Goal: Contribute content: Add original content to the website for others to see

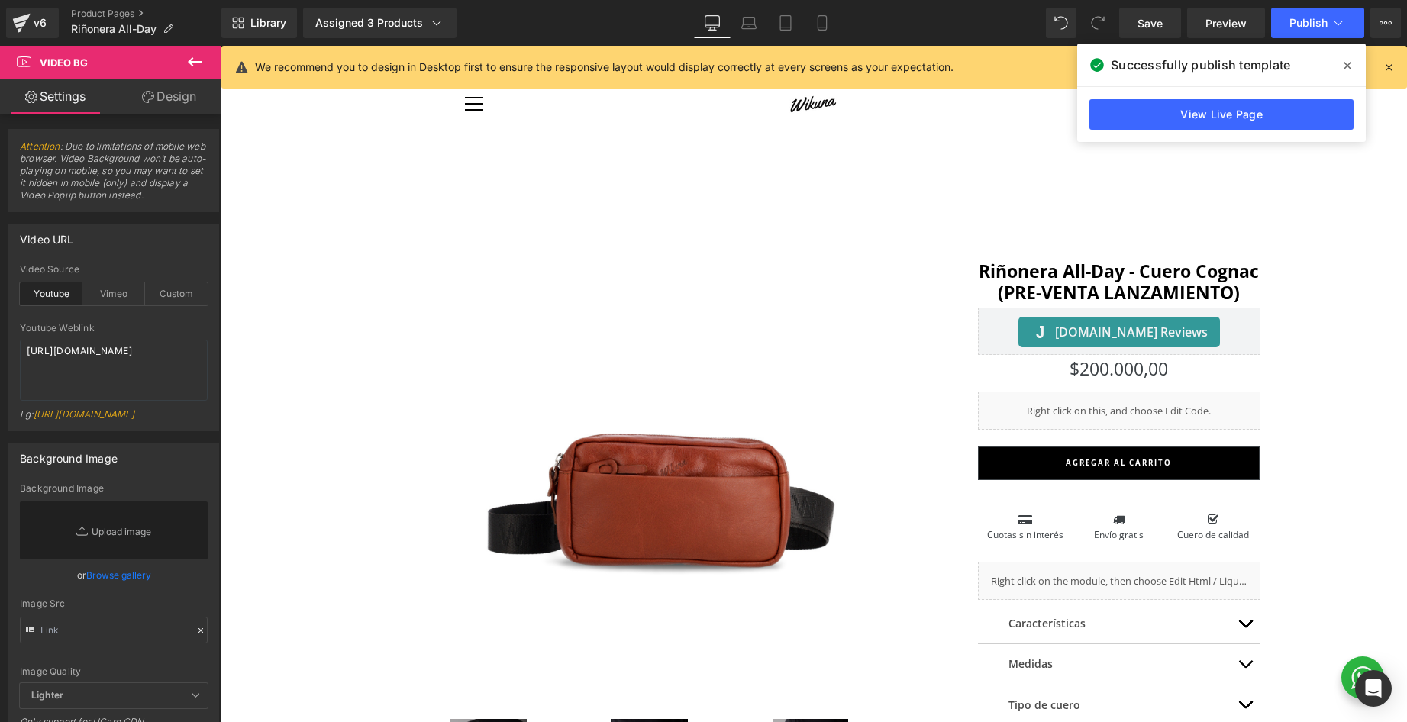
scroll to position [625, 0]
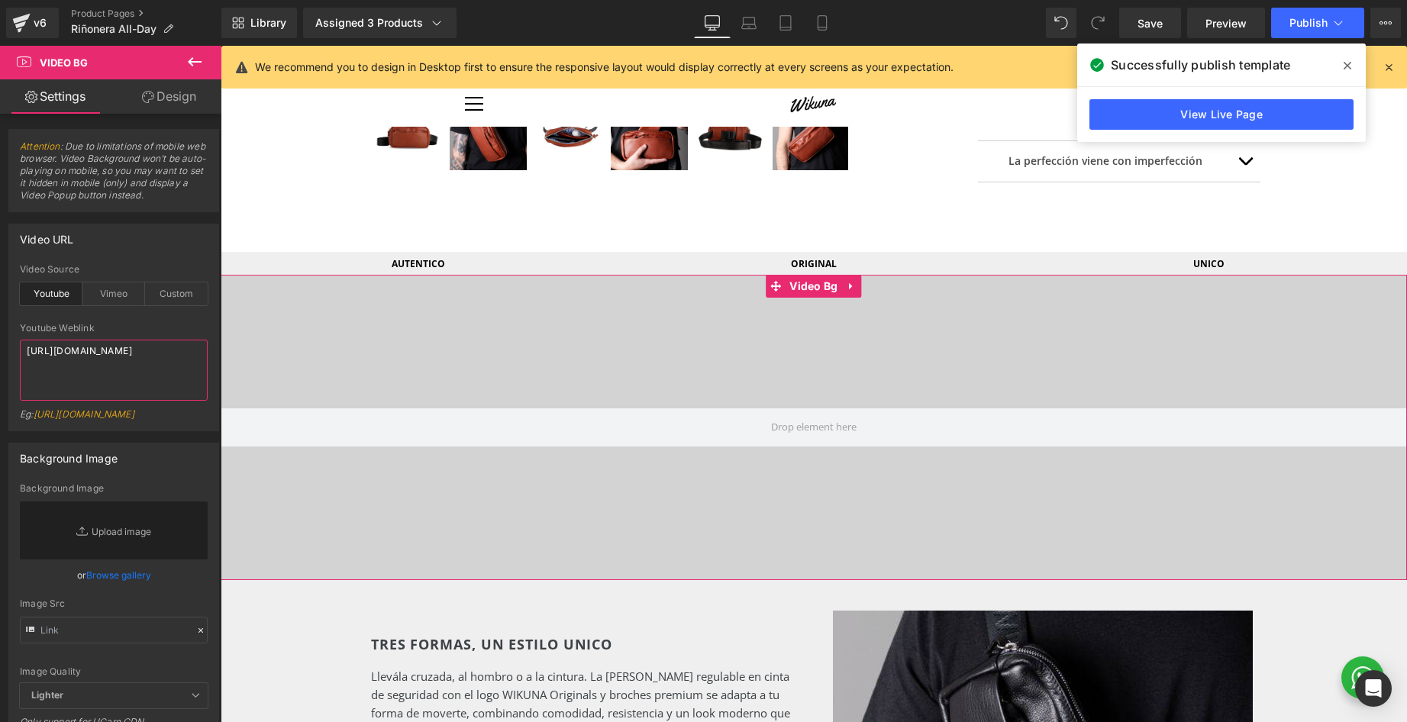
click at [150, 349] on textarea "[URL][DOMAIN_NAME]" at bounding box center [114, 370] width 188 height 61
paste textarea "_vp8VtiizGk"
type textarea "[URL][DOMAIN_NAME]"
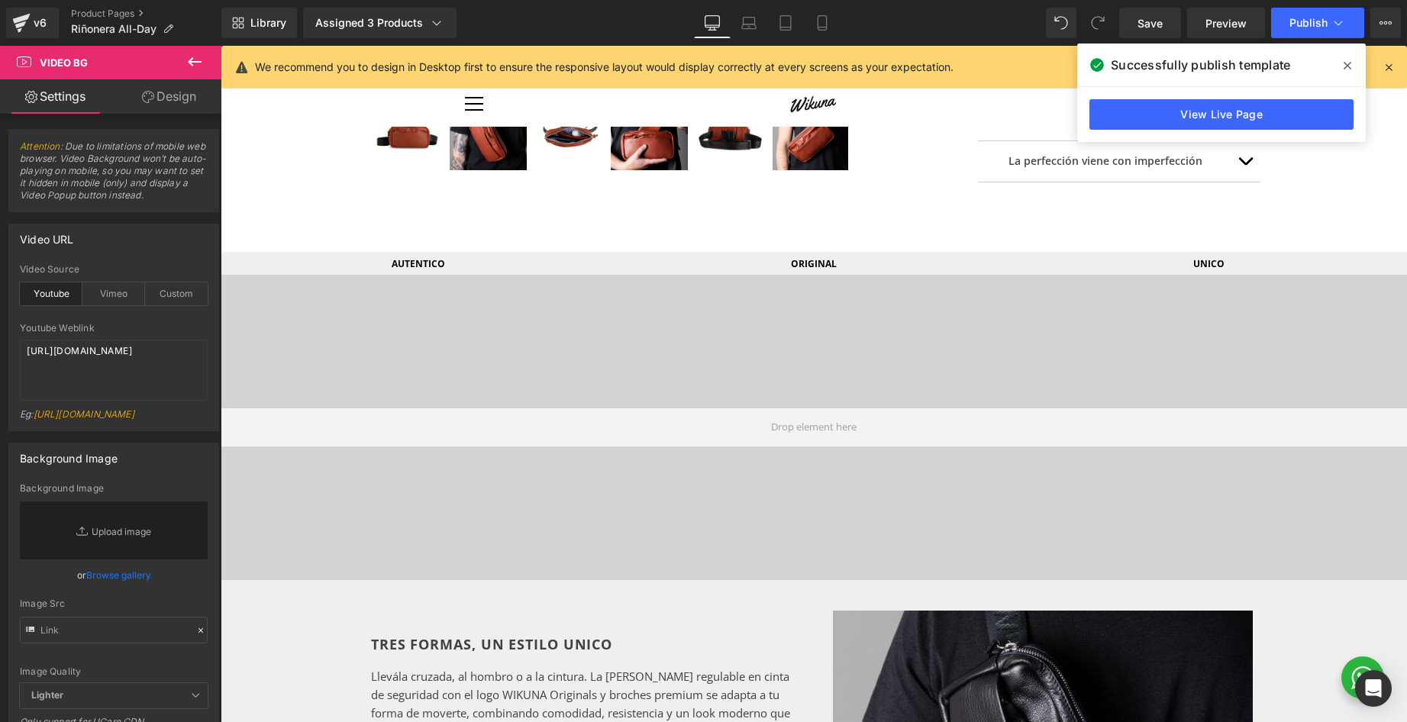
click at [169, 334] on div "Youtube Weblink [URL][DOMAIN_NAME] Eg: [URL][DOMAIN_NAME]" at bounding box center [114, 377] width 188 height 108
click at [1325, 19] on span "Publish" at bounding box center [1308, 23] width 38 height 12
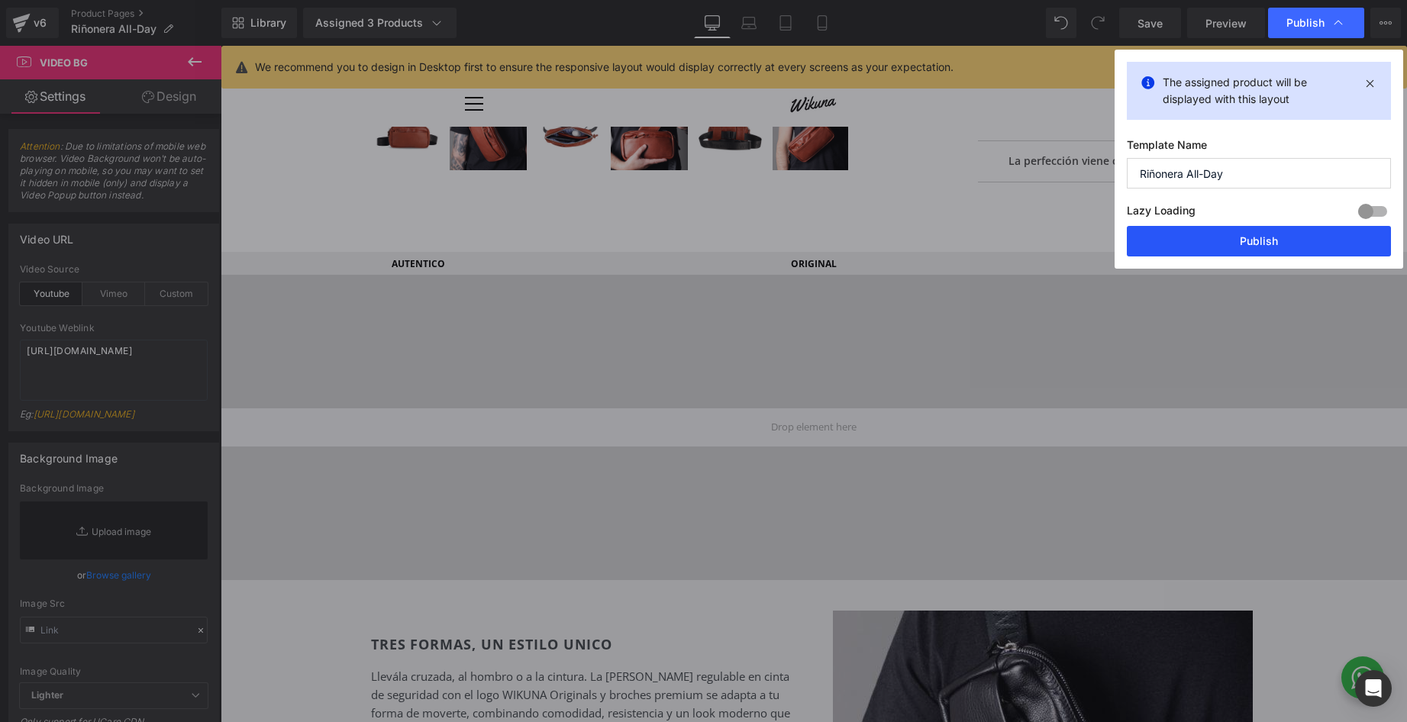
click at [1242, 243] on button "Publish" at bounding box center [1259, 241] width 264 height 31
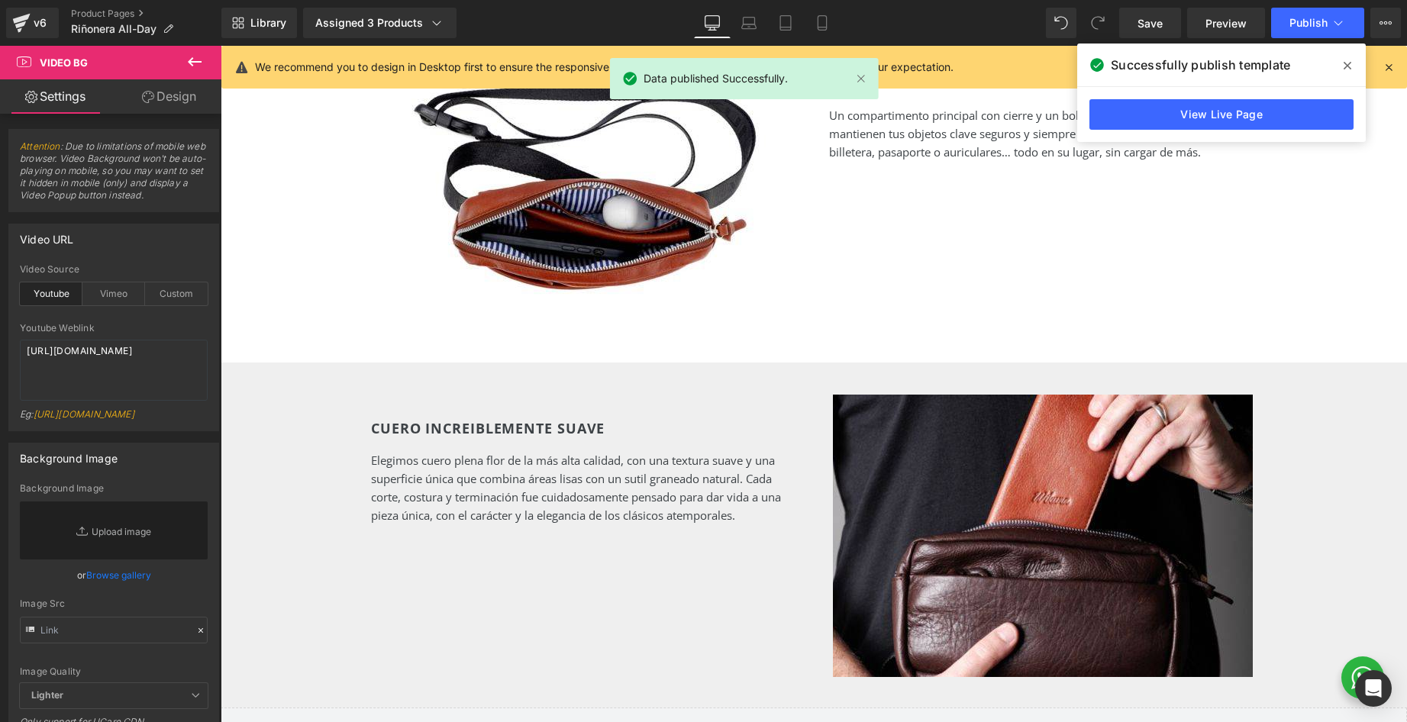
scroll to position [1535, 0]
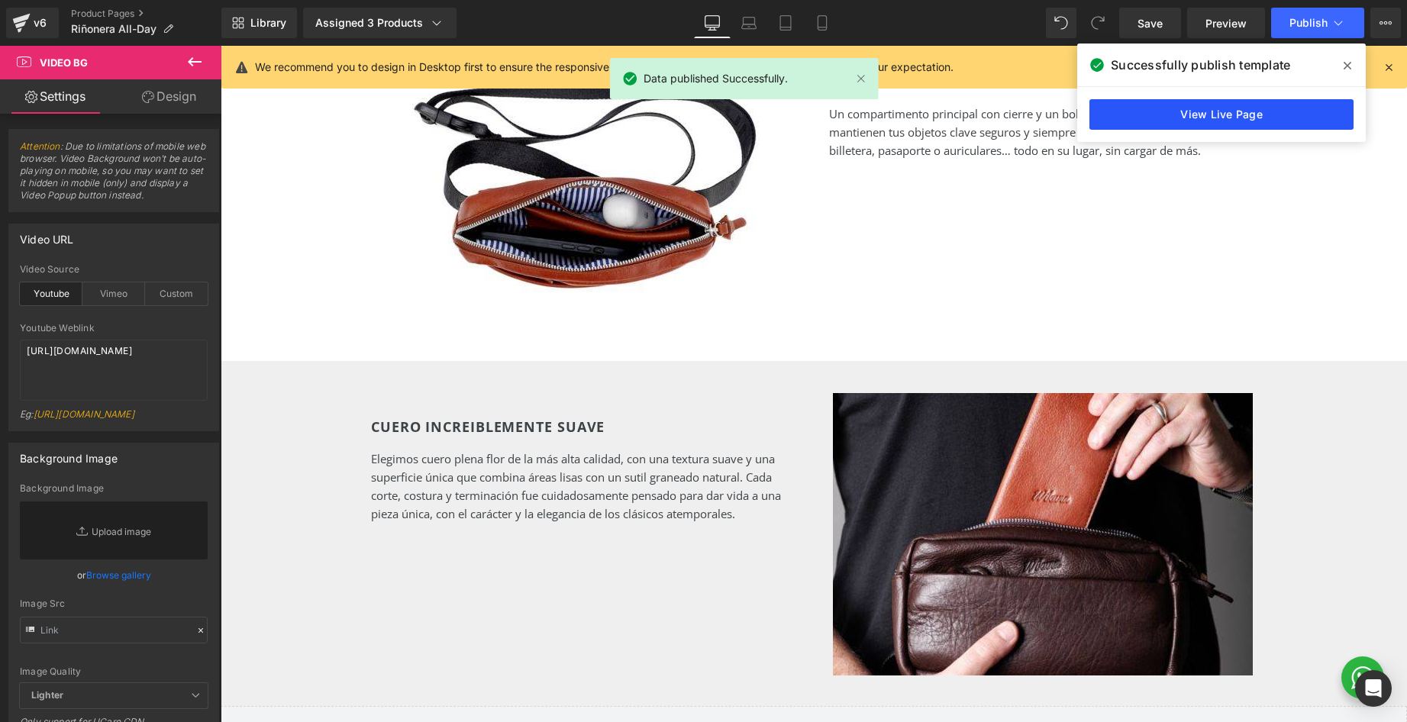
click at [1200, 108] on link "View Live Page" at bounding box center [1221, 114] width 264 height 31
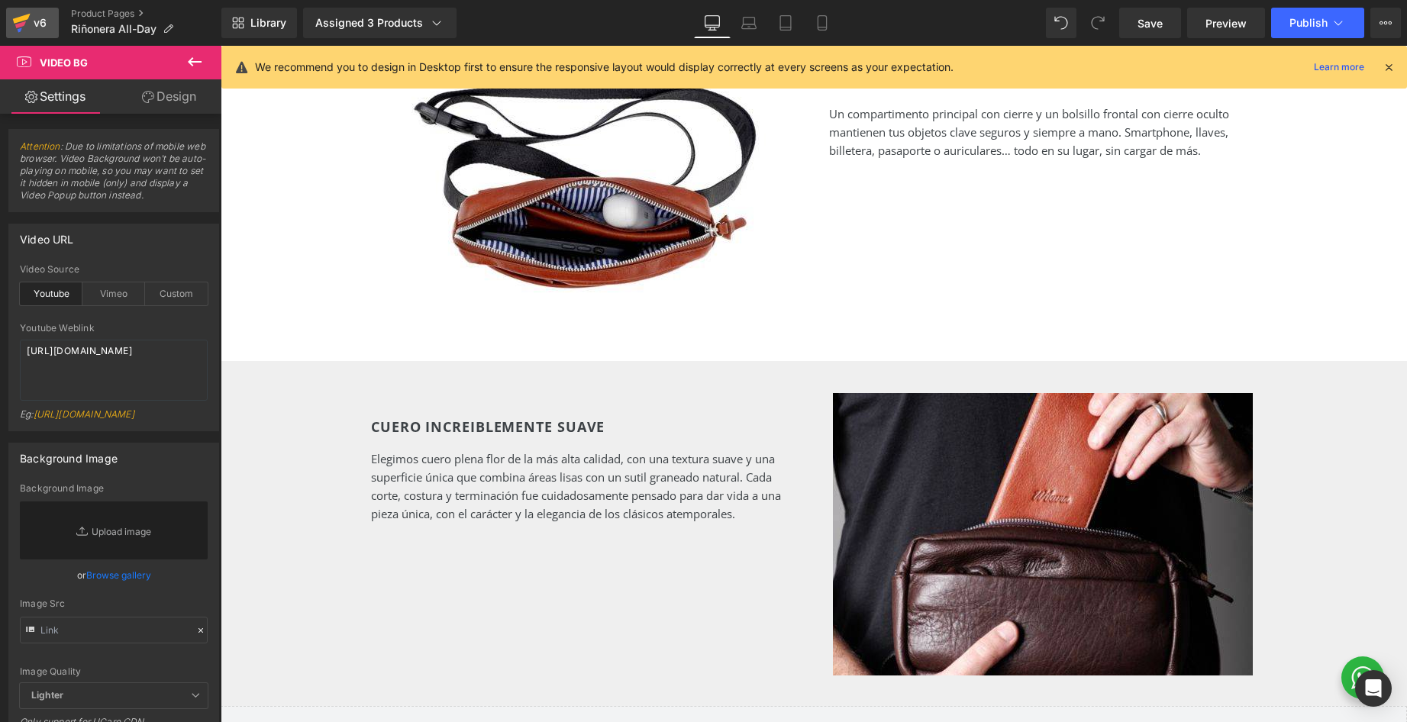
click at [31, 25] on div "v6" at bounding box center [40, 23] width 19 height 20
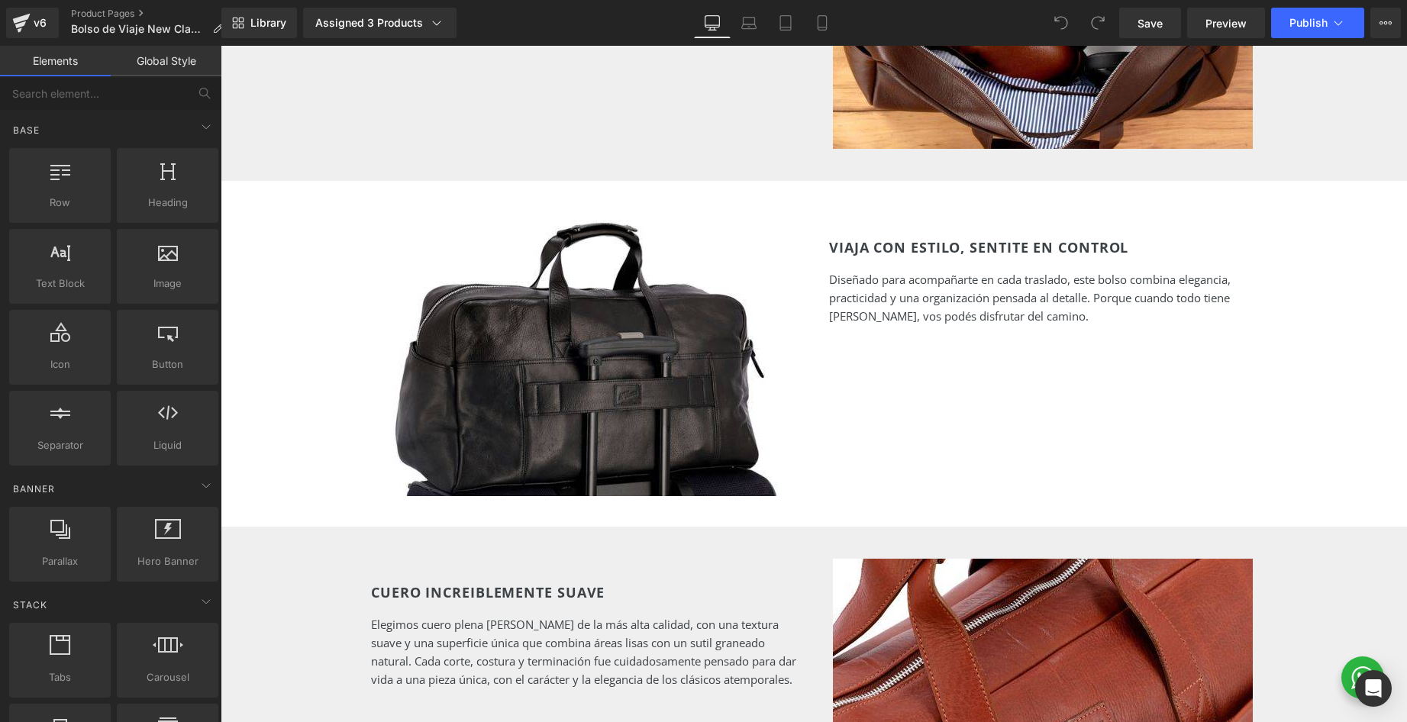
scroll to position [1374, 0]
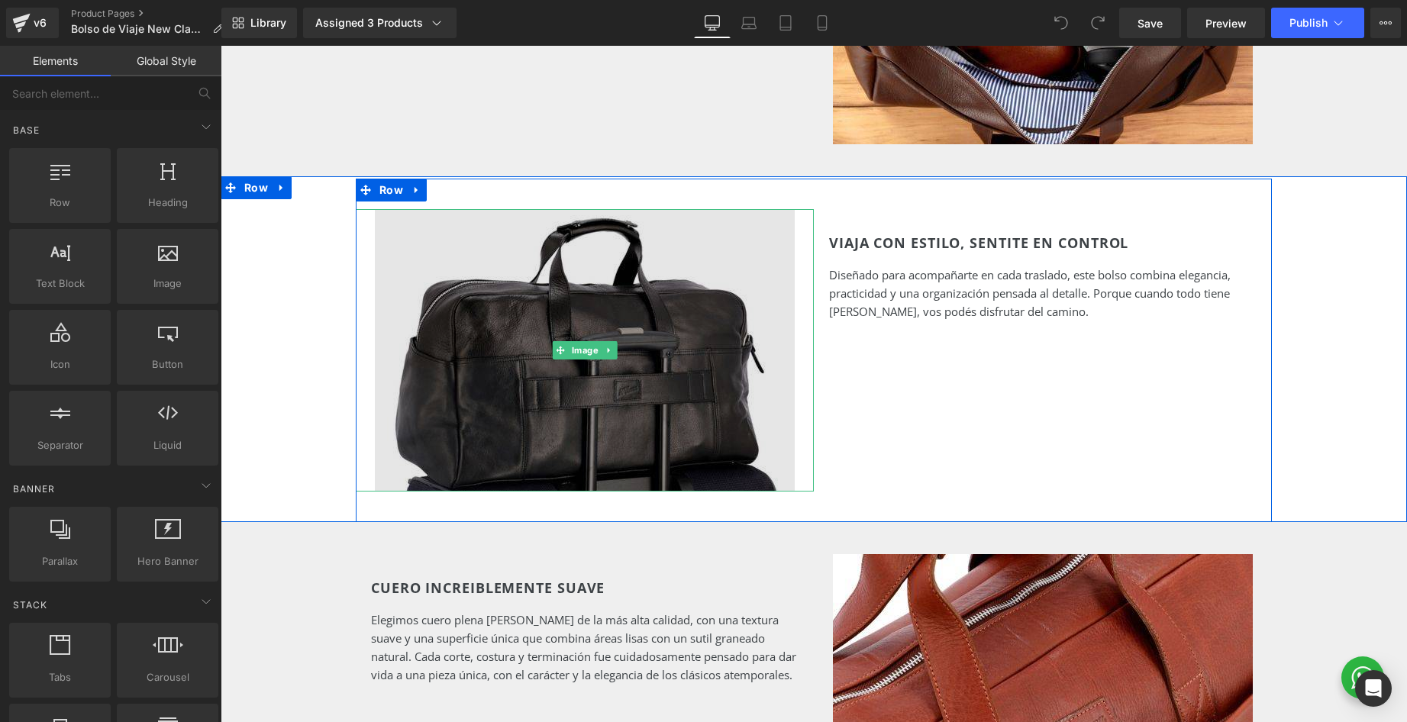
click at [563, 279] on img at bounding box center [585, 350] width 420 height 282
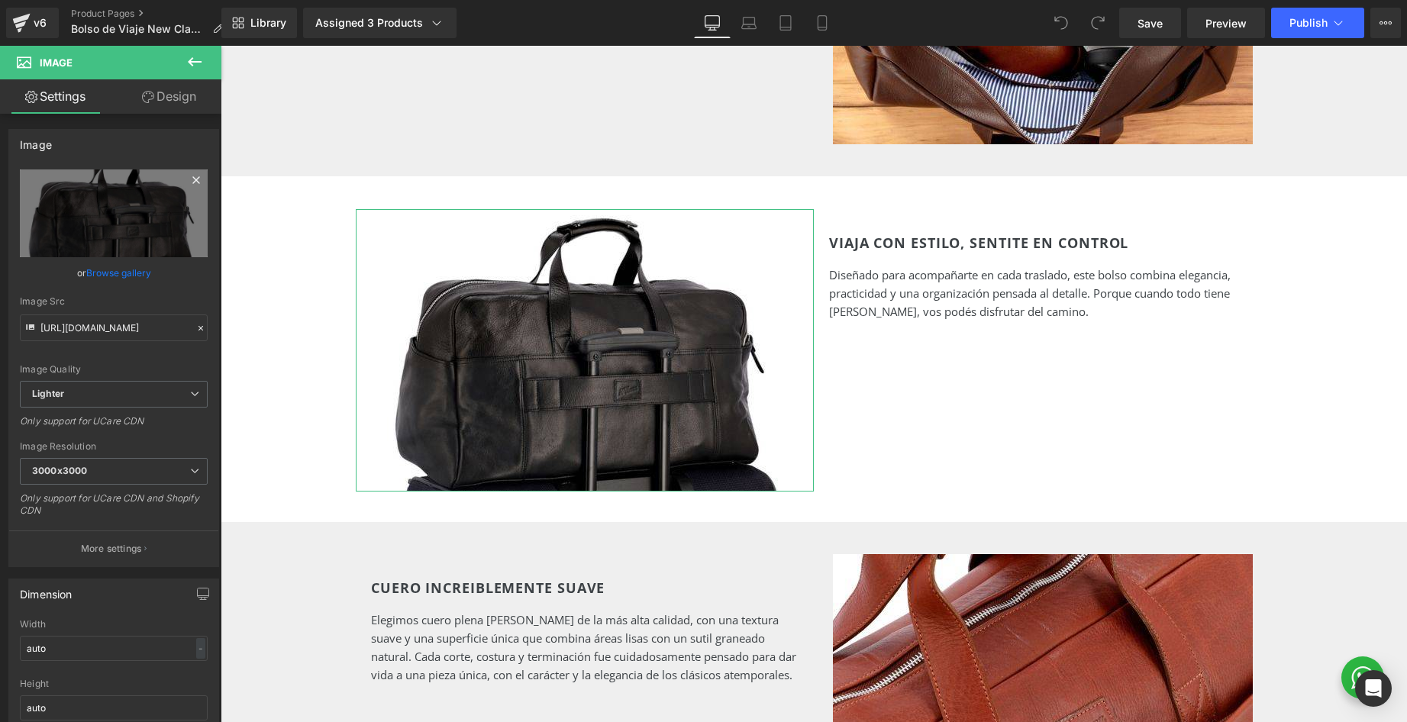
click at [198, 177] on icon at bounding box center [196, 180] width 18 height 18
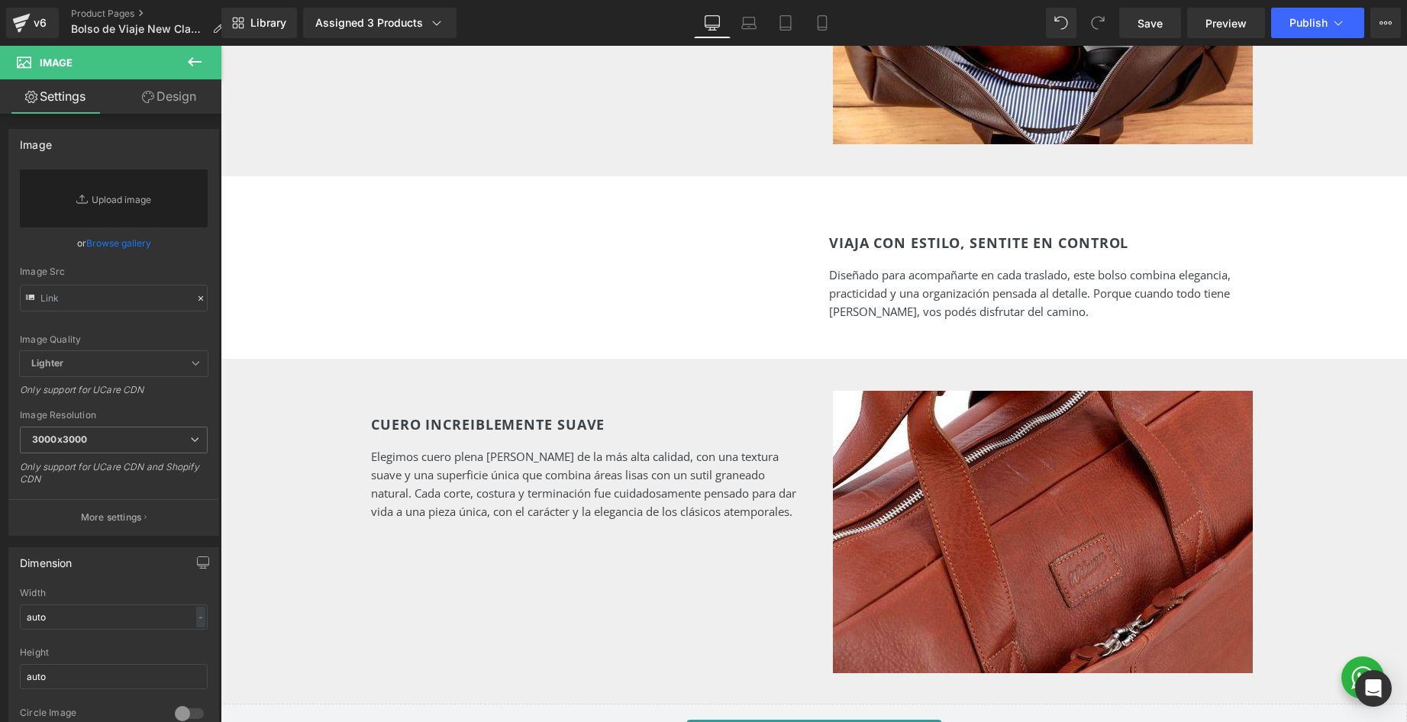
click at [197, 60] on icon at bounding box center [195, 62] width 18 height 18
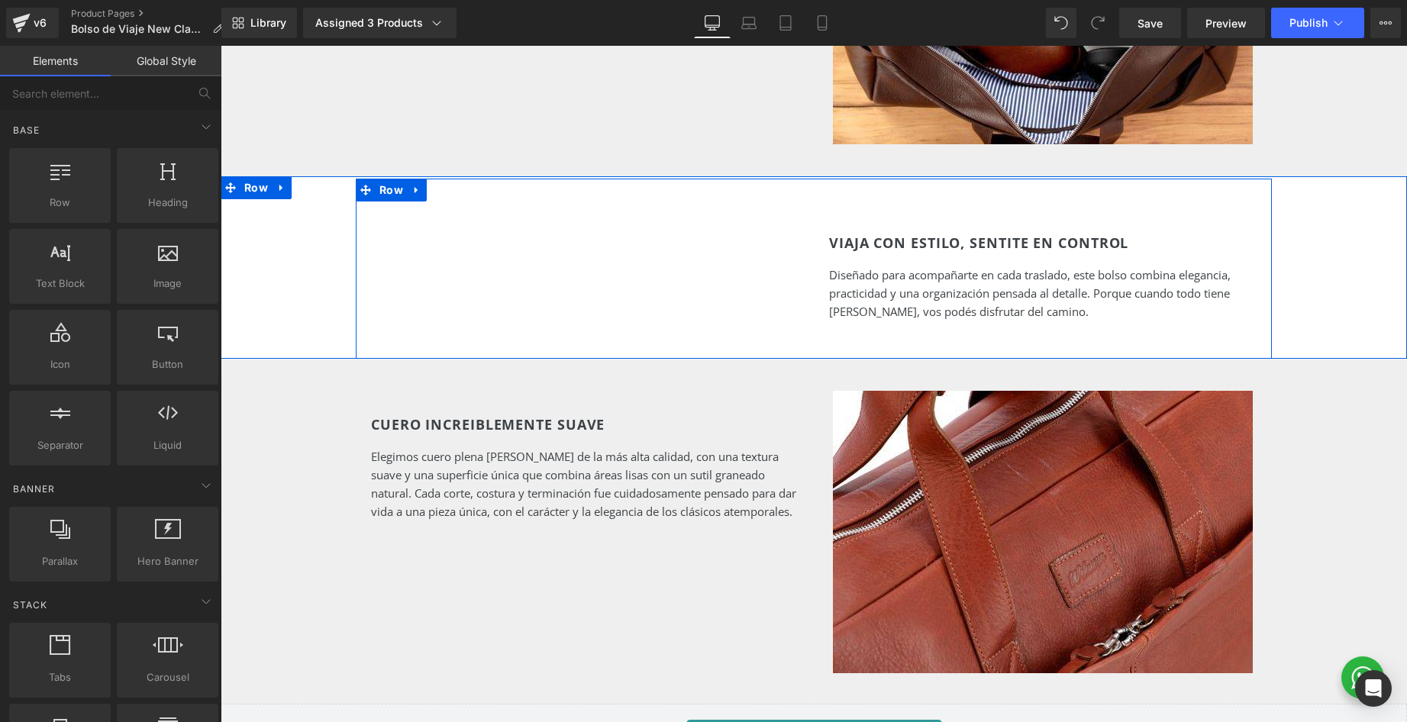
click at [638, 205] on div "VIAJA CON ESTILO, SENTITE EN CONTROL Heading Diseñado para acompañarte en cada …" at bounding box center [814, 269] width 916 height 180
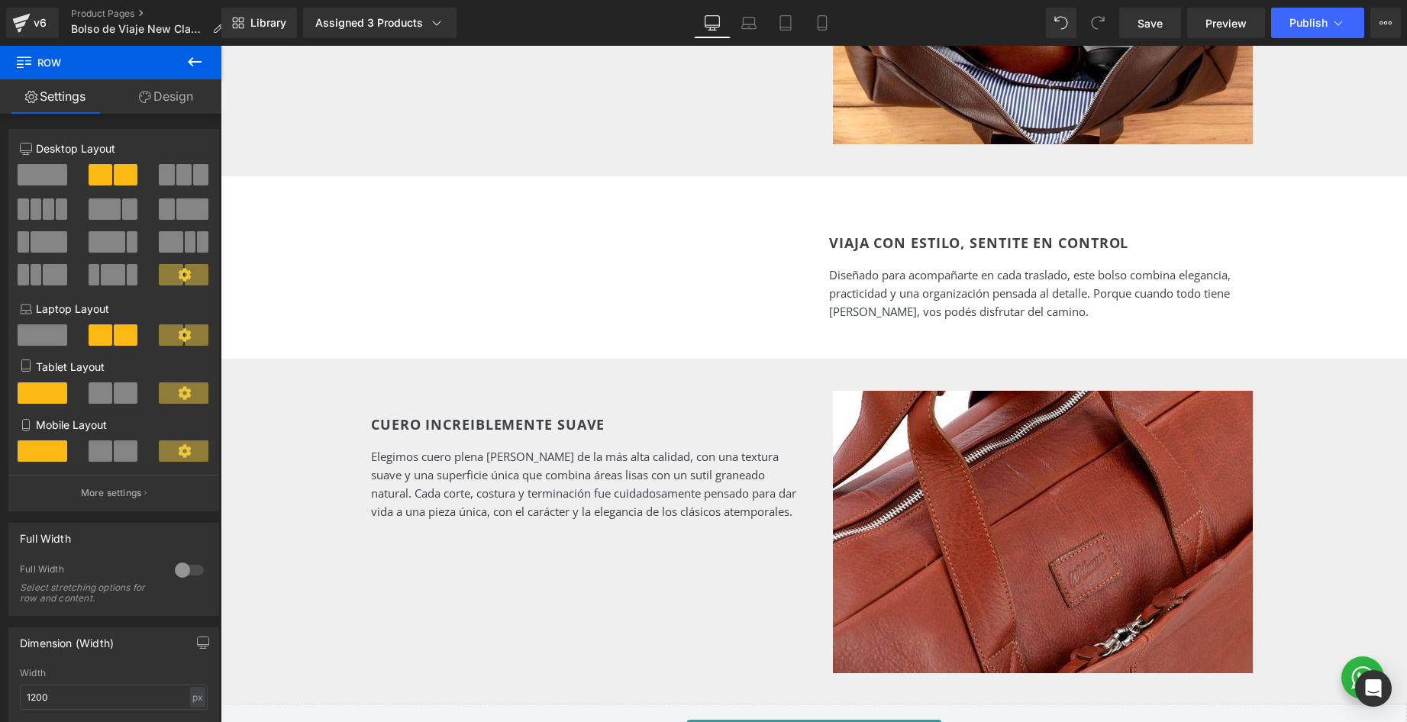
click at [192, 64] on icon at bounding box center [195, 62] width 18 height 18
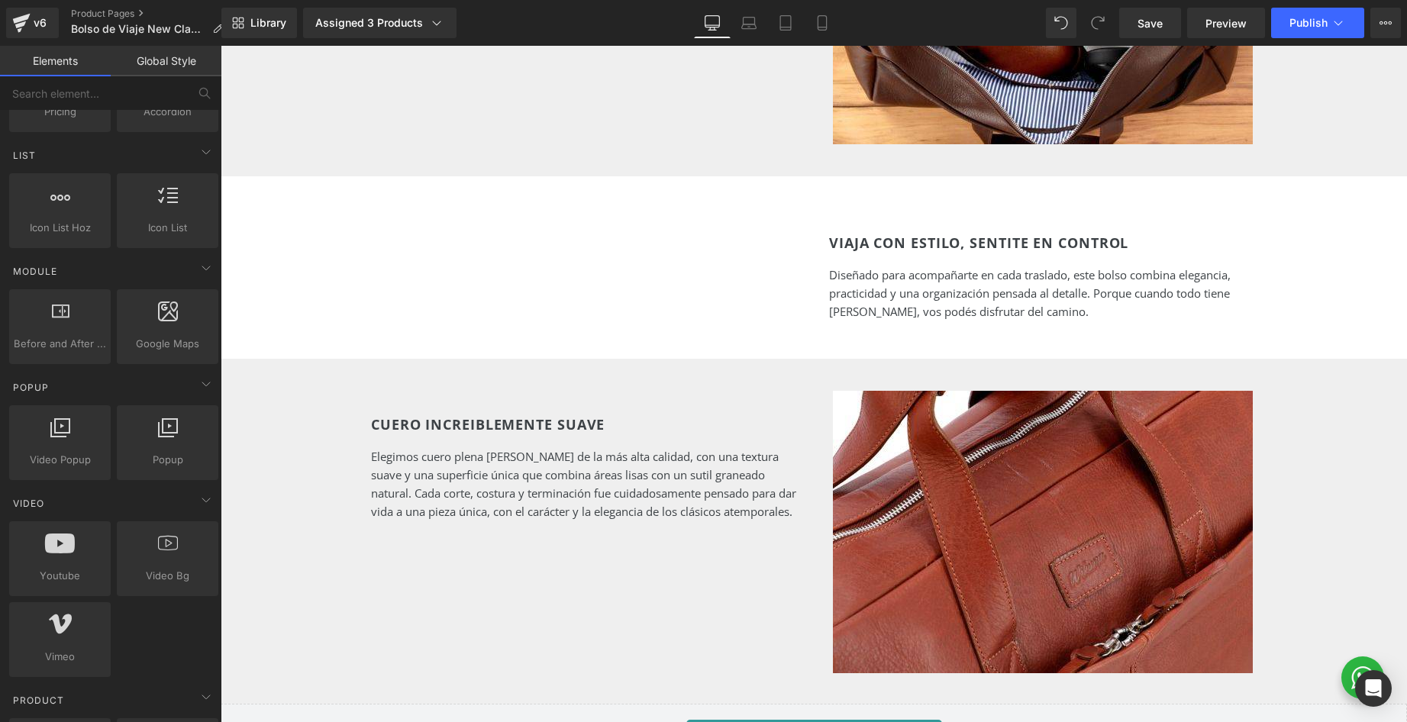
scroll to position [647, 0]
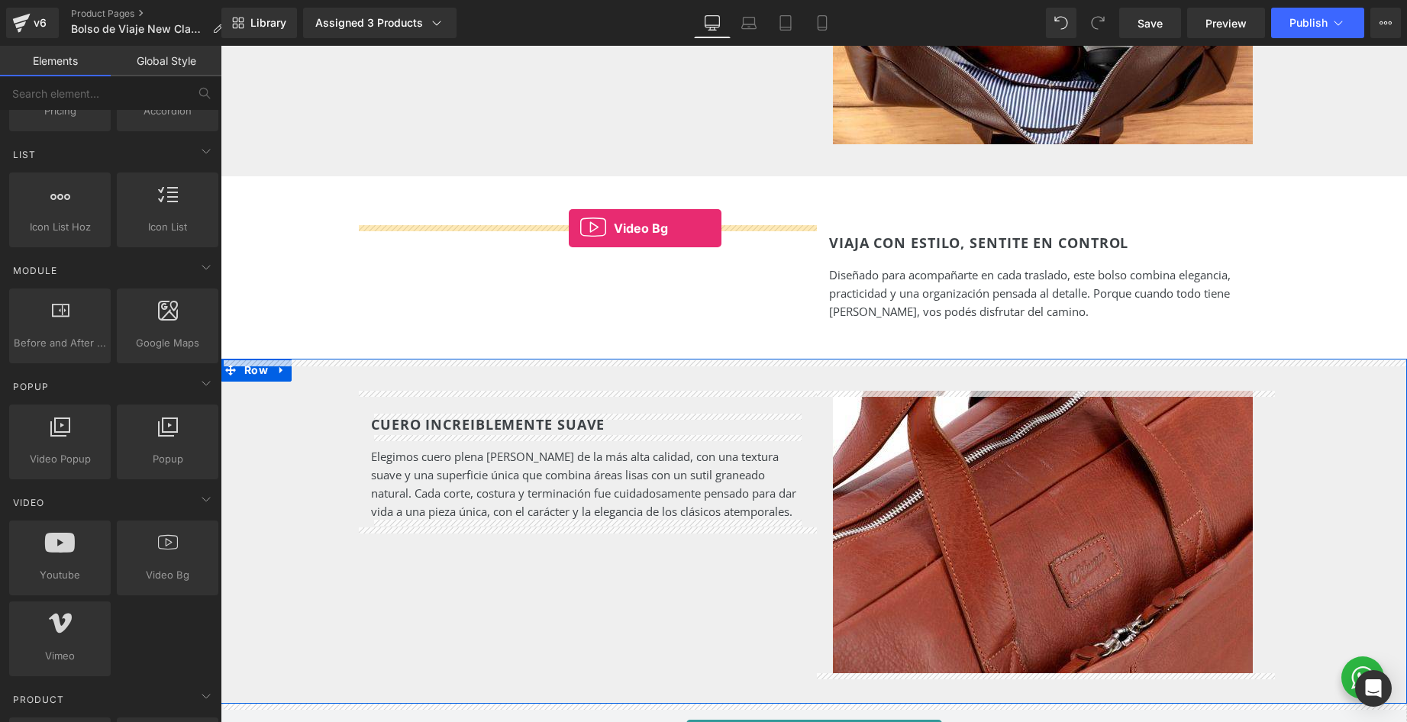
drag, startPoint x: 389, startPoint y: 606, endPoint x: 569, endPoint y: 228, distance: 418.3
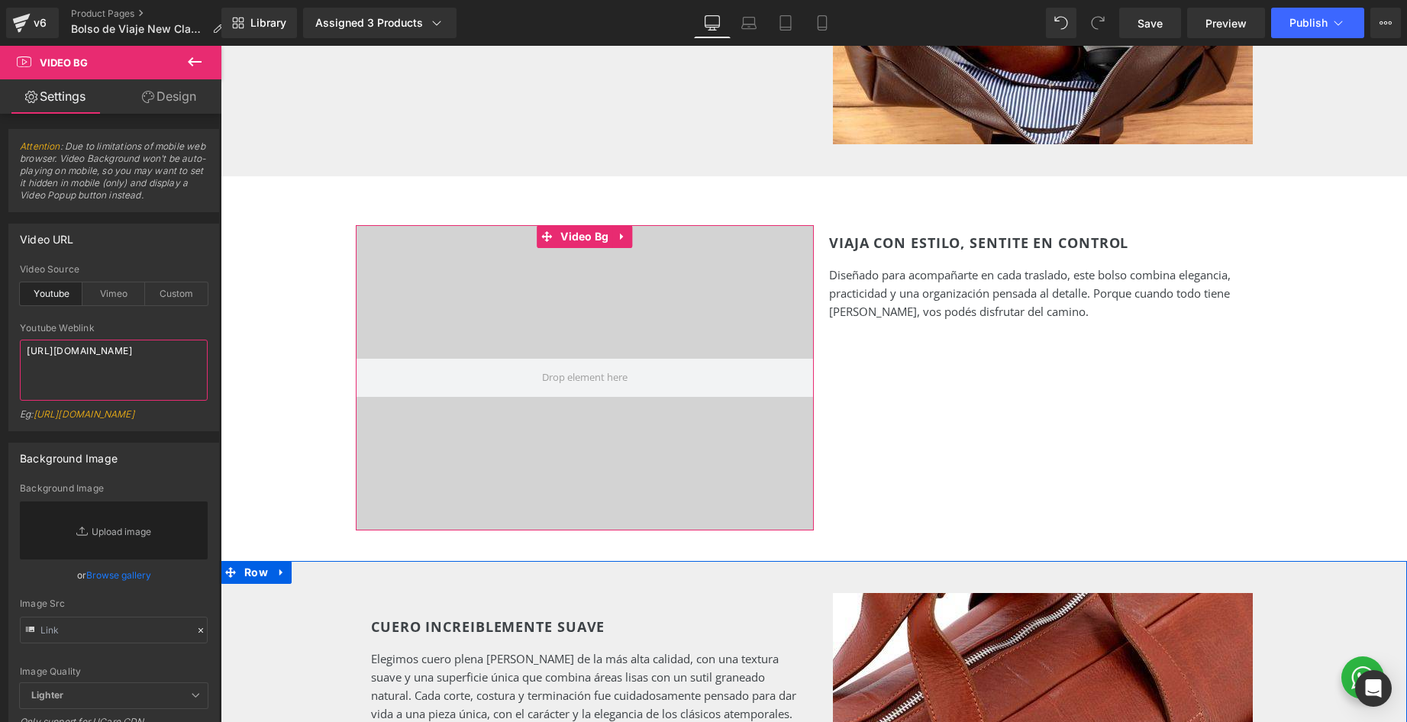
click at [111, 369] on textarea "[URL][DOMAIN_NAME]" at bounding box center [114, 370] width 188 height 61
paste textarea "youtu.be/kyw1SYa9B4c"
type textarea "https://youtu.be/kyw1SYa9B4c"
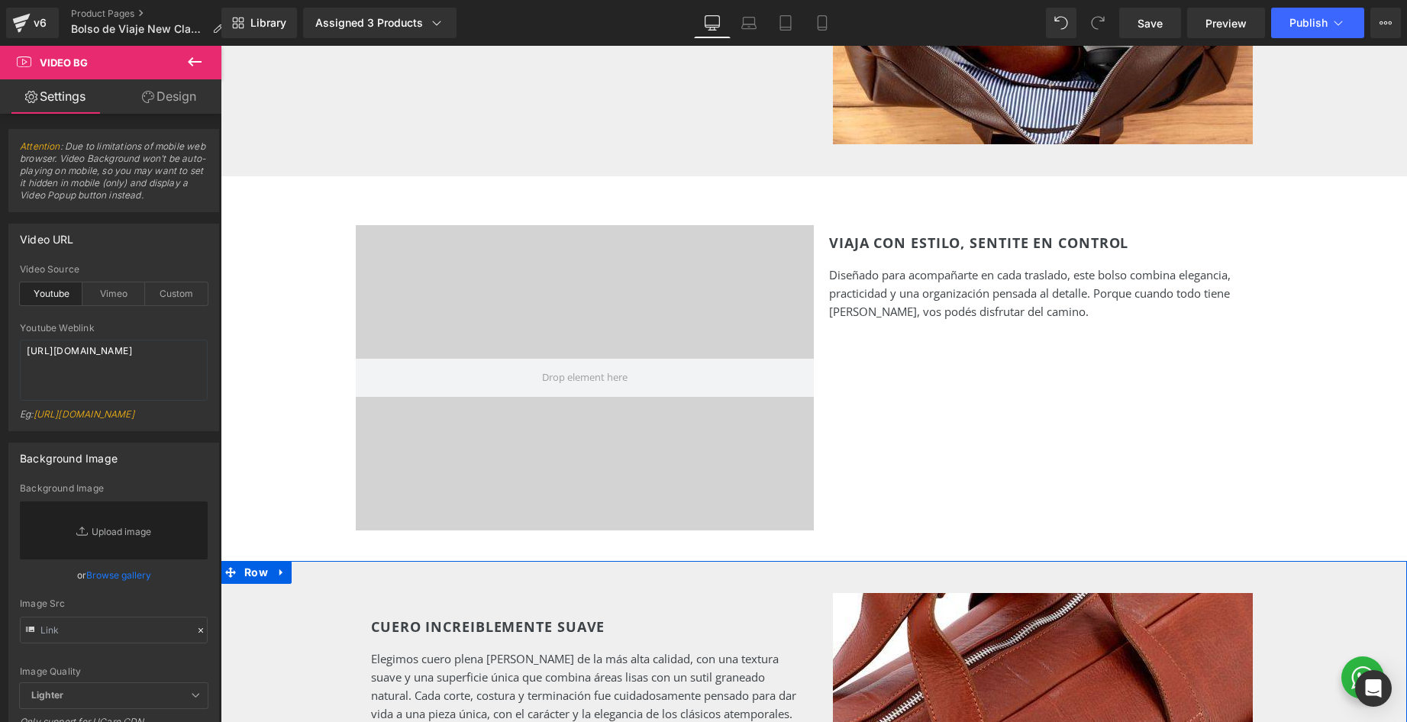
click at [160, 331] on div "Youtube Weblink" at bounding box center [114, 328] width 188 height 11
click at [1293, 28] on span "Publish" at bounding box center [1308, 23] width 38 height 12
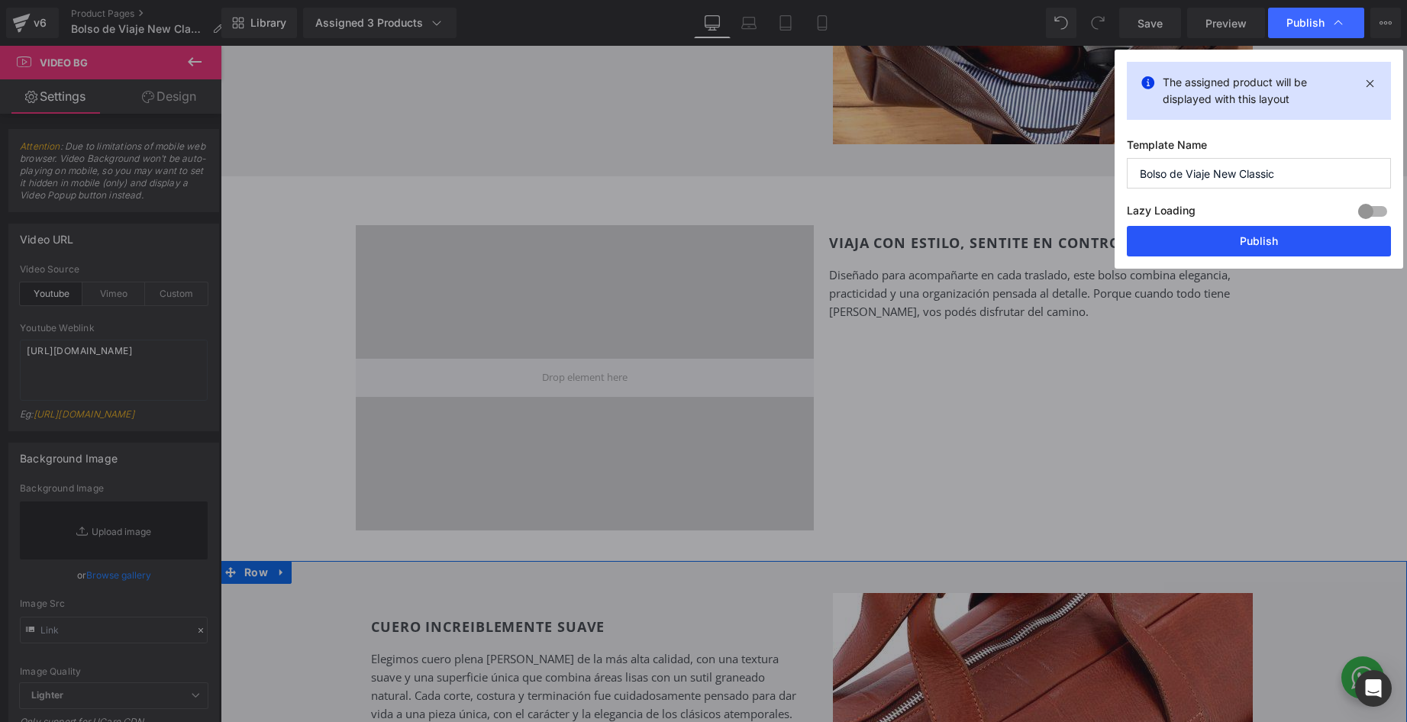
click at [1203, 237] on button "Publish" at bounding box center [1259, 241] width 264 height 31
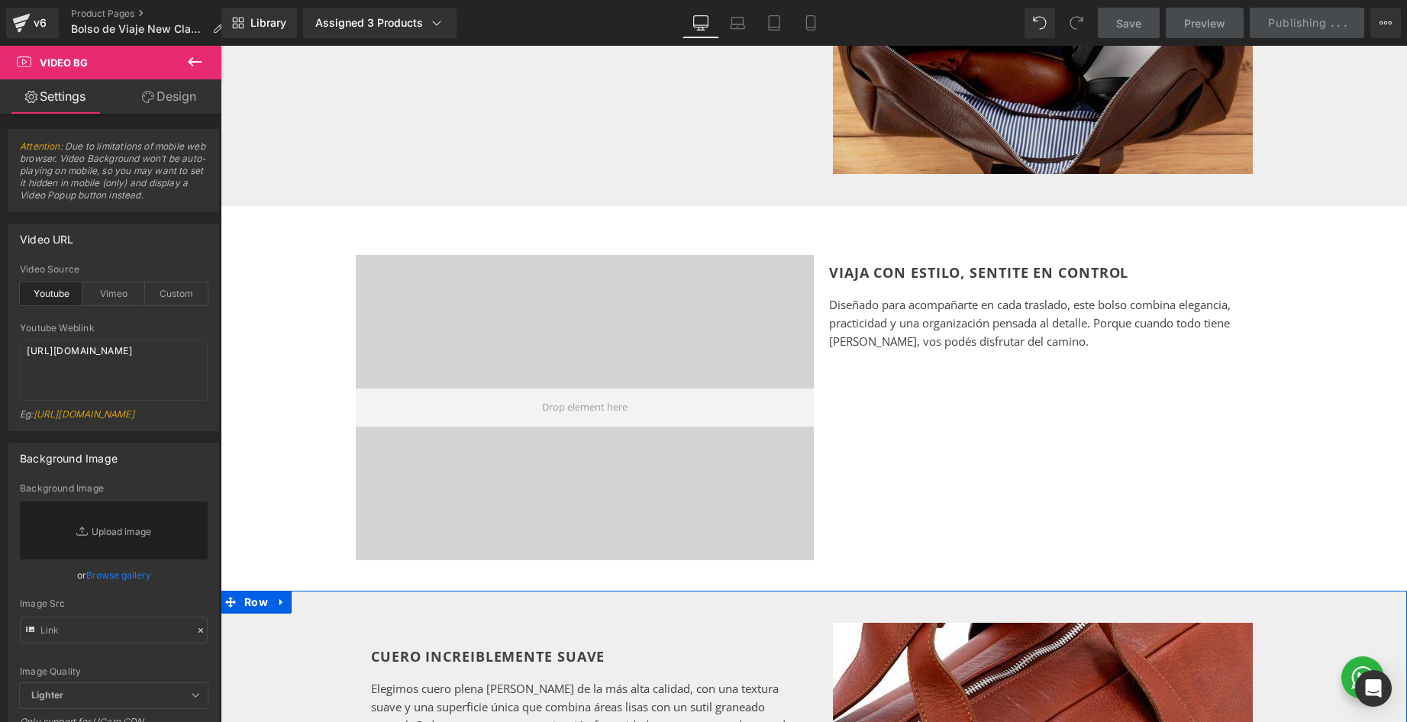
scroll to position [1346, 0]
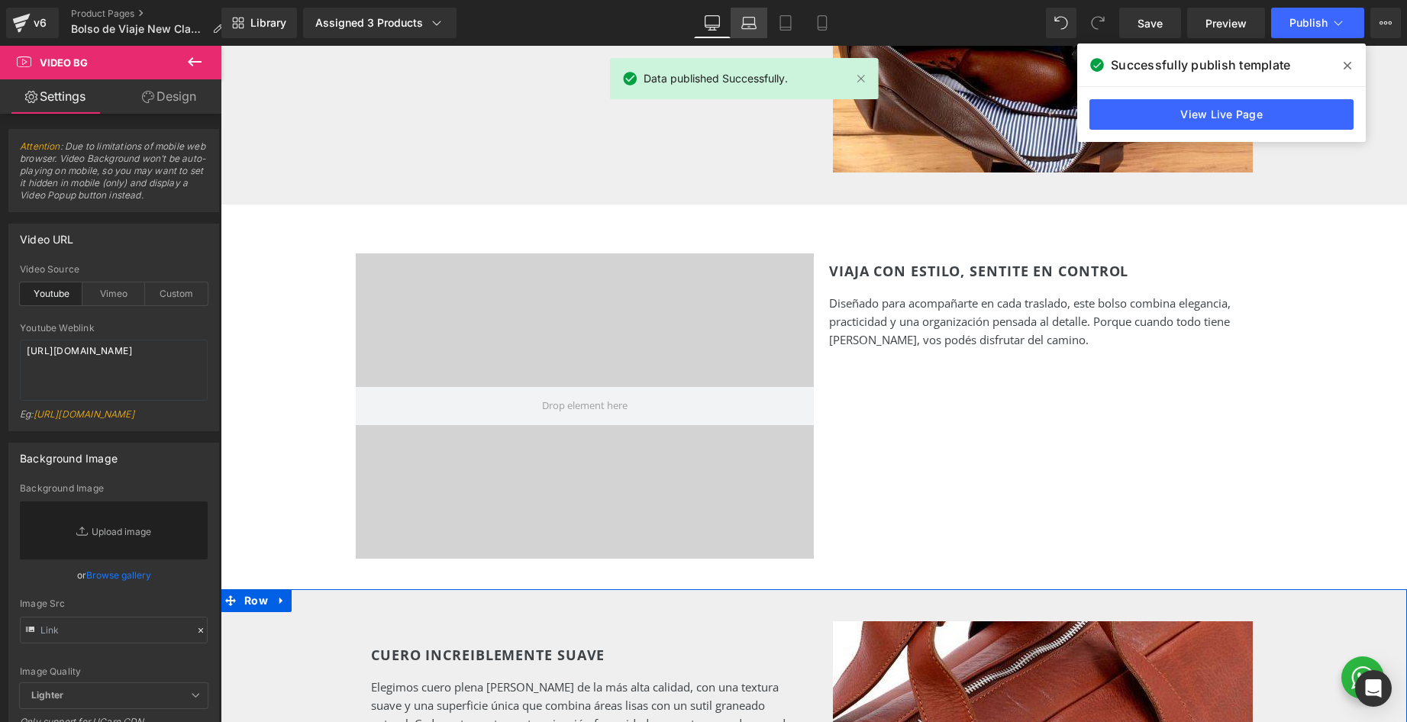
click at [738, 22] on link "Laptop" at bounding box center [749, 23] width 37 height 31
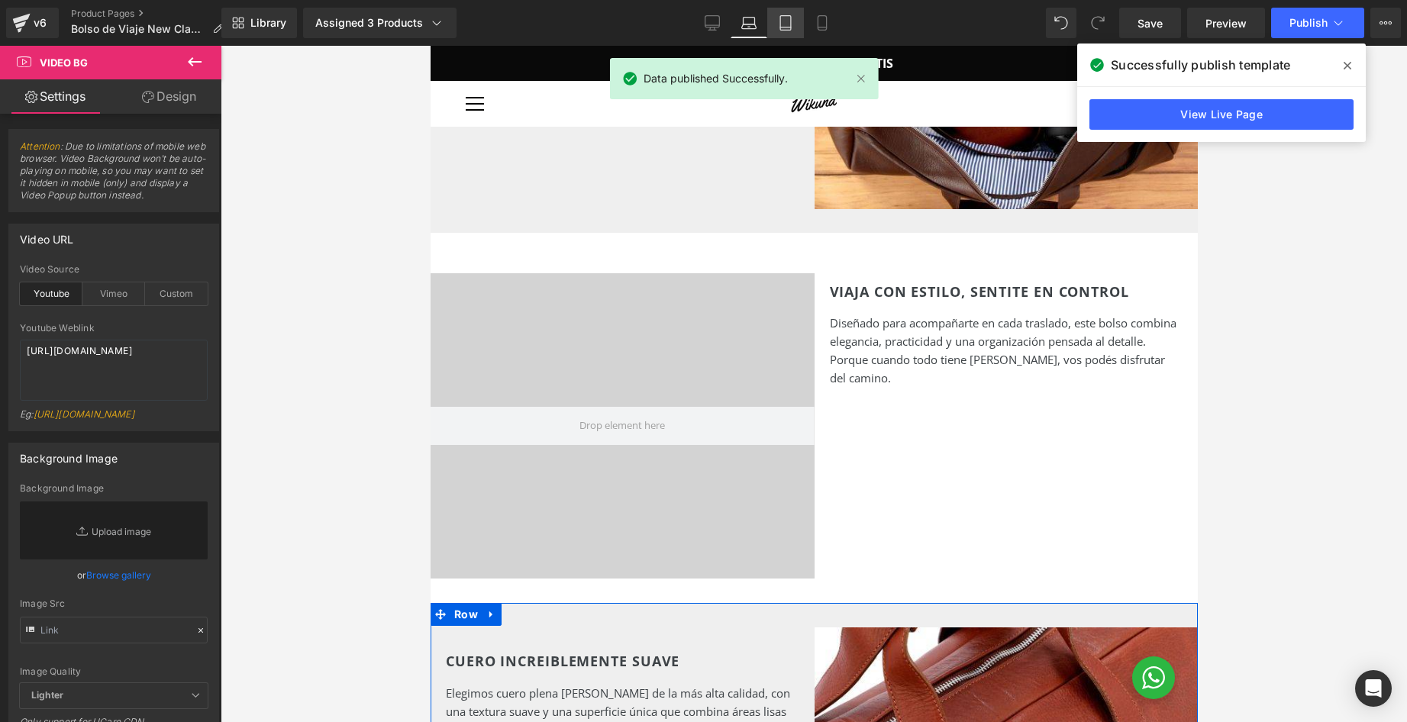
click at [796, 21] on link "Tablet" at bounding box center [785, 23] width 37 height 31
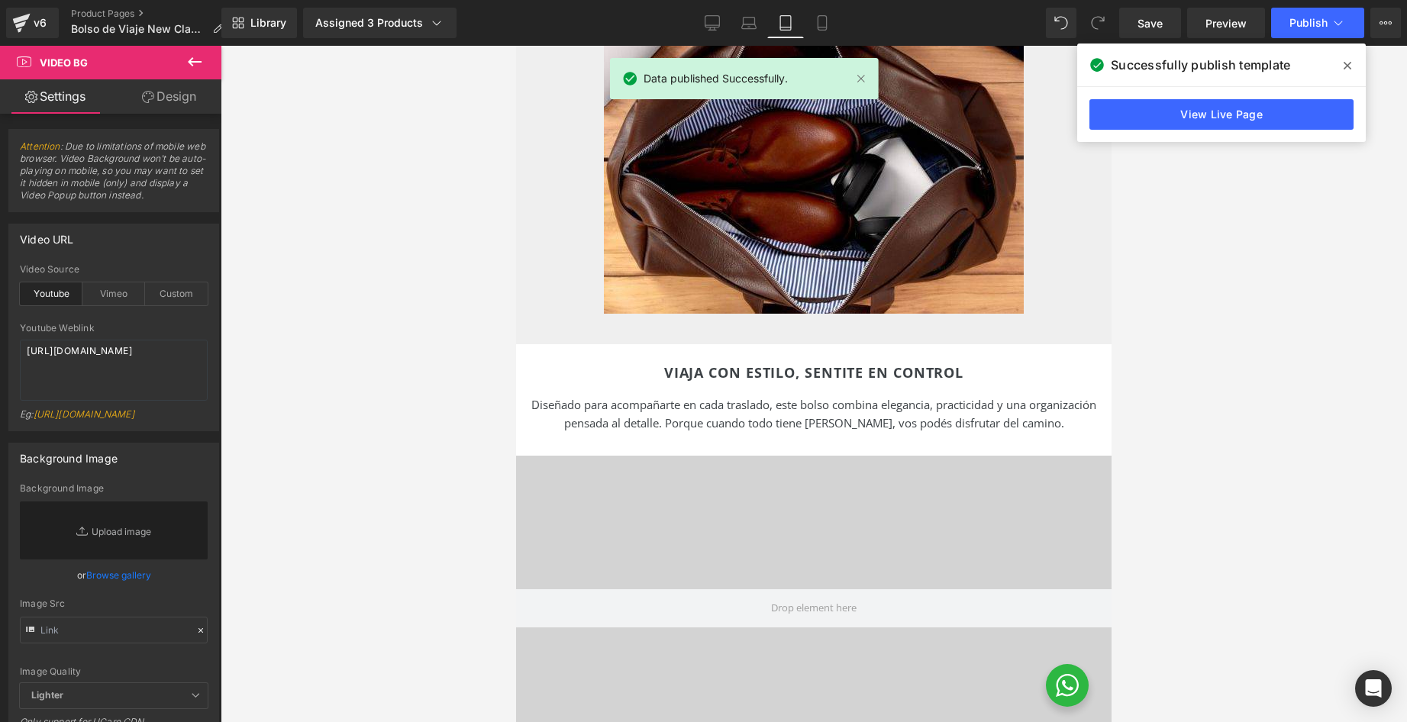
scroll to position [1477, 0]
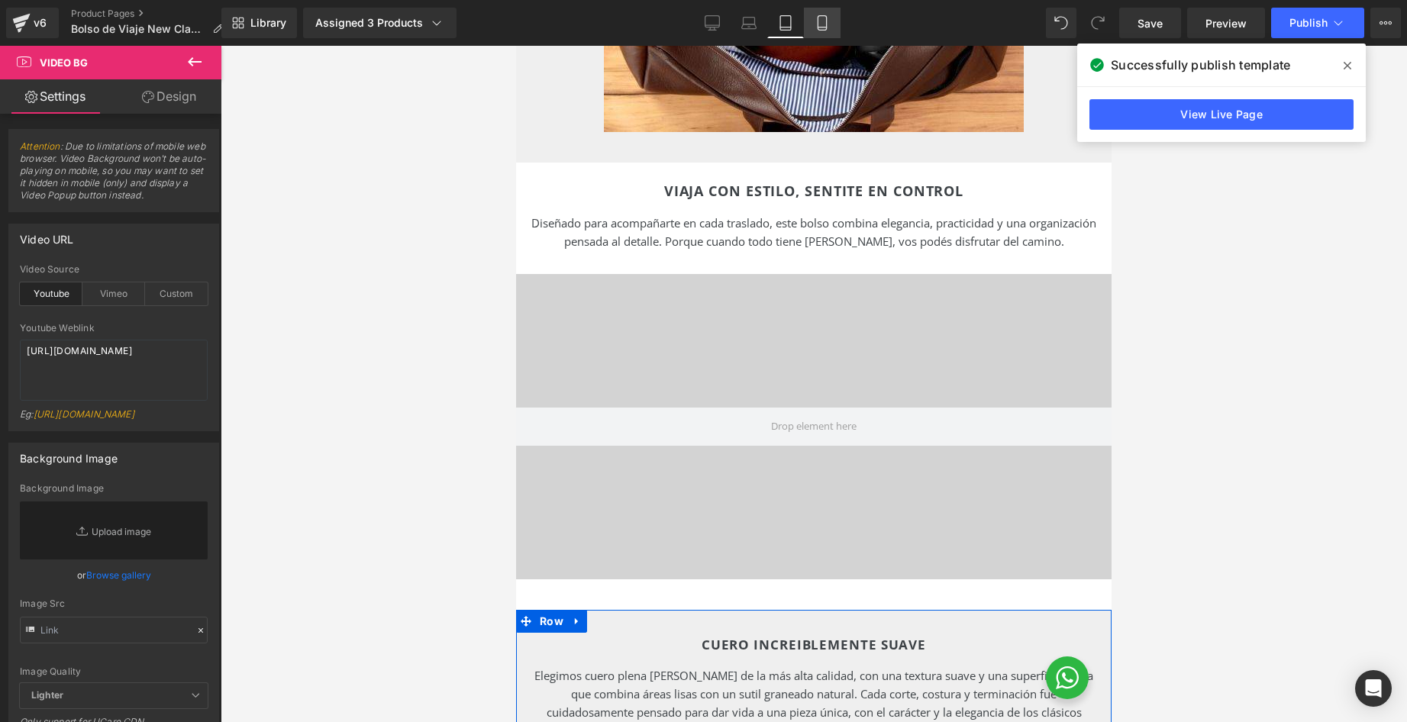
click at [825, 27] on icon at bounding box center [822, 27] width 8 height 0
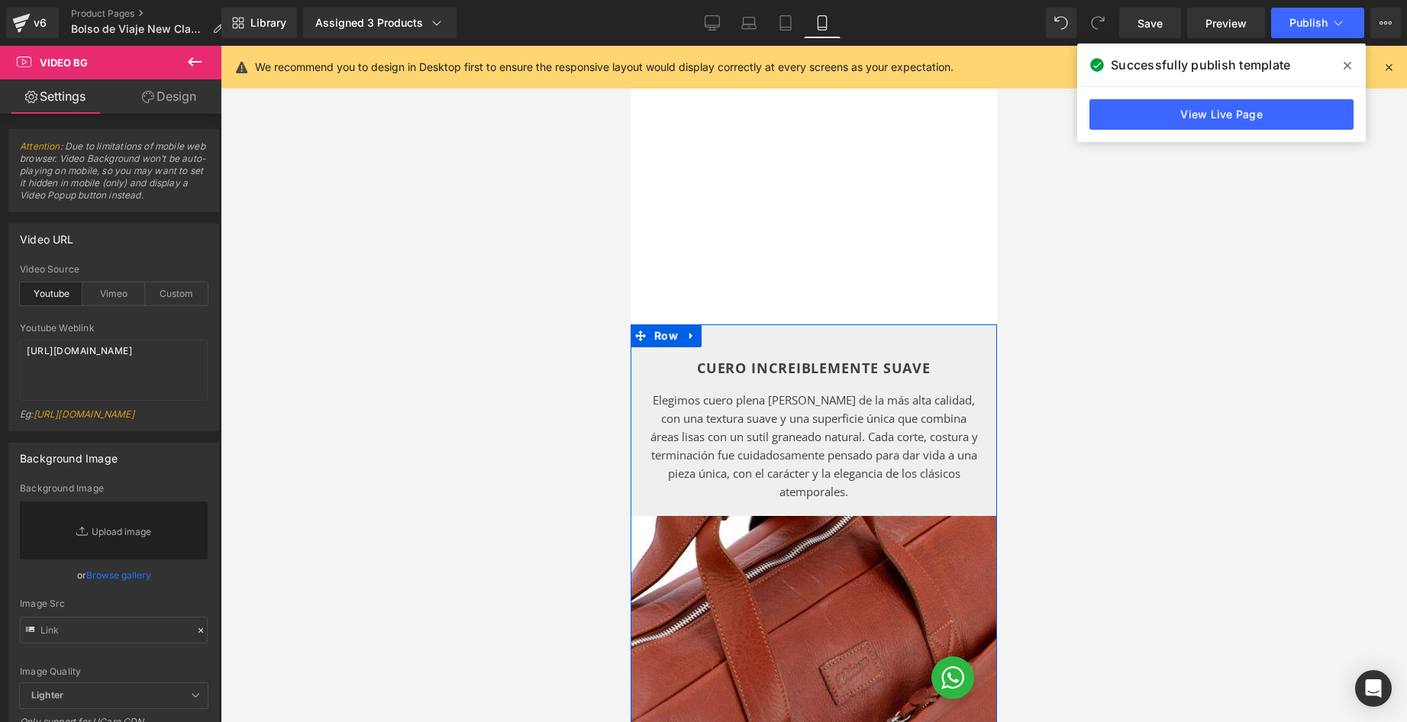
scroll to position [2038, 0]
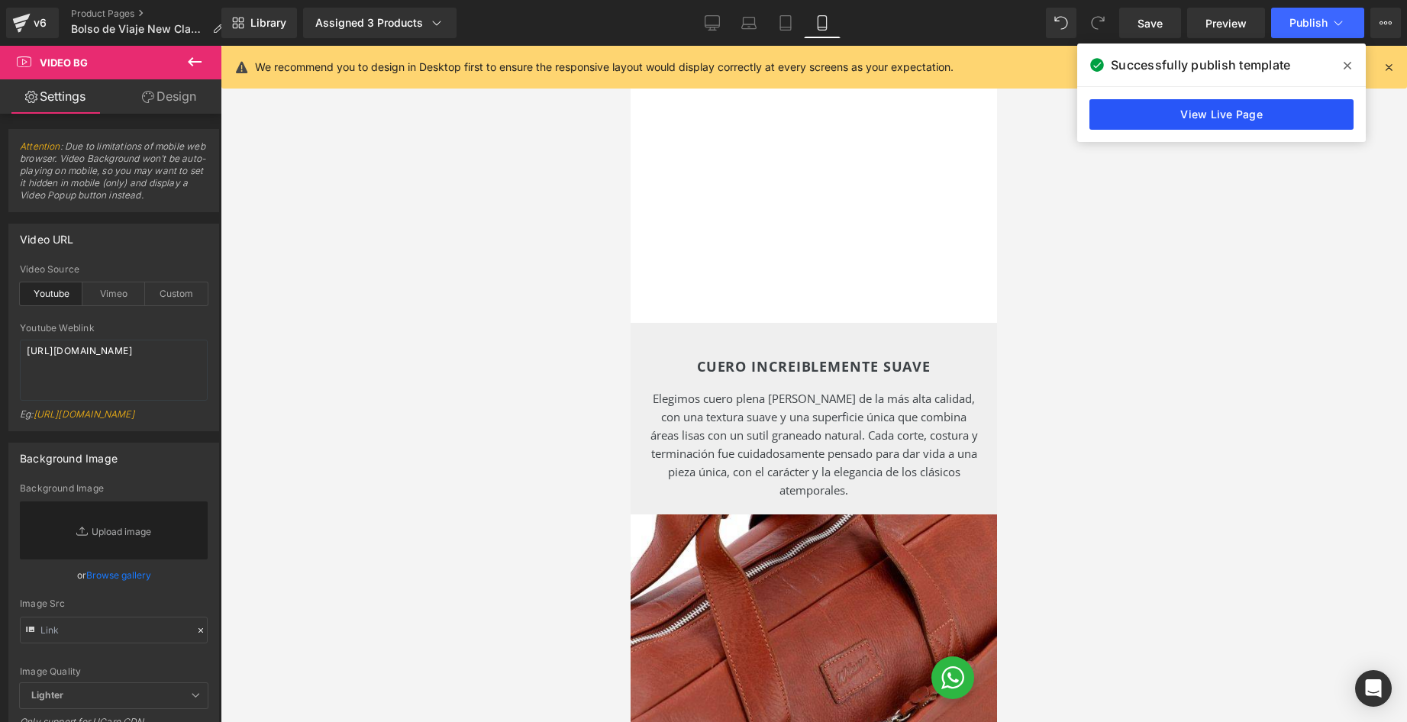
click at [1207, 111] on link "View Live Page" at bounding box center [1221, 114] width 264 height 31
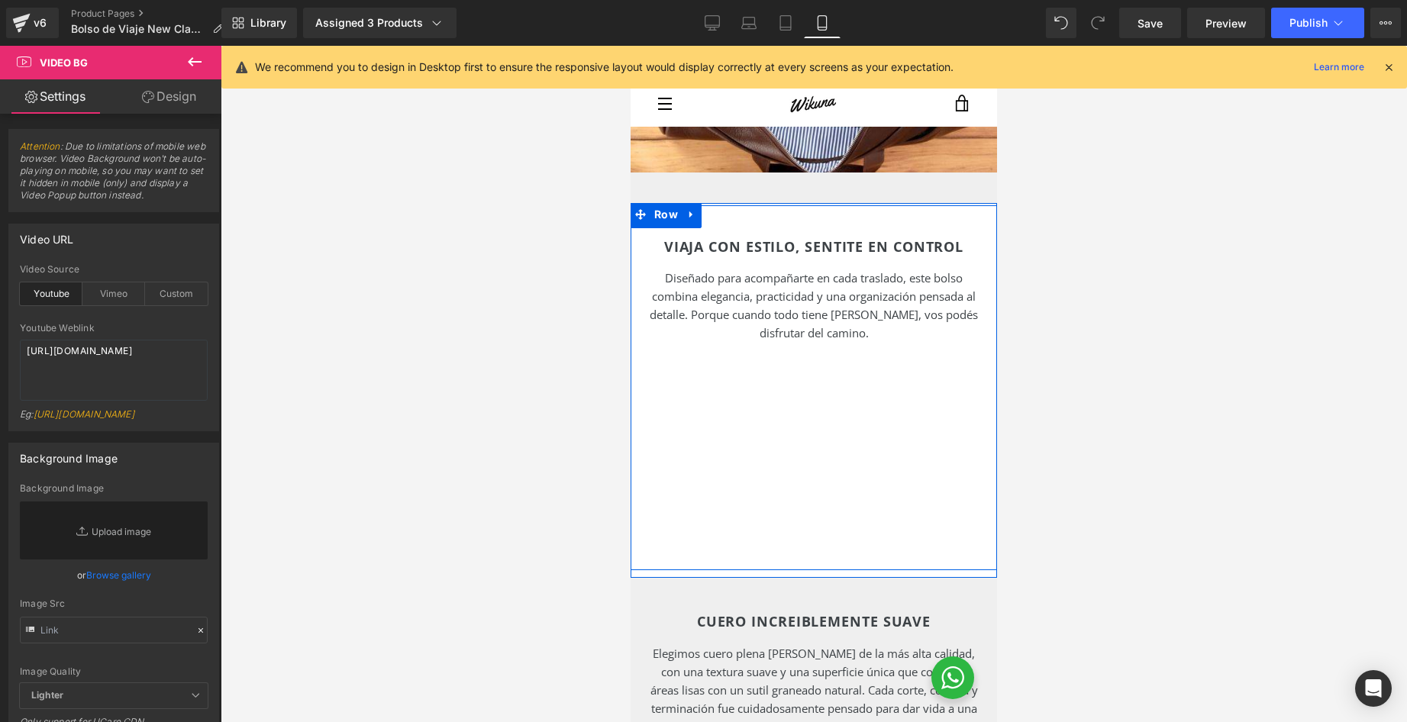
scroll to position [1781, 0]
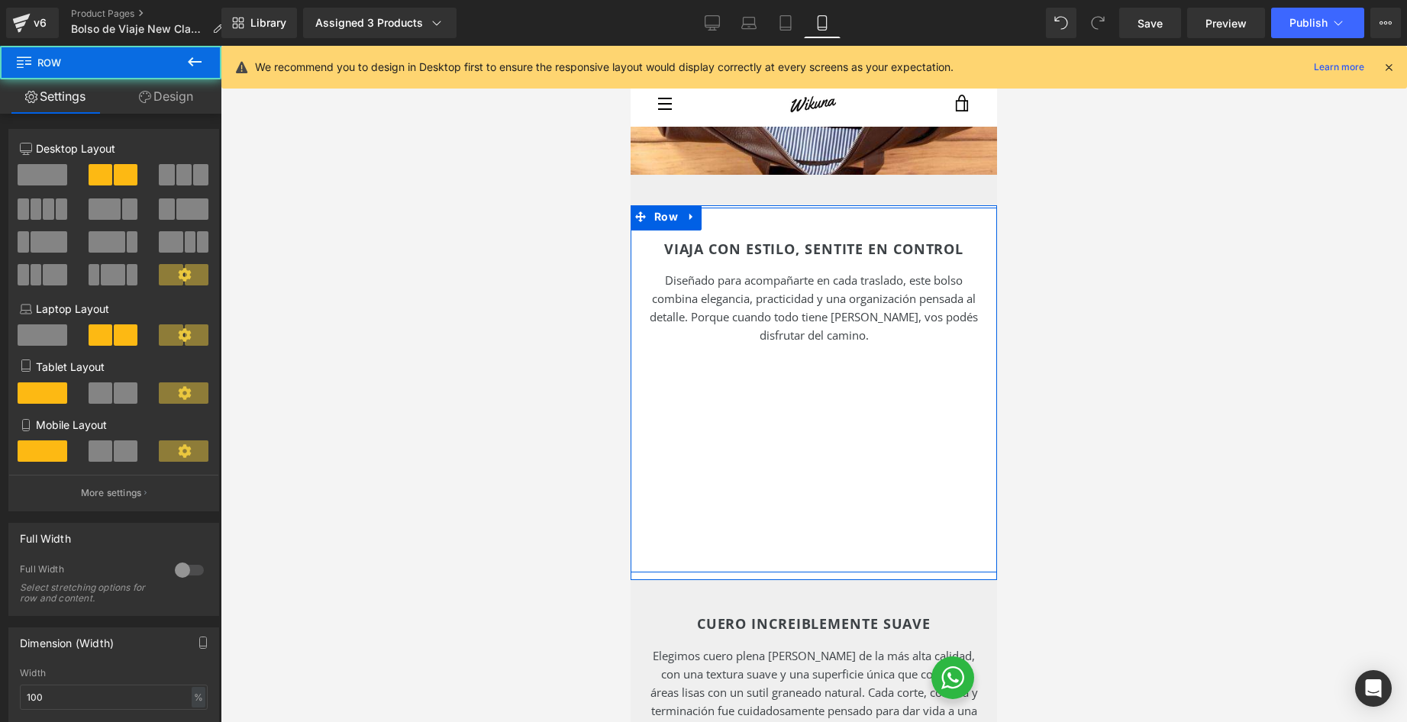
click at [731, 388] on div "VIAJA CON ESTILO, SENTITE EN CONTROL Heading Diseñado para acompañarte en cada …" at bounding box center [814, 390] width 366 height 365
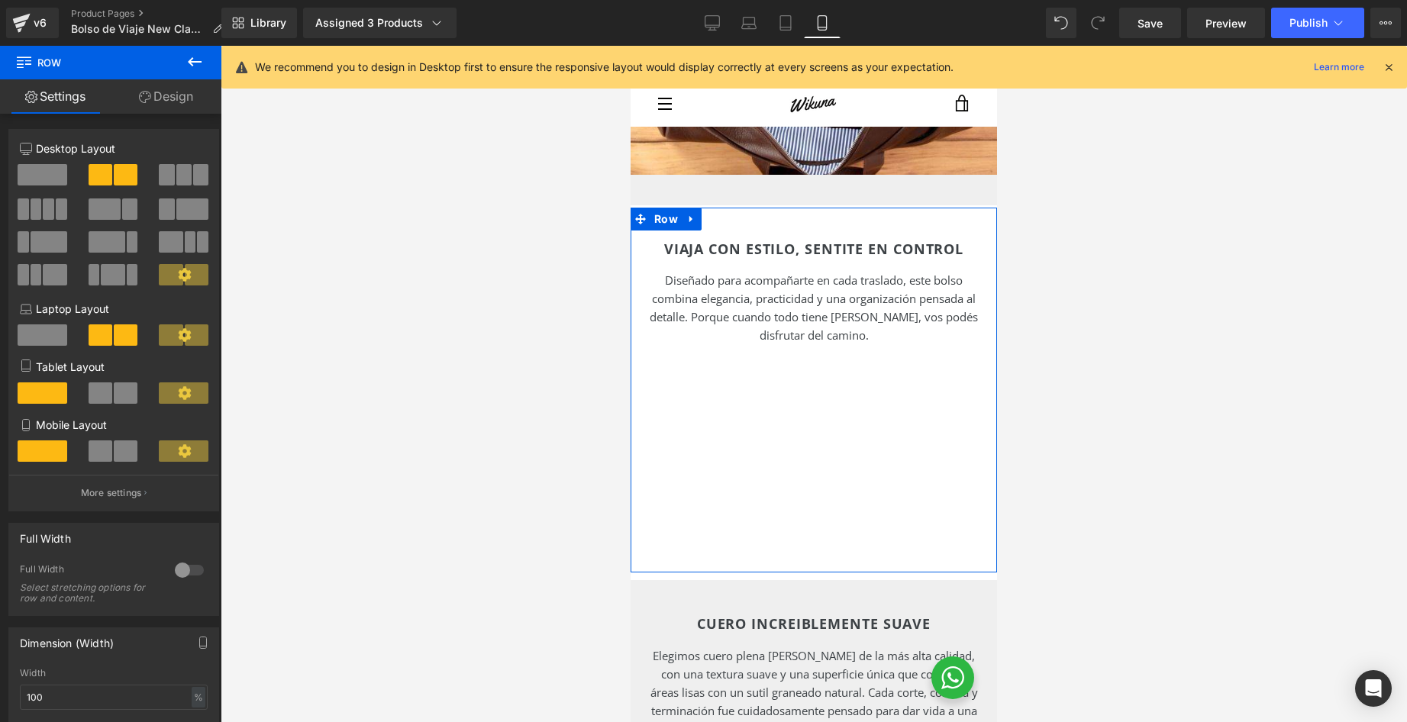
click at [117, 448] on span at bounding box center [126, 451] width 24 height 21
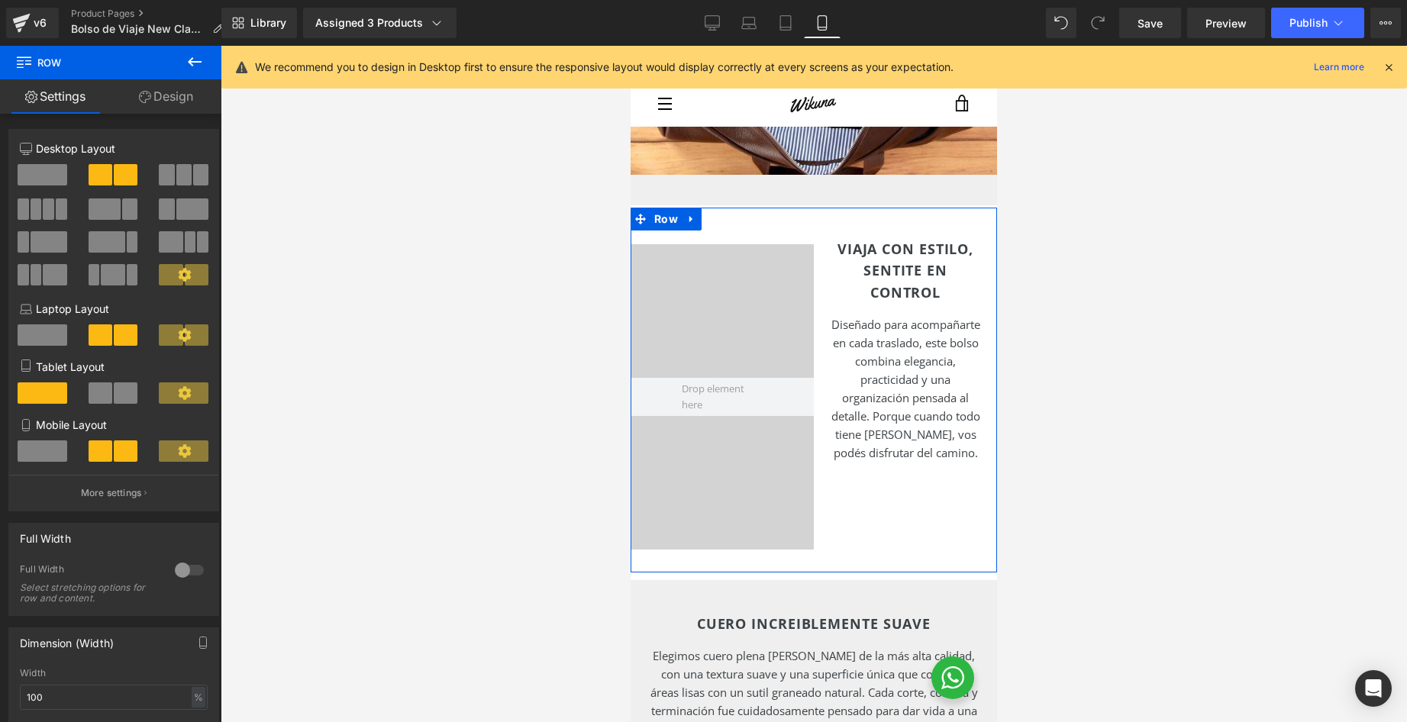
click at [37, 454] on span at bounding box center [43, 451] width 50 height 21
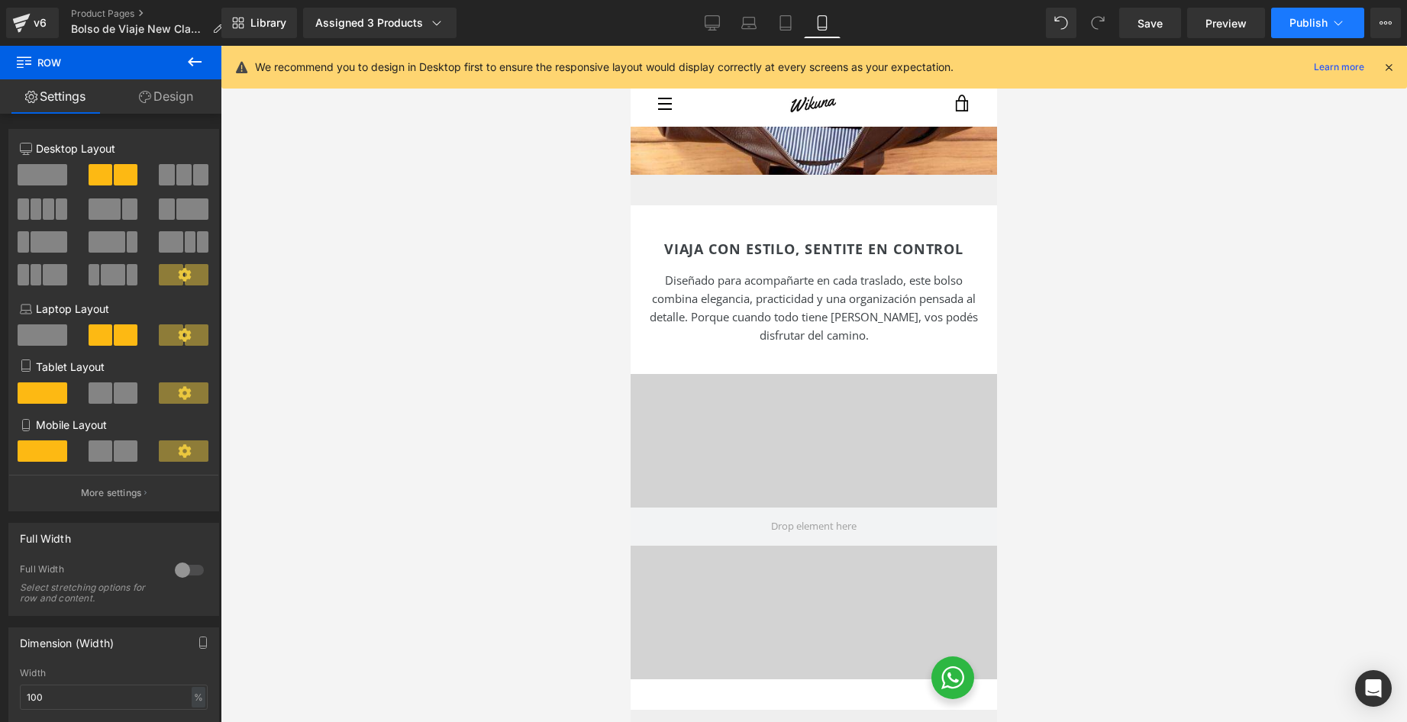
click at [1308, 18] on span "Publish" at bounding box center [1308, 23] width 38 height 12
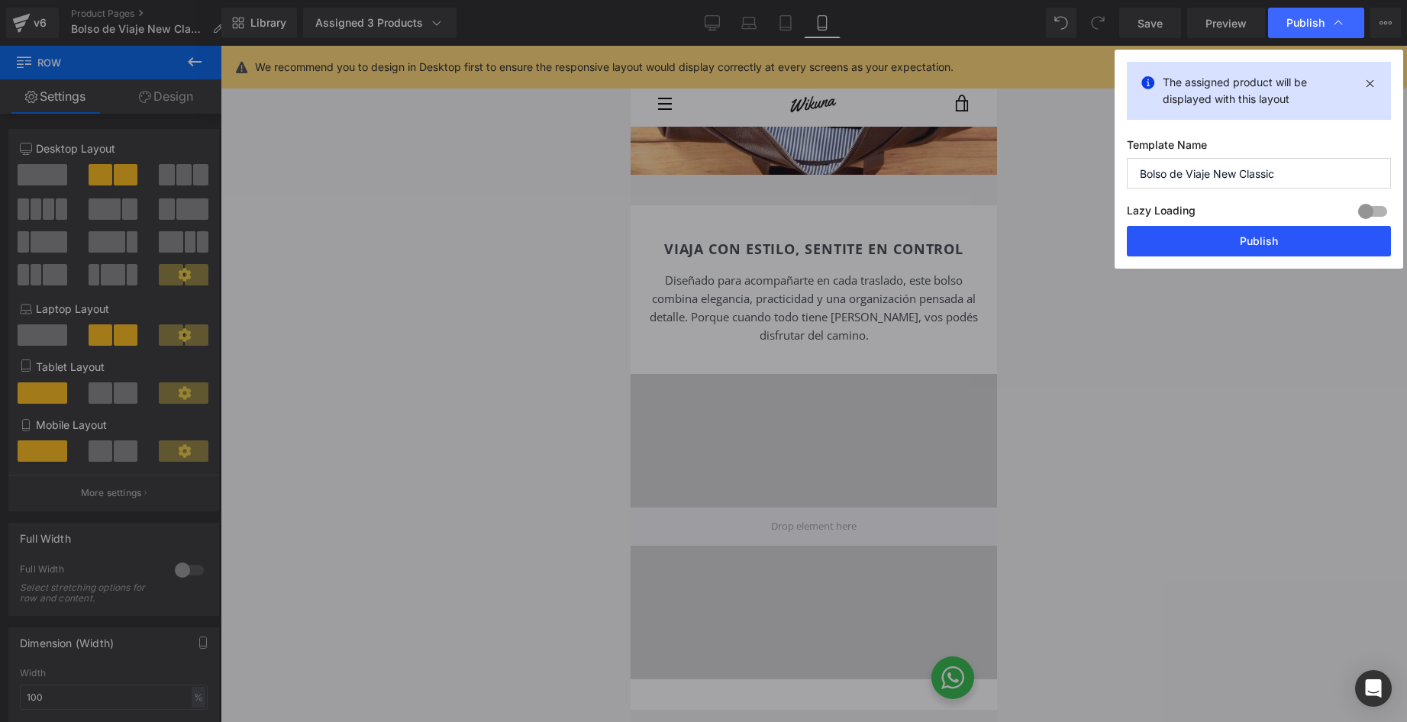
click at [1277, 239] on button "Publish" at bounding box center [1259, 241] width 264 height 31
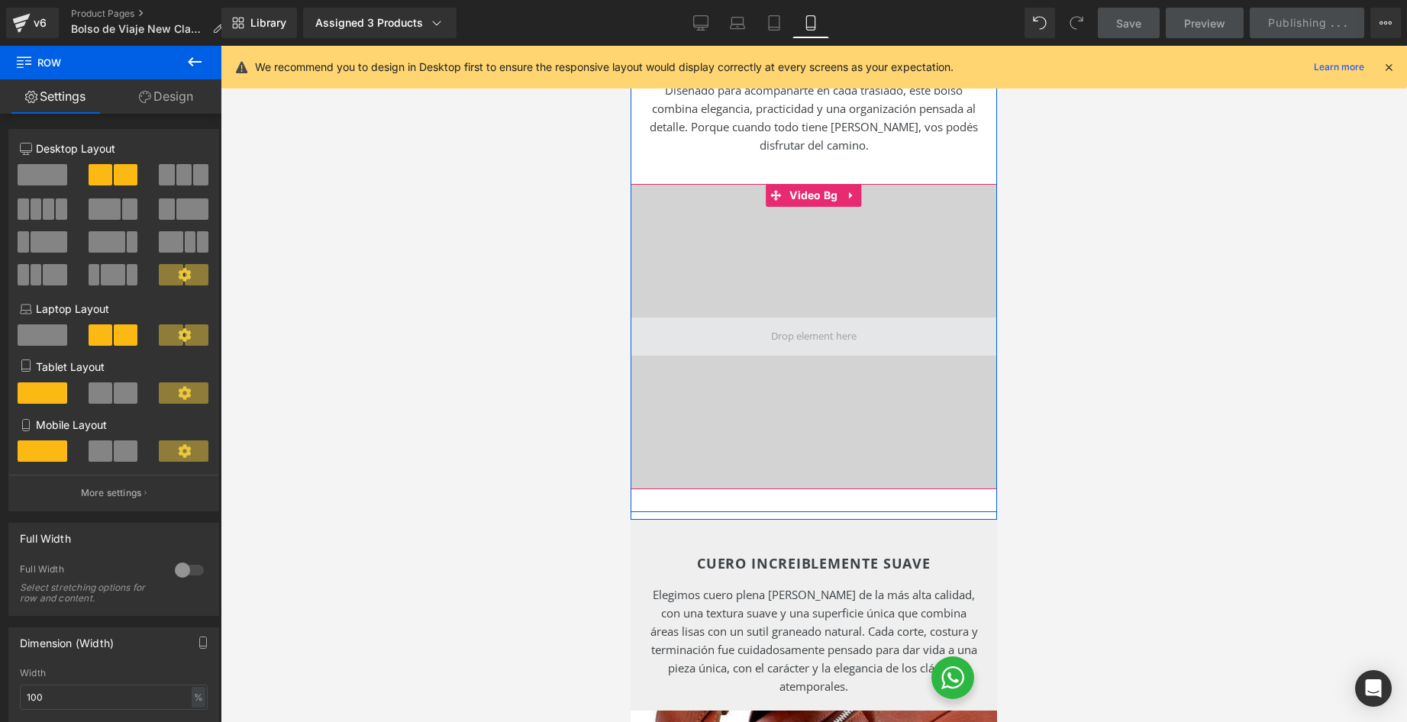
scroll to position [1972, 0]
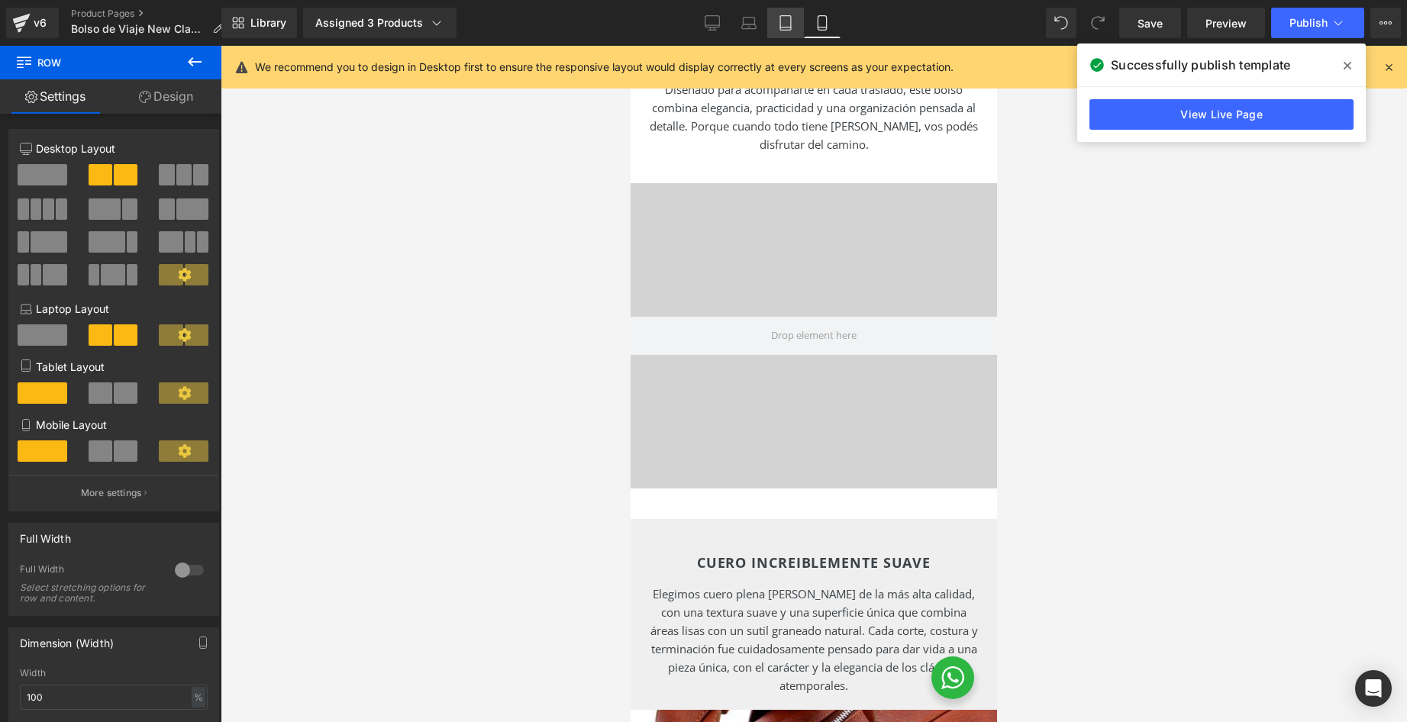
click at [781, 21] on icon at bounding box center [785, 22] width 15 height 15
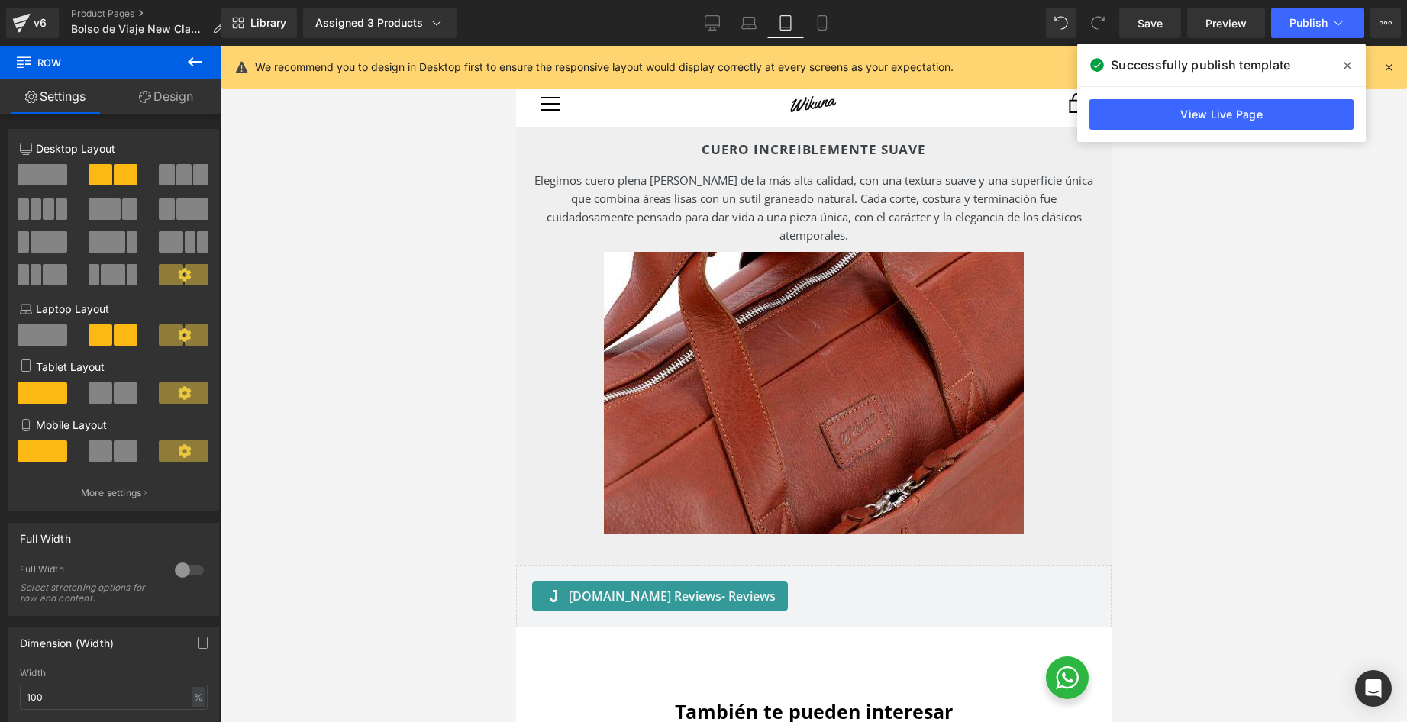
scroll to position [1367, 0]
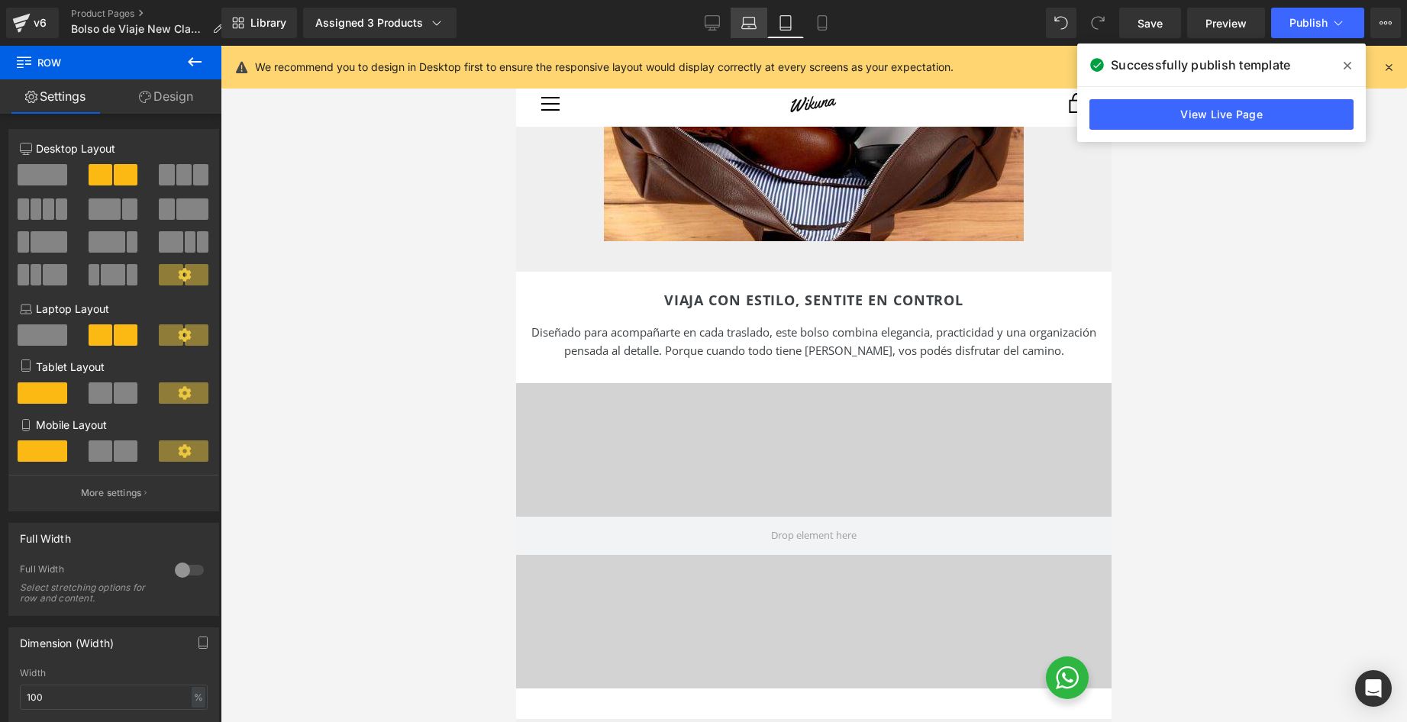
click at [757, 26] on link "Laptop" at bounding box center [749, 23] width 37 height 31
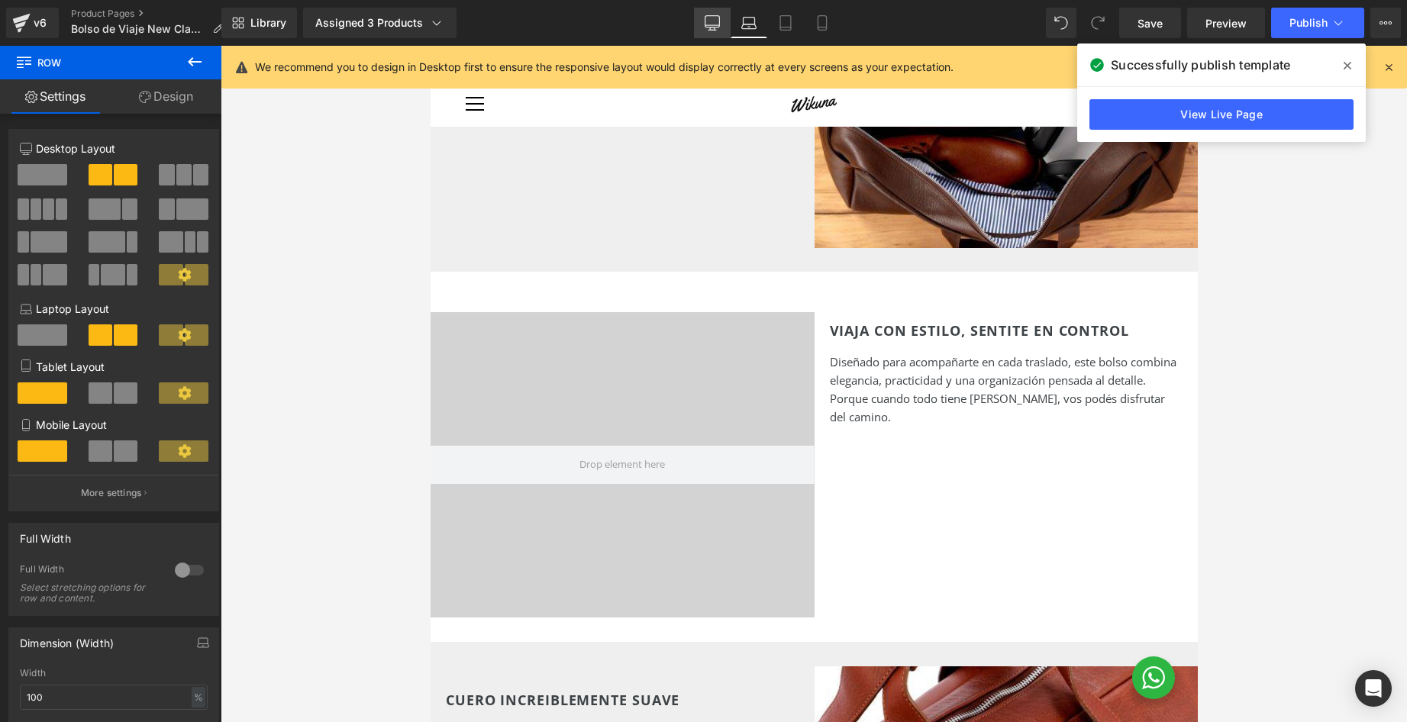
click at [718, 28] on icon at bounding box center [712, 22] width 15 height 15
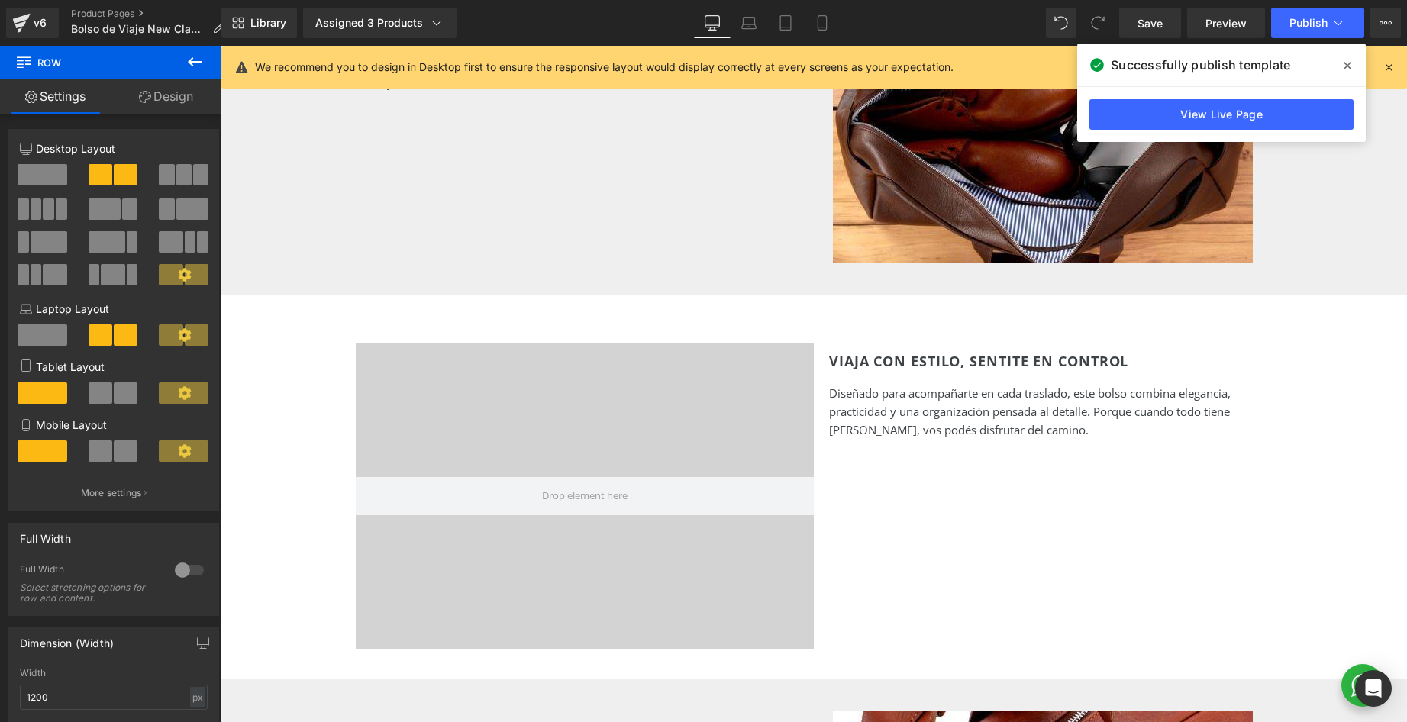
scroll to position [1280, 0]
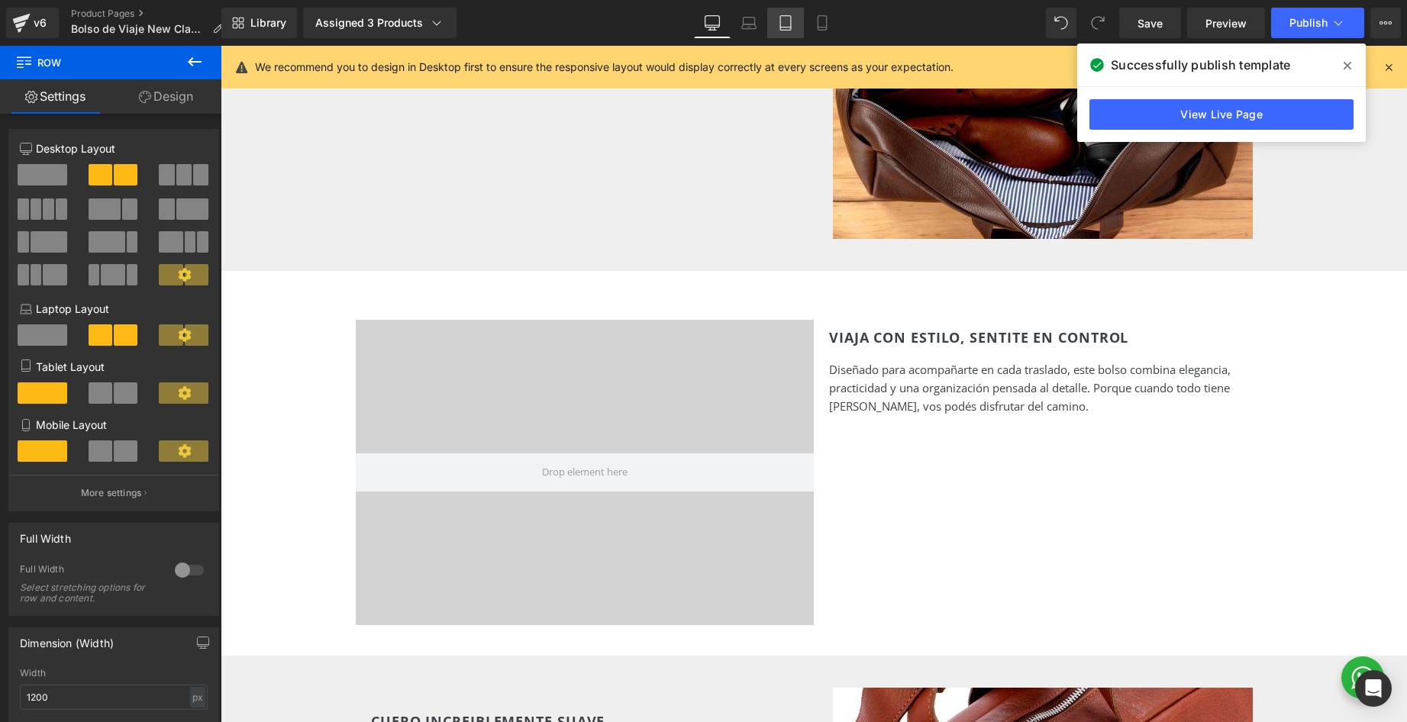
click at [778, 26] on link "Tablet" at bounding box center [785, 23] width 37 height 31
type input "100"
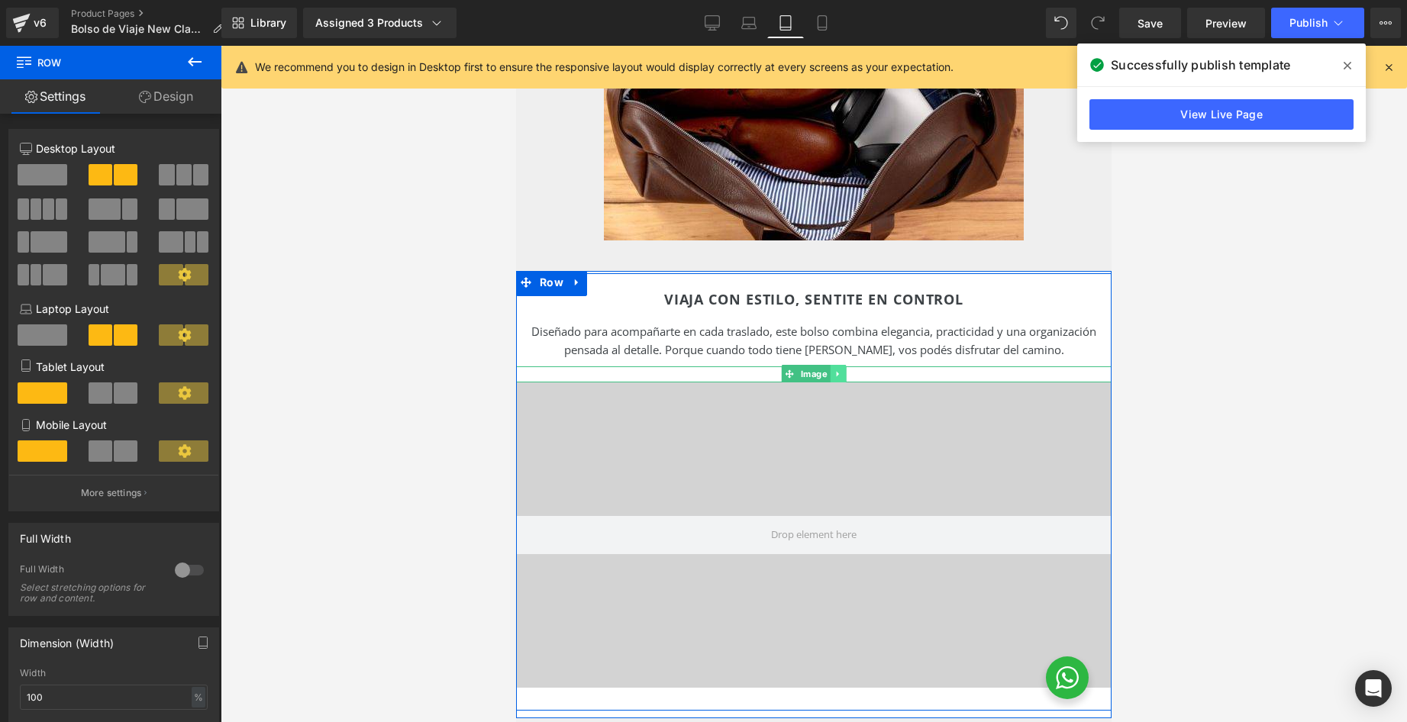
click at [836, 374] on icon at bounding box center [838, 374] width 8 height 9
click at [844, 374] on icon at bounding box center [846, 374] width 8 height 8
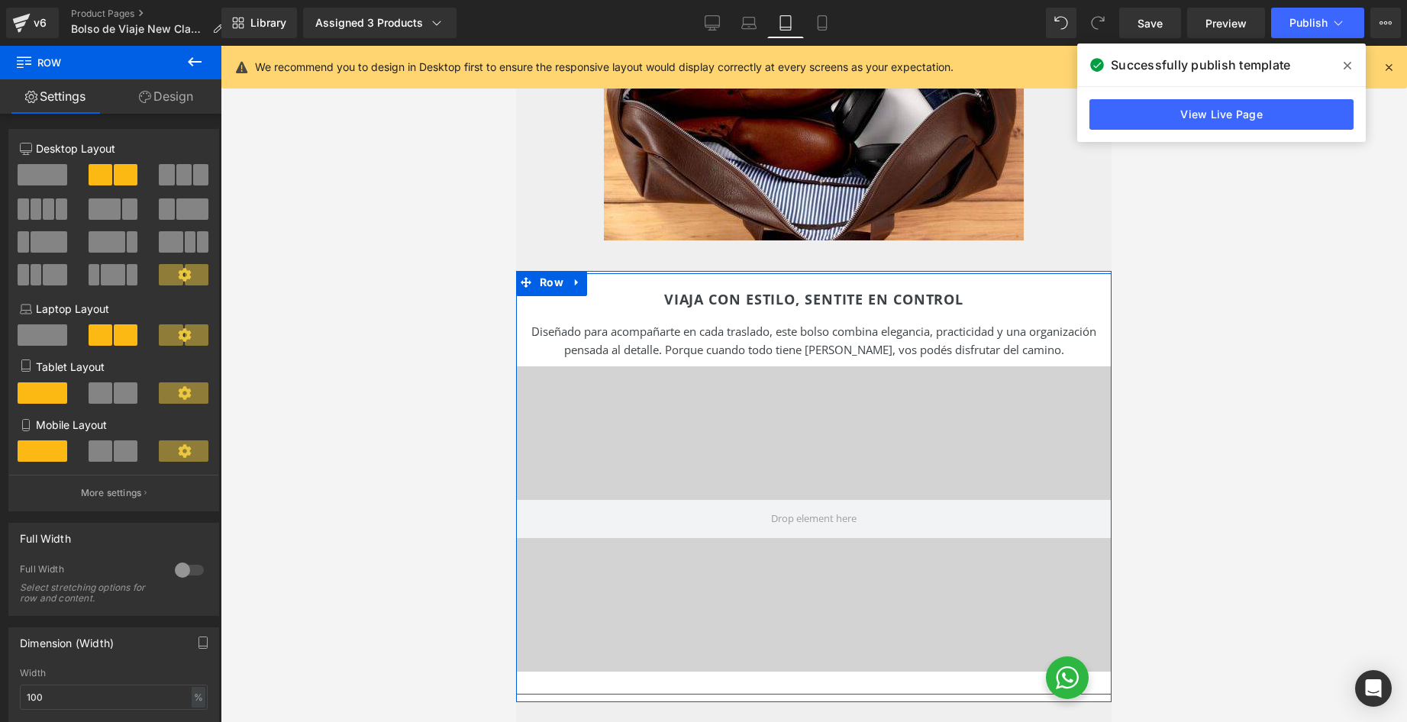
scroll to position [647, 0]
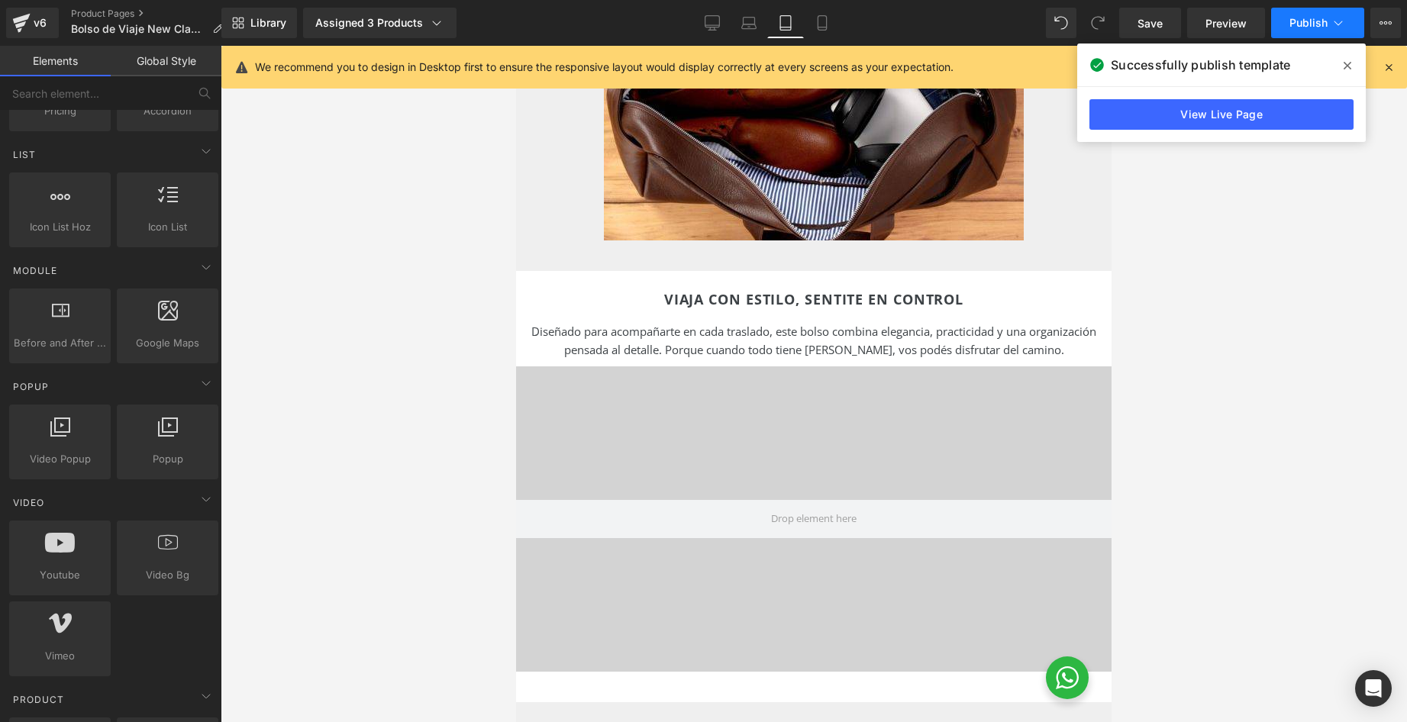
click at [1315, 27] on span "Publish" at bounding box center [1308, 23] width 38 height 12
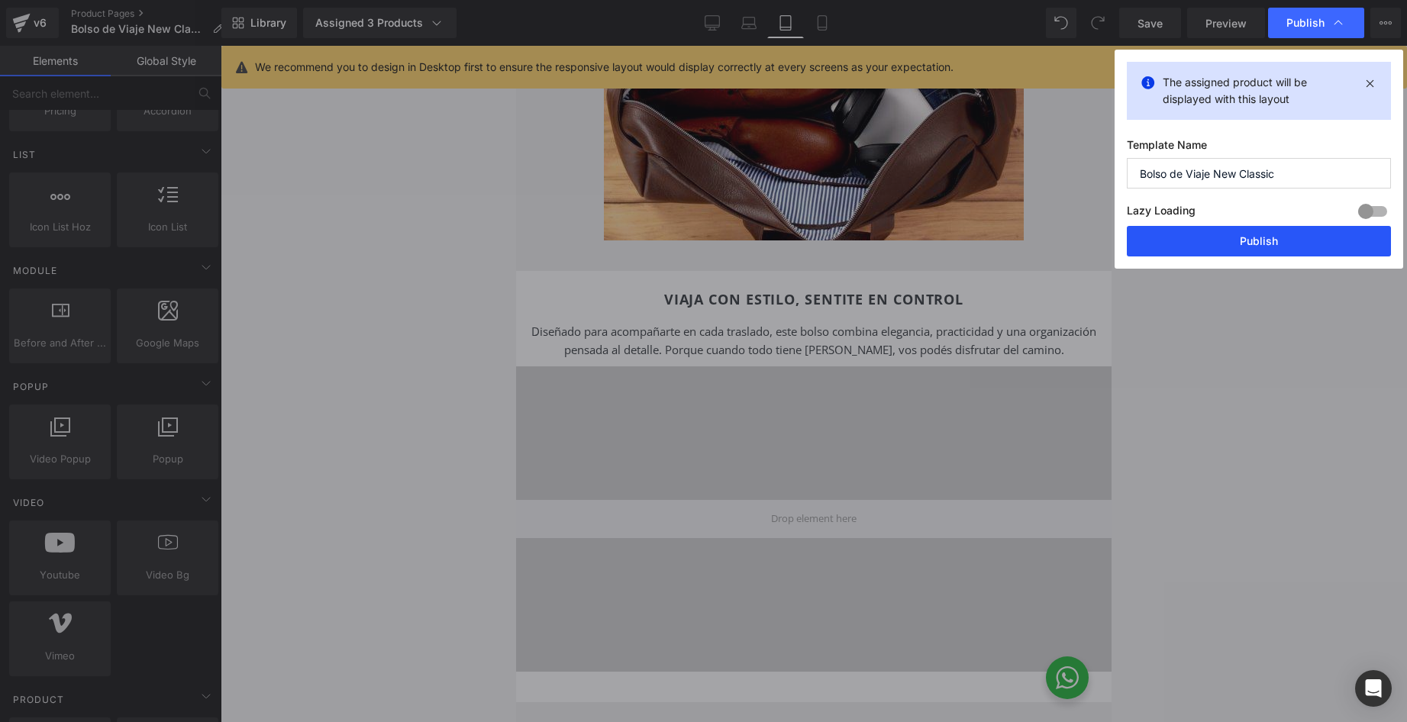
click at [1260, 242] on button "Publish" at bounding box center [1259, 241] width 264 height 31
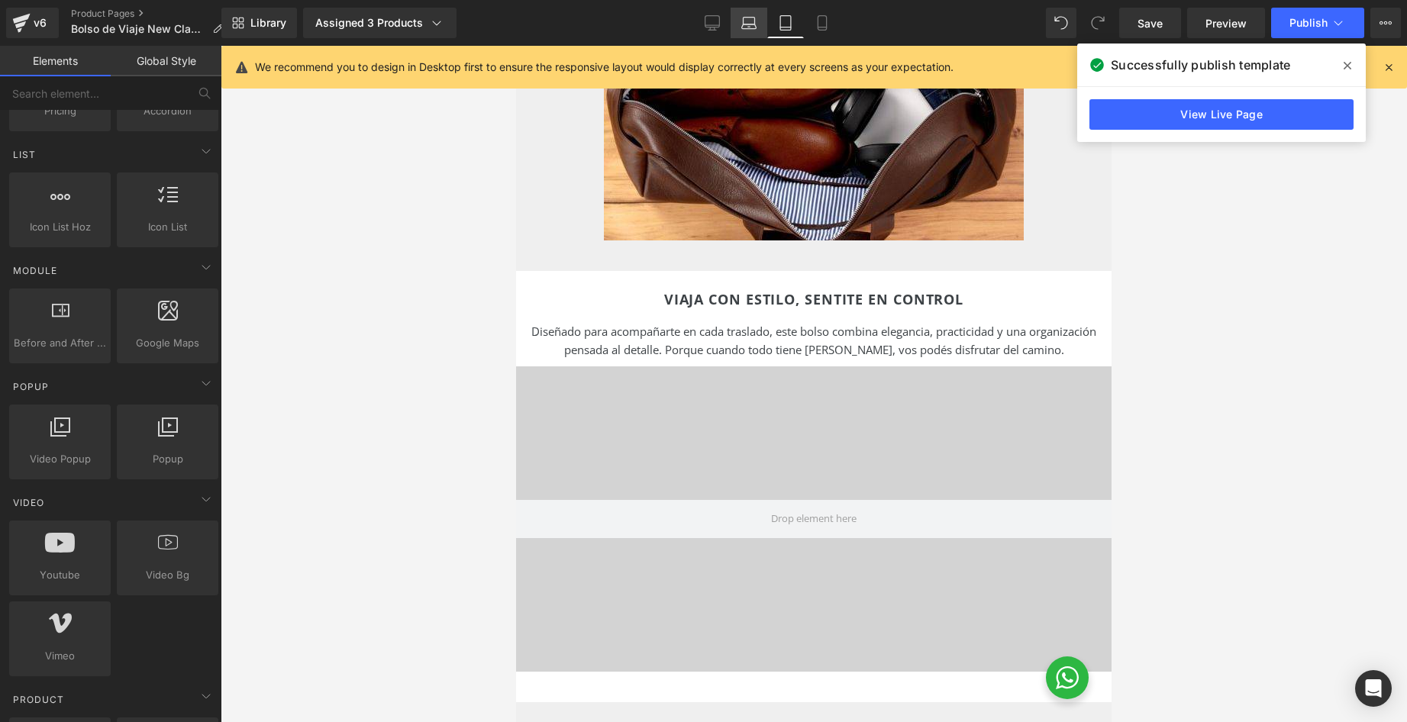
click at [755, 31] on link "Laptop" at bounding box center [749, 23] width 37 height 31
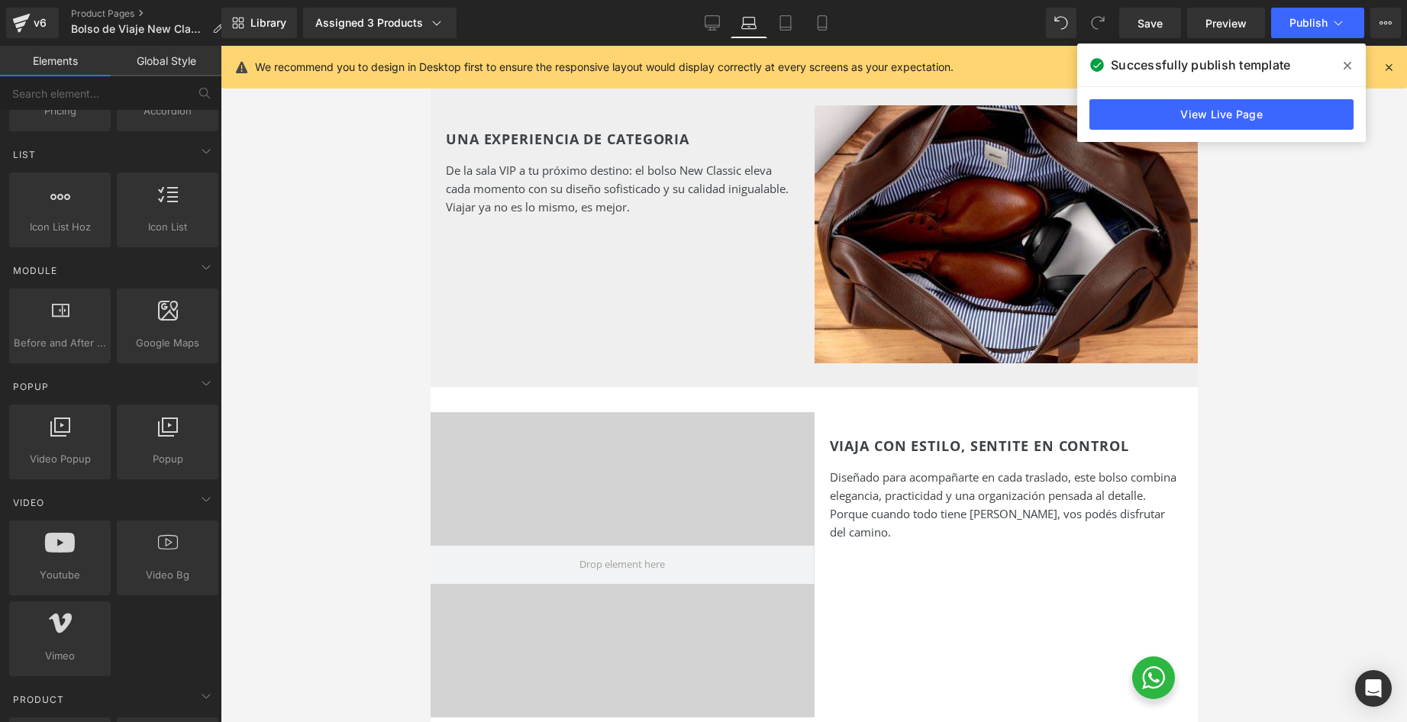
scroll to position [1147, 0]
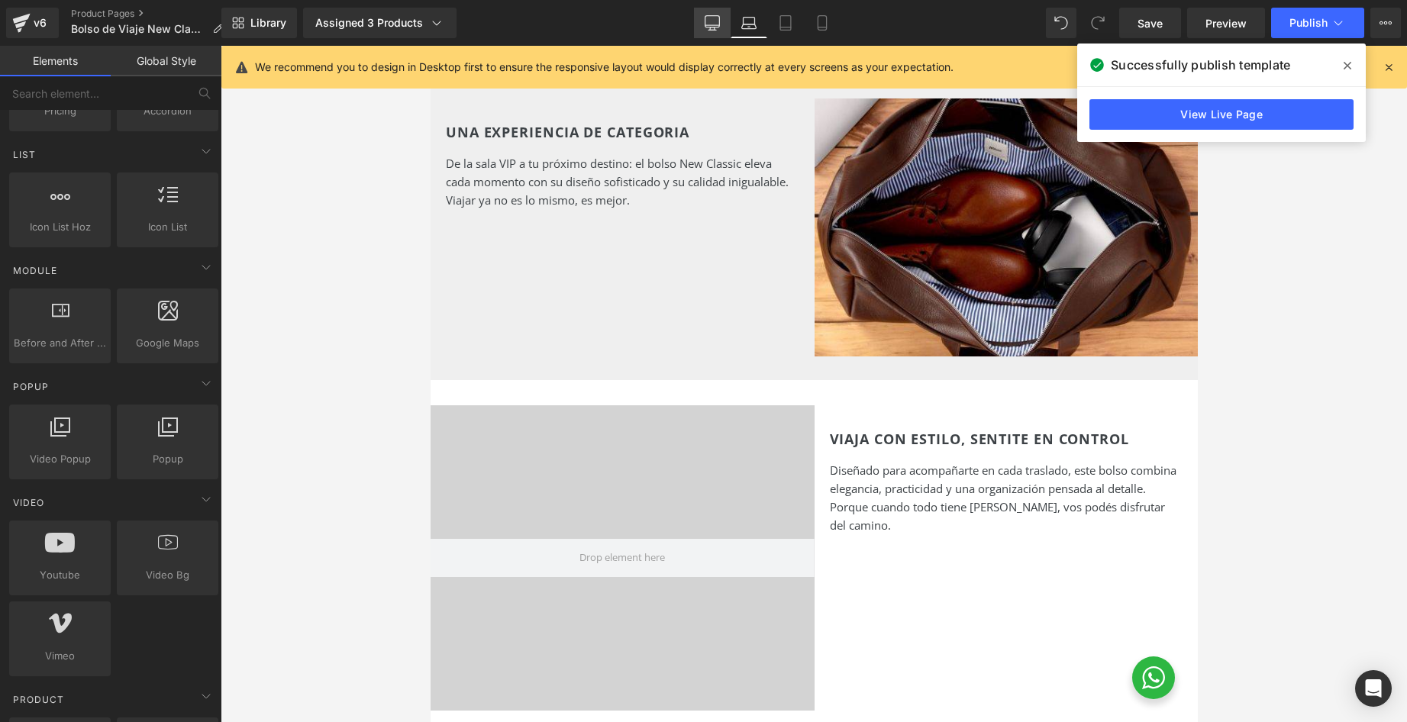
click at [703, 21] on link "Desktop" at bounding box center [712, 23] width 37 height 31
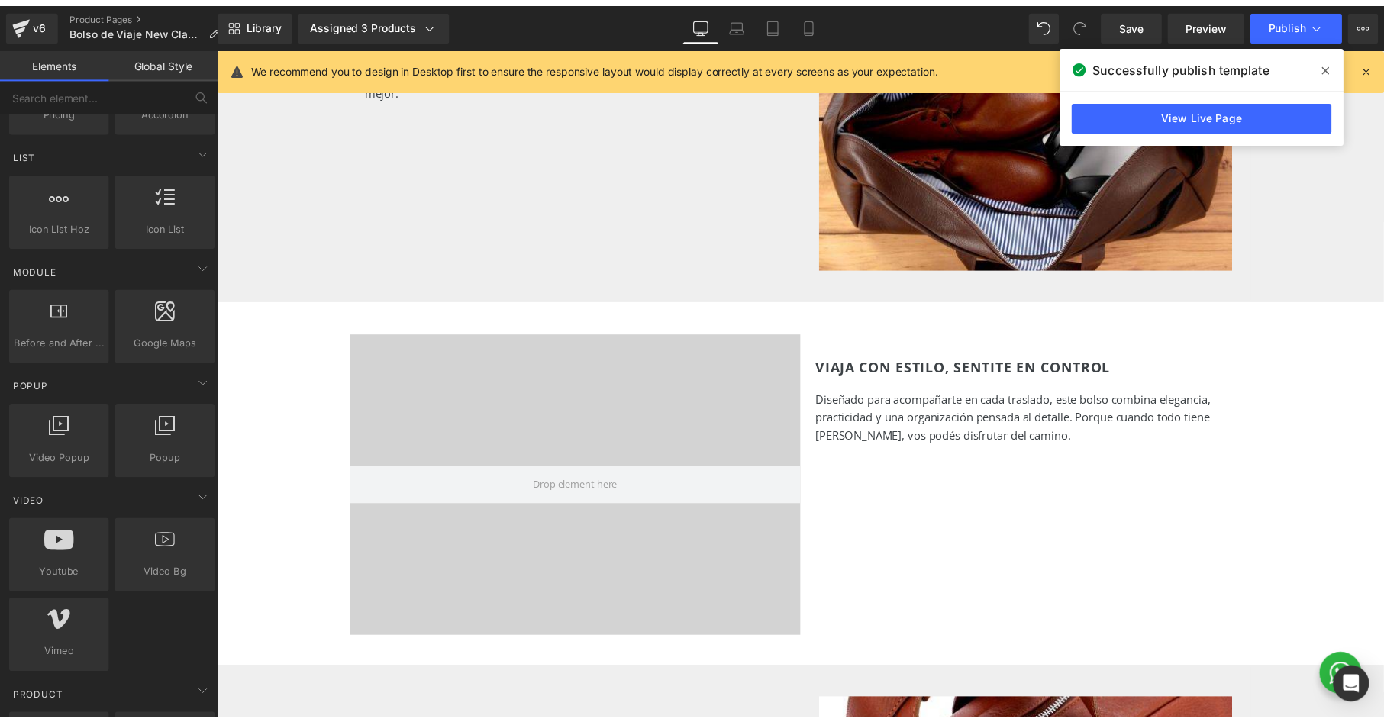
scroll to position [1251, 0]
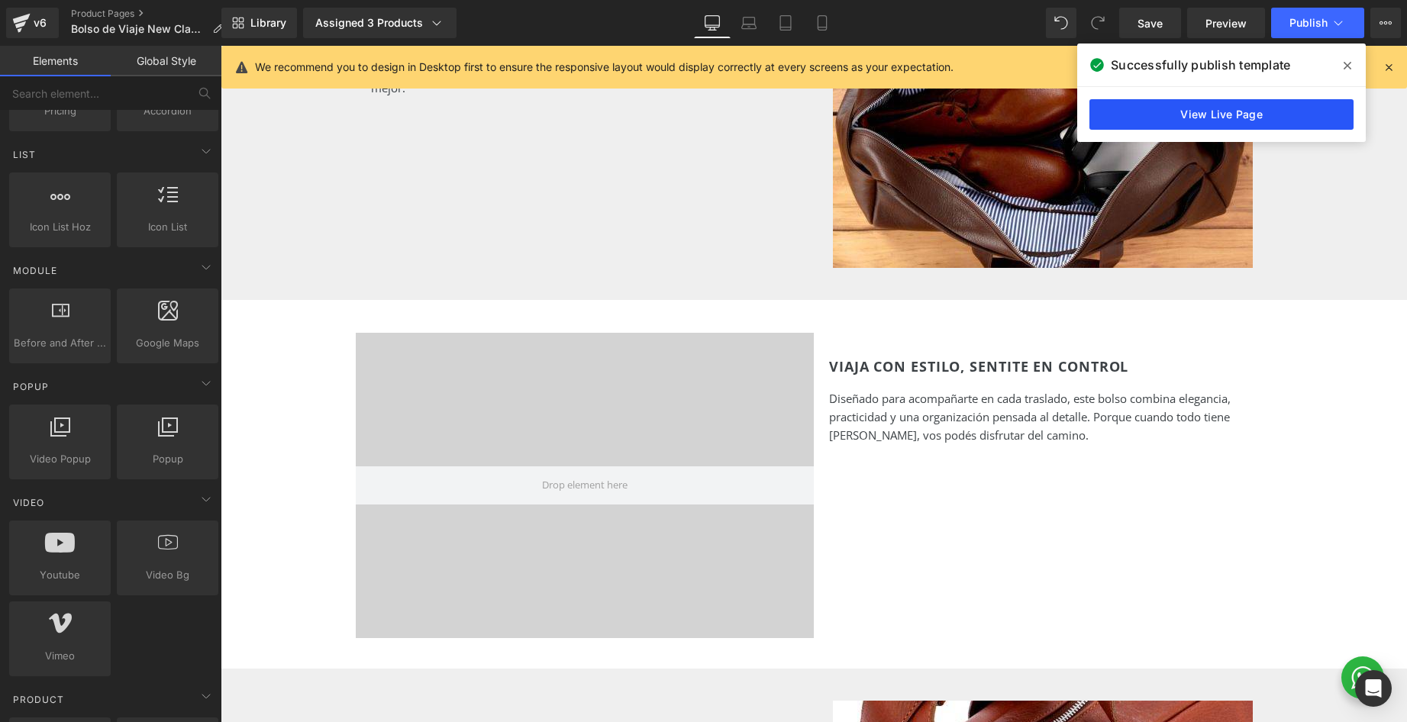
click at [1183, 116] on link "View Live Page" at bounding box center [1221, 114] width 264 height 31
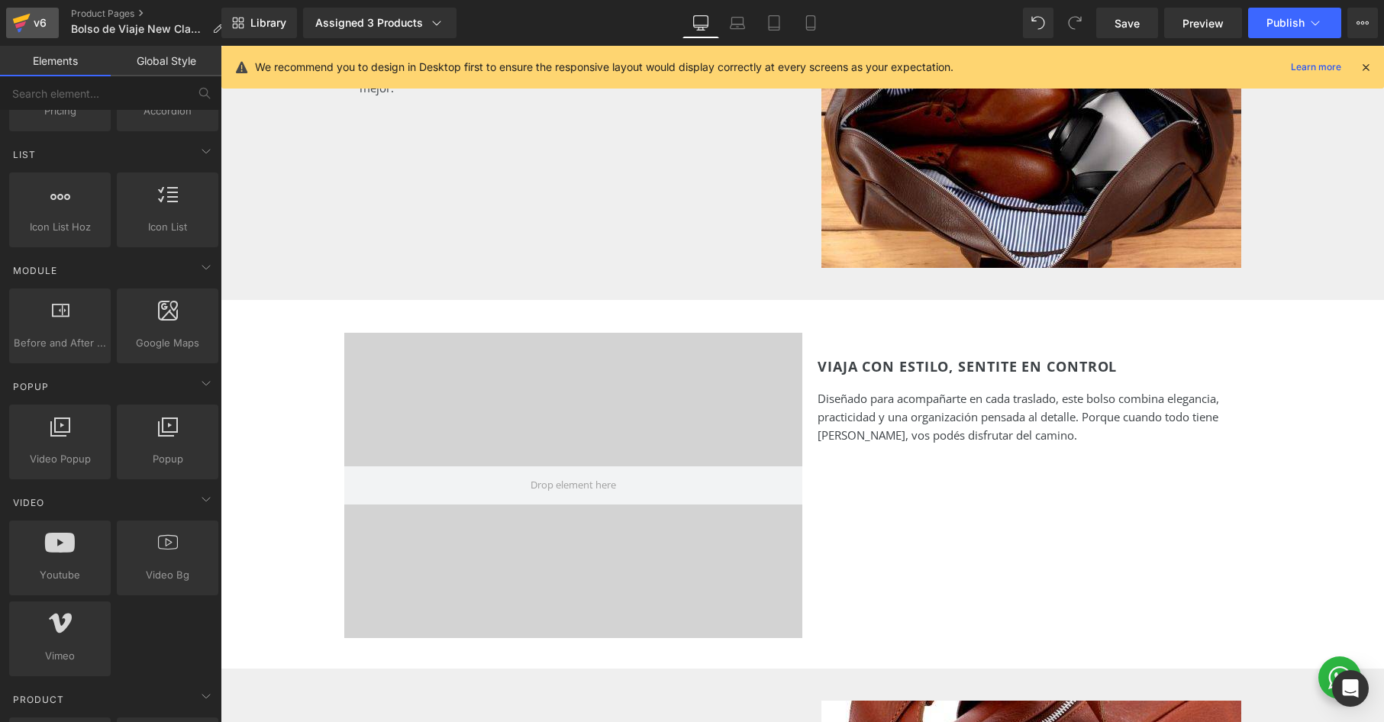
click at [21, 18] on icon at bounding box center [22, 19] width 18 height 10
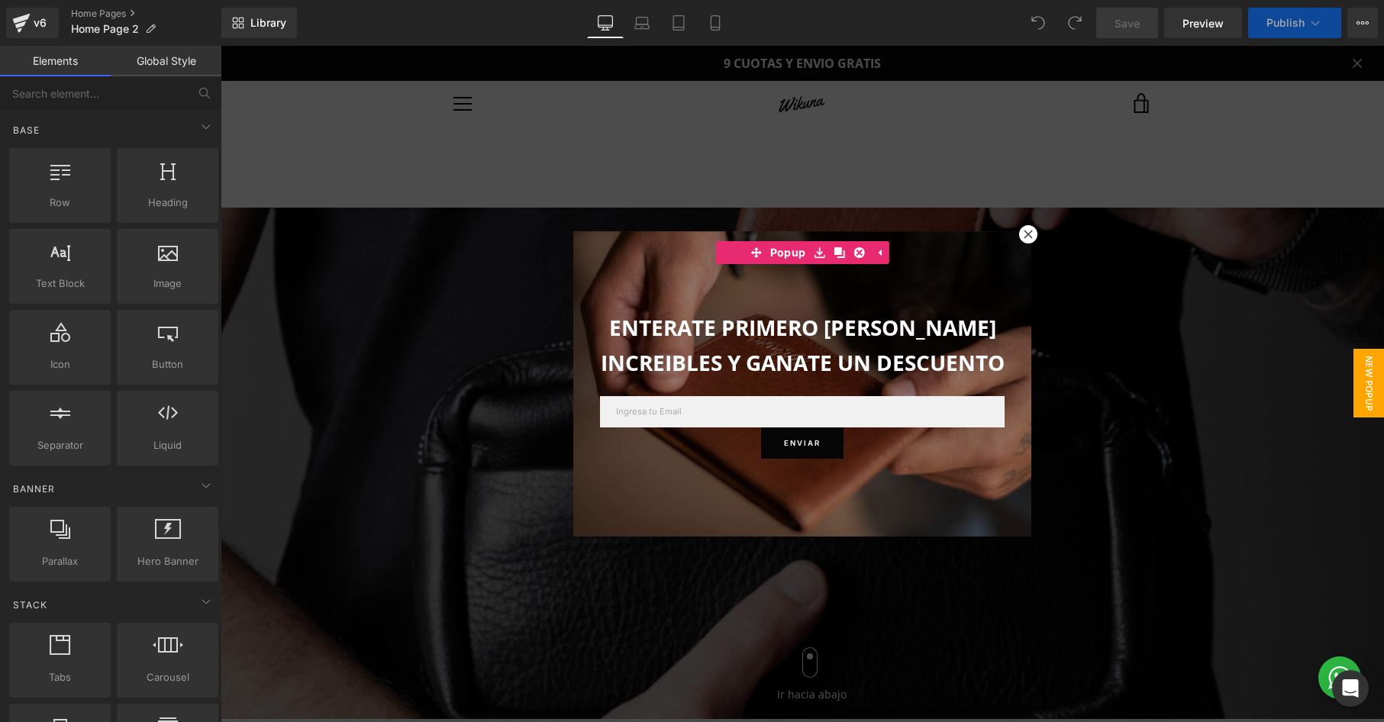
click at [447, 278] on div at bounding box center [803, 384] width 1164 height 676
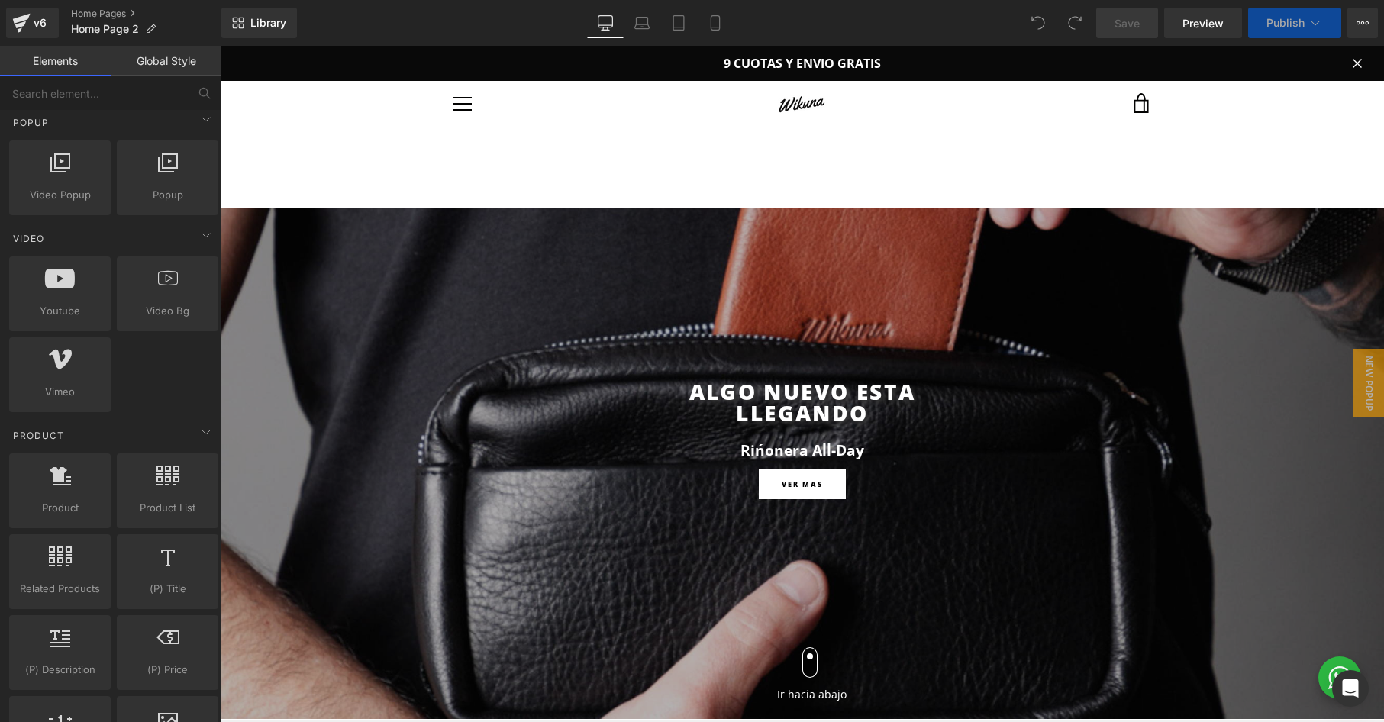
scroll to position [912, 0]
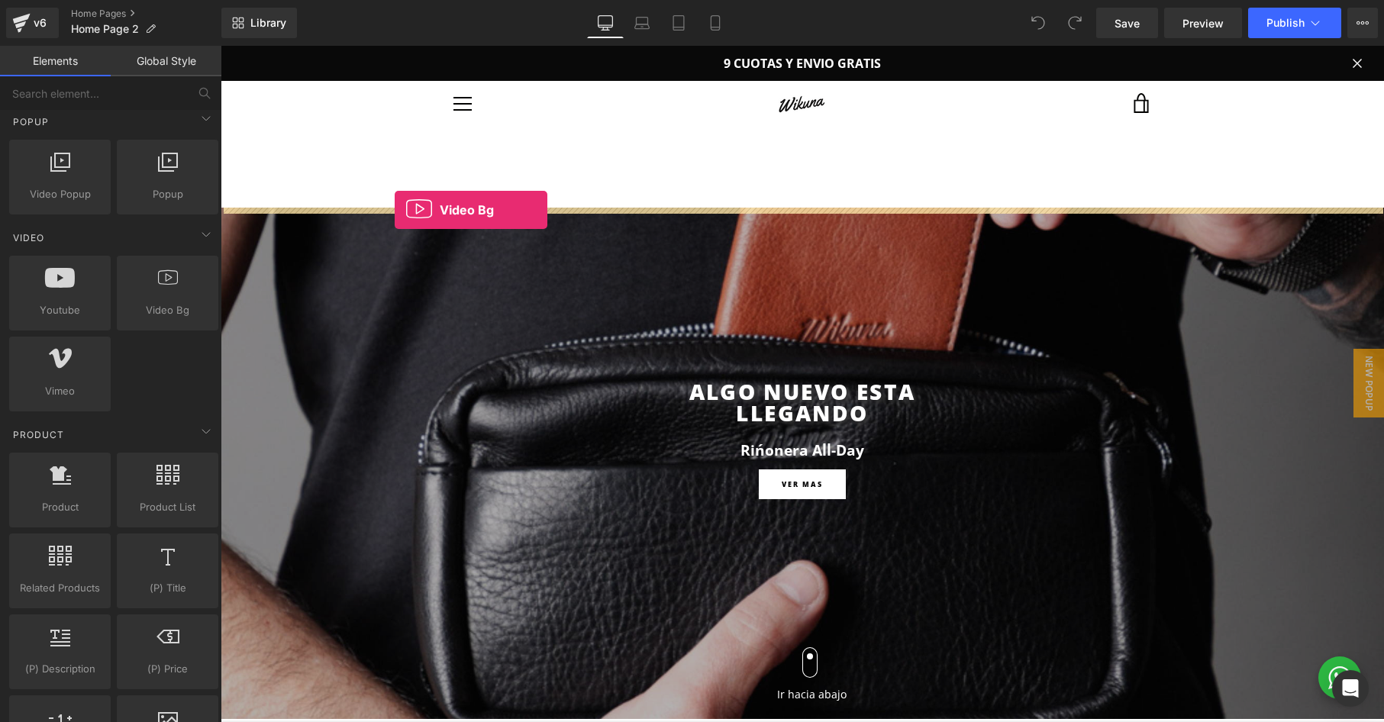
drag, startPoint x: 399, startPoint y: 332, endPoint x: 395, endPoint y: 210, distance: 122.2
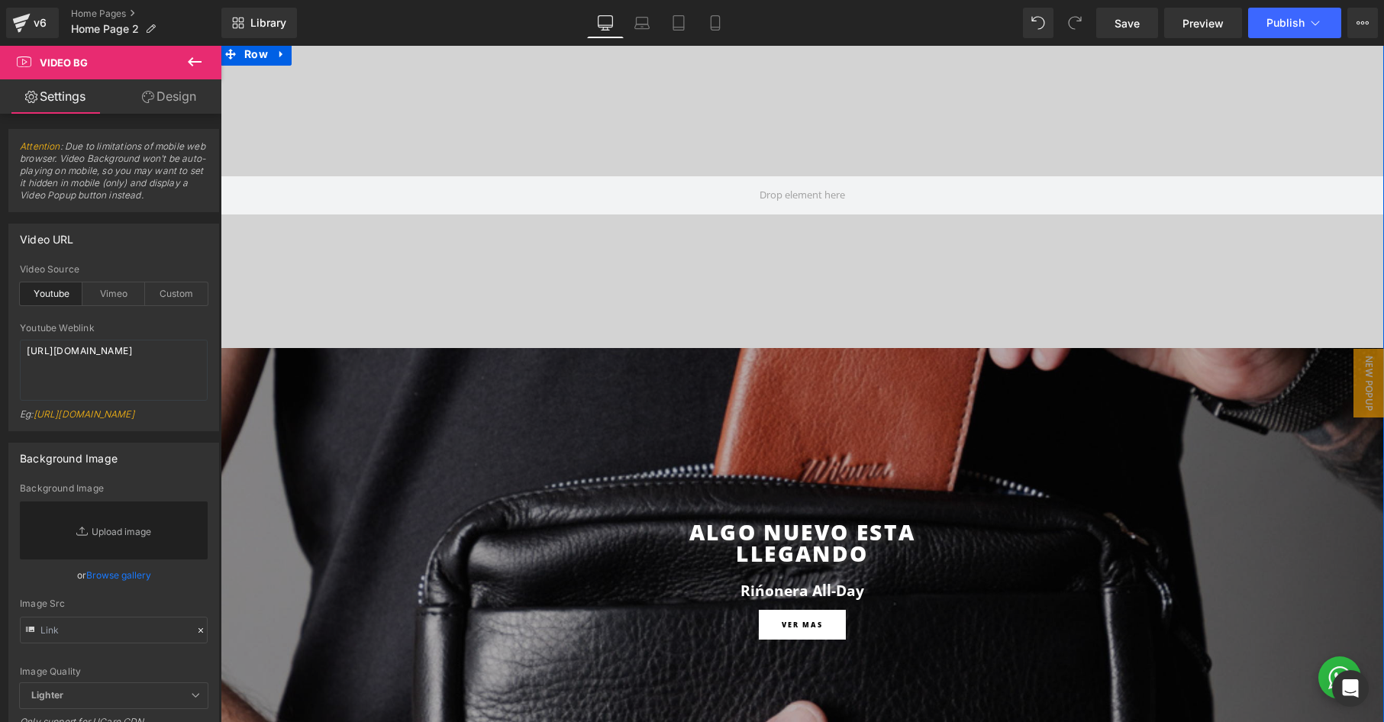
scroll to position [169, 0]
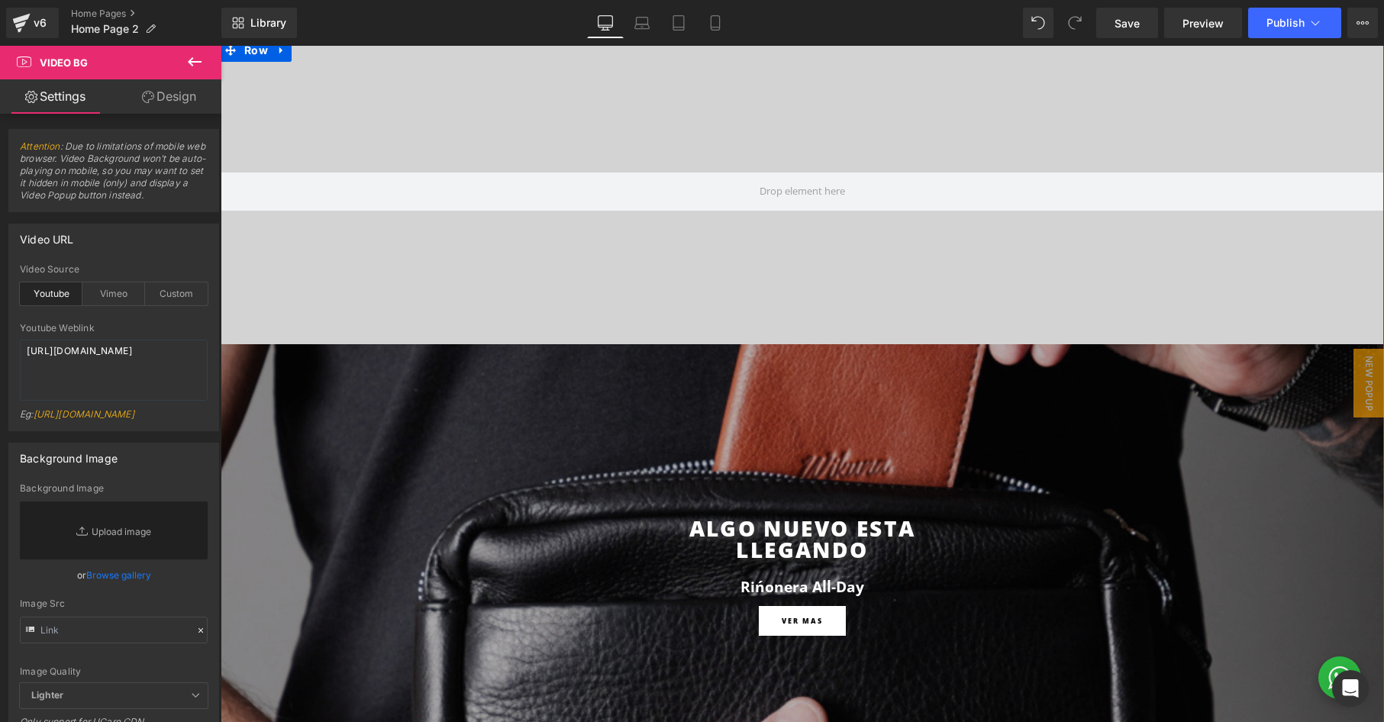
click at [720, 520] on div "ALGO NUEVO ESTA LLEGANDO Heading" at bounding box center [802, 547] width 316 height 59
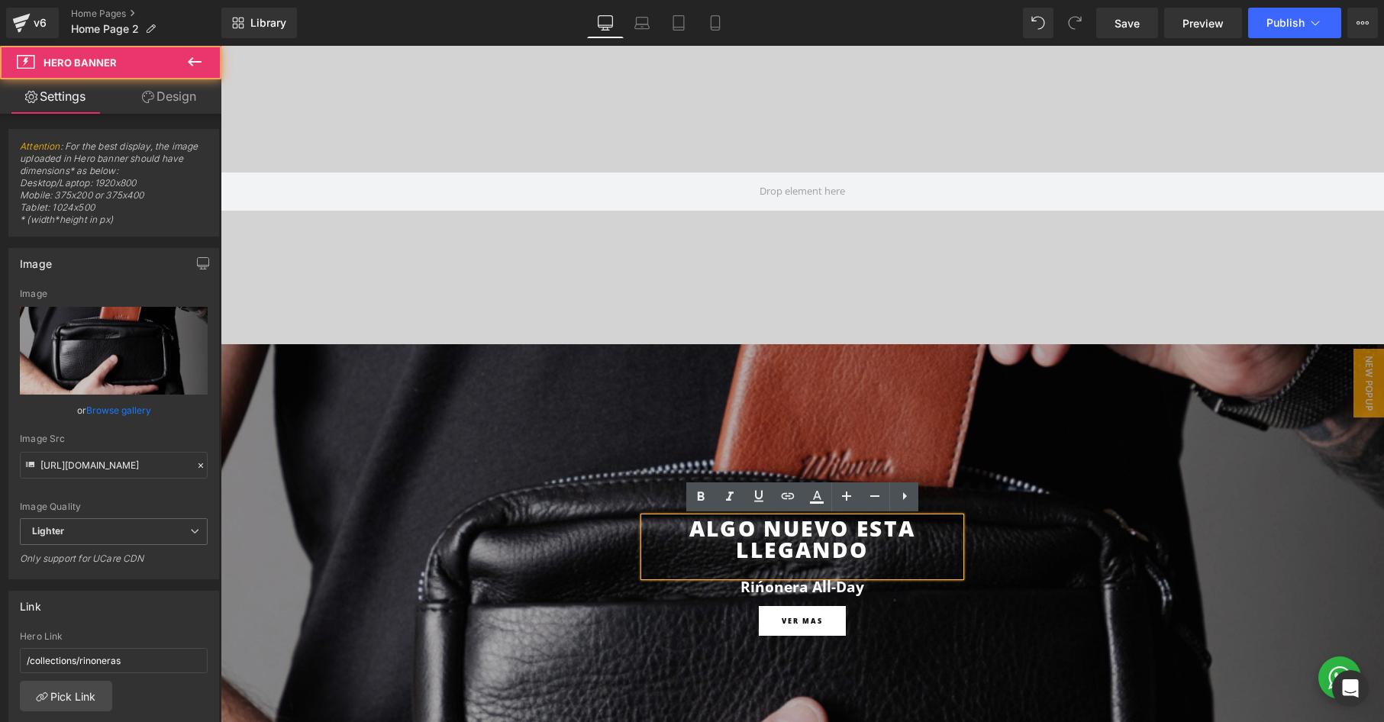
click at [495, 386] on div at bounding box center [803, 600] width 1164 height 512
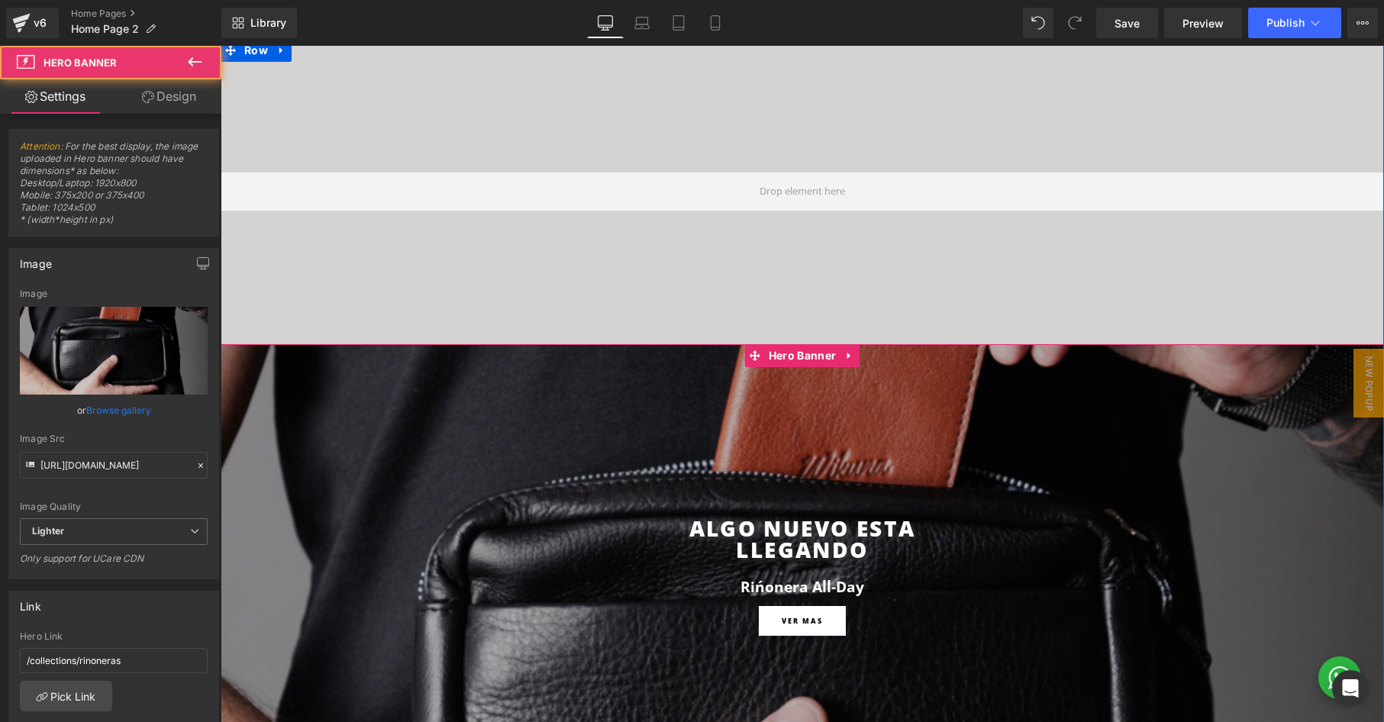
click at [557, 348] on div at bounding box center [803, 600] width 1164 height 512
click at [849, 360] on icon at bounding box center [849, 355] width 11 height 11
click at [821, 359] on icon at bounding box center [820, 355] width 11 height 11
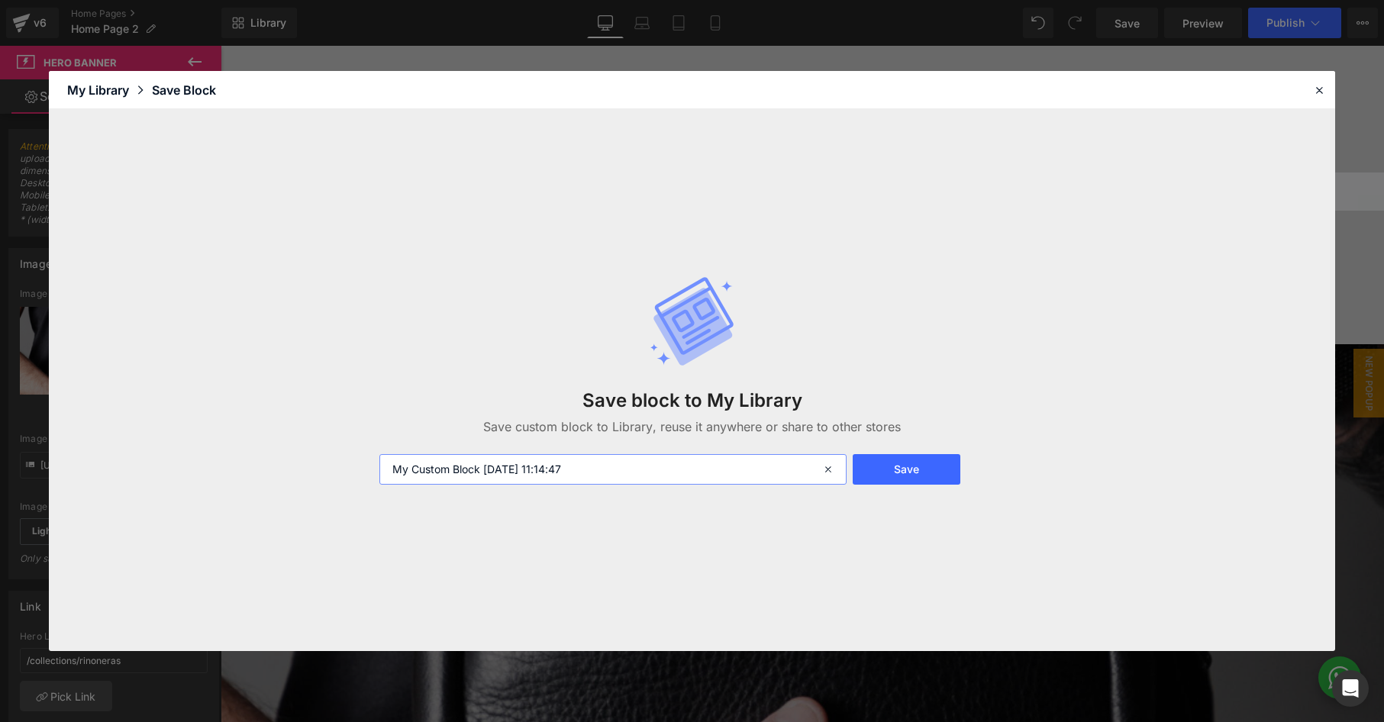
click at [559, 472] on input "My Custom Block 2025-08-15 11:14:47" at bounding box center [612, 469] width 467 height 31
type input "IMAGEN HOME"
click at [915, 473] on button "Save" at bounding box center [906, 469] width 107 height 31
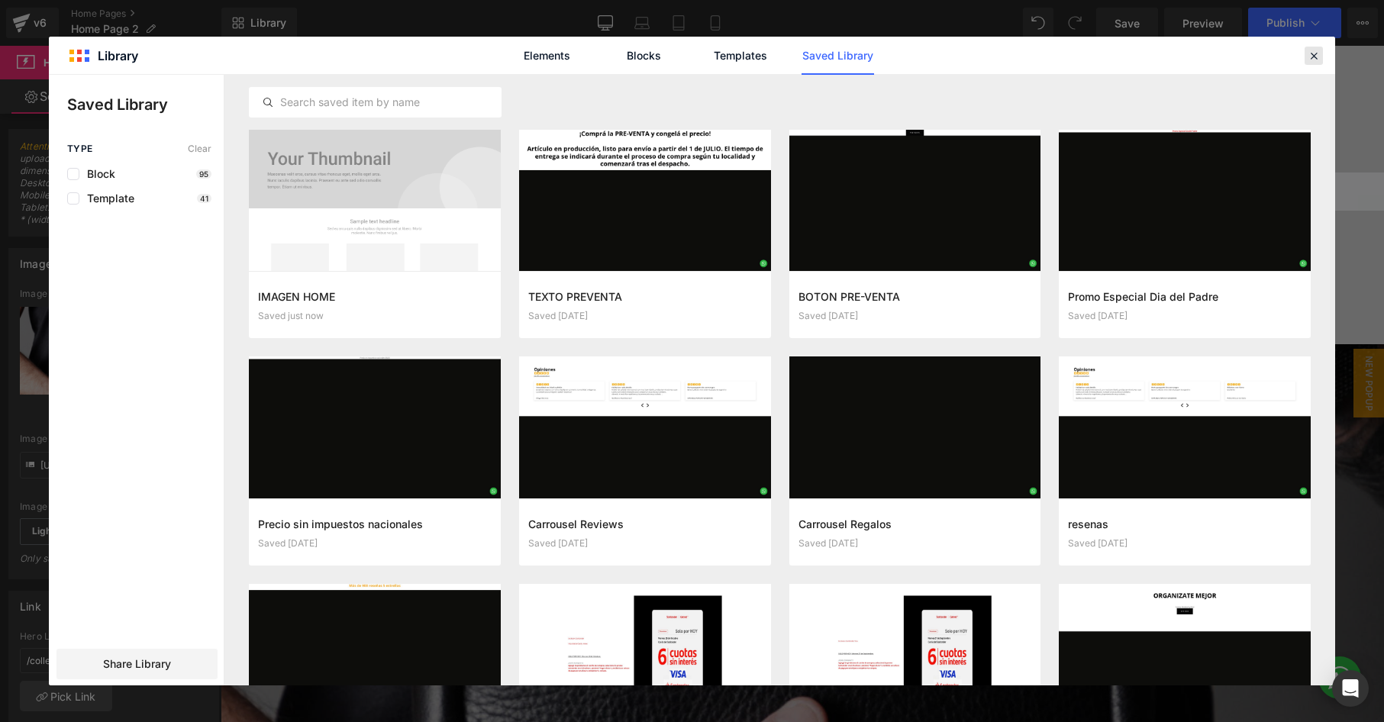
click at [1316, 54] on icon at bounding box center [1314, 56] width 14 height 14
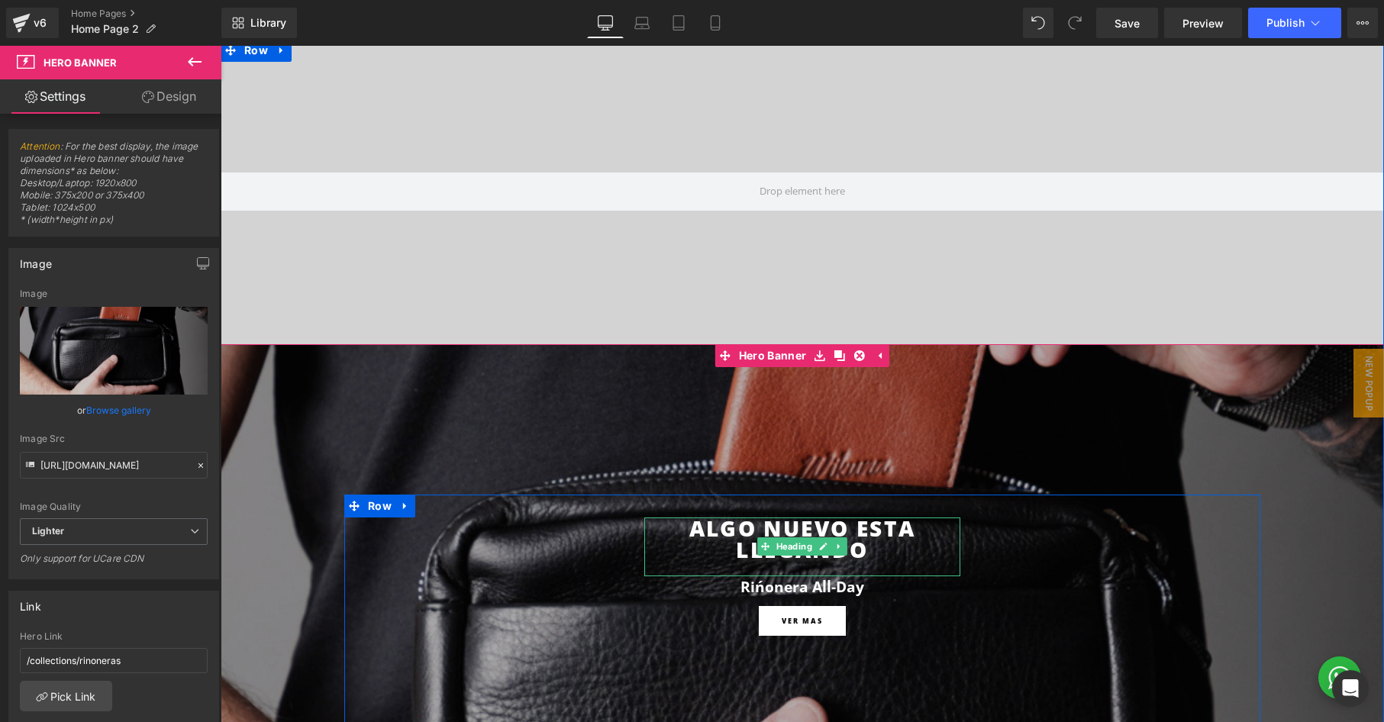
click at [779, 521] on h1 "ALGO NUEVO ESTA LLEGANDO" at bounding box center [802, 539] width 316 height 43
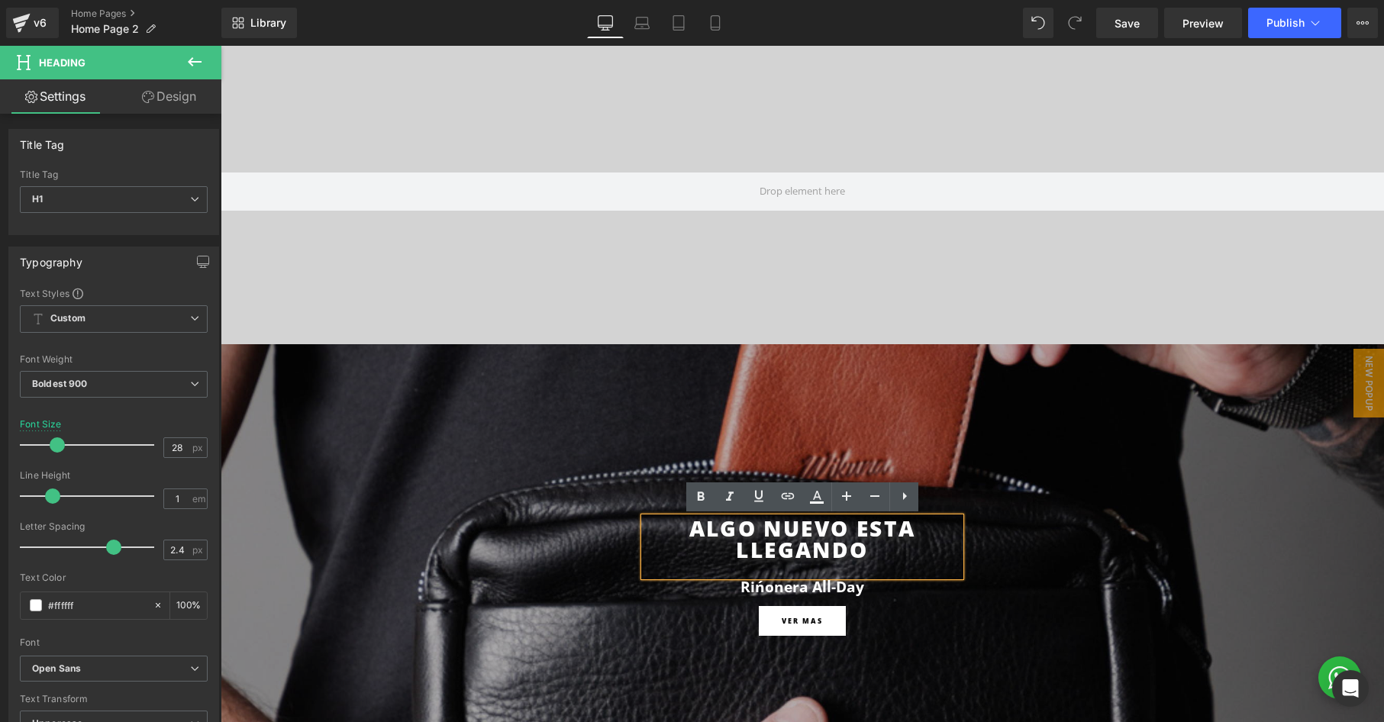
click at [602, 562] on div "ALGO NUEVO ESTA LLEGANDO Heading Rińonera All-Day Heading Row VER MAS Button Row" at bounding box center [802, 628] width 916 height 266
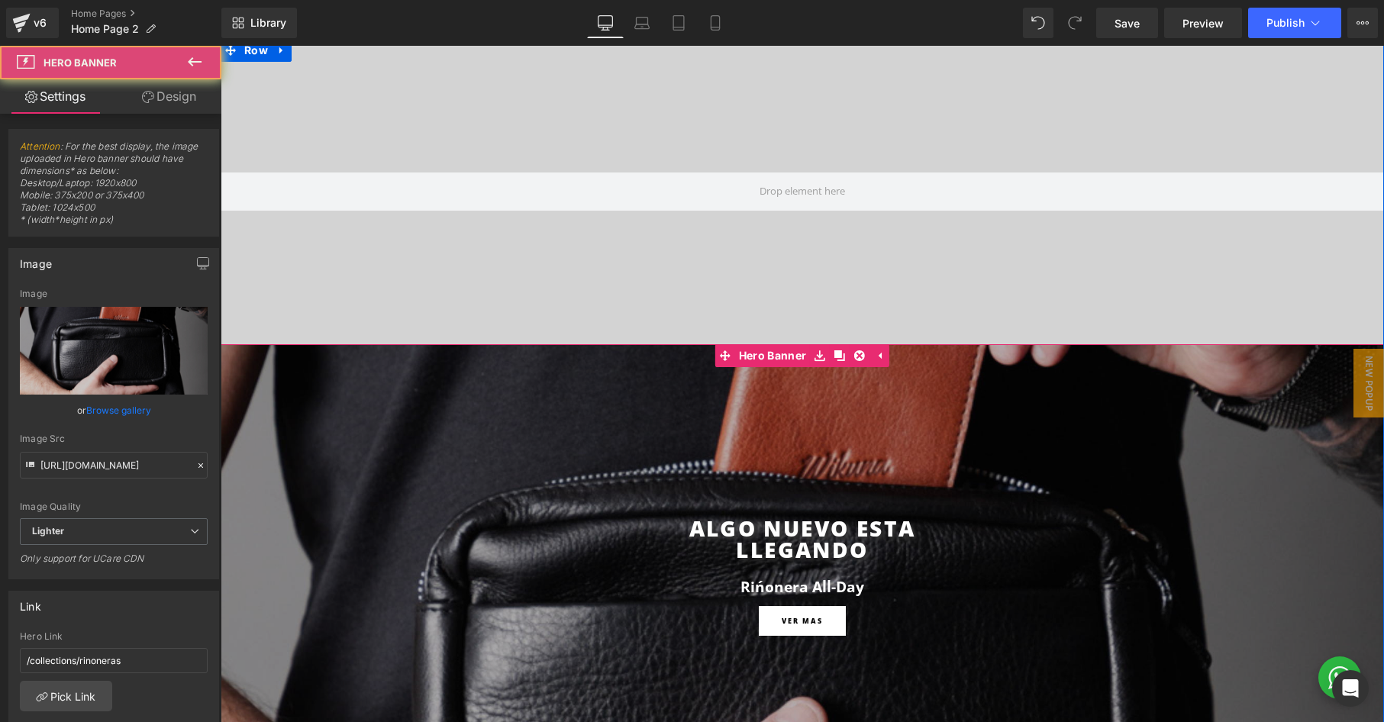
click at [801, 459] on div at bounding box center [803, 600] width 1164 height 512
click at [836, 494] on div at bounding box center [803, 600] width 1164 height 512
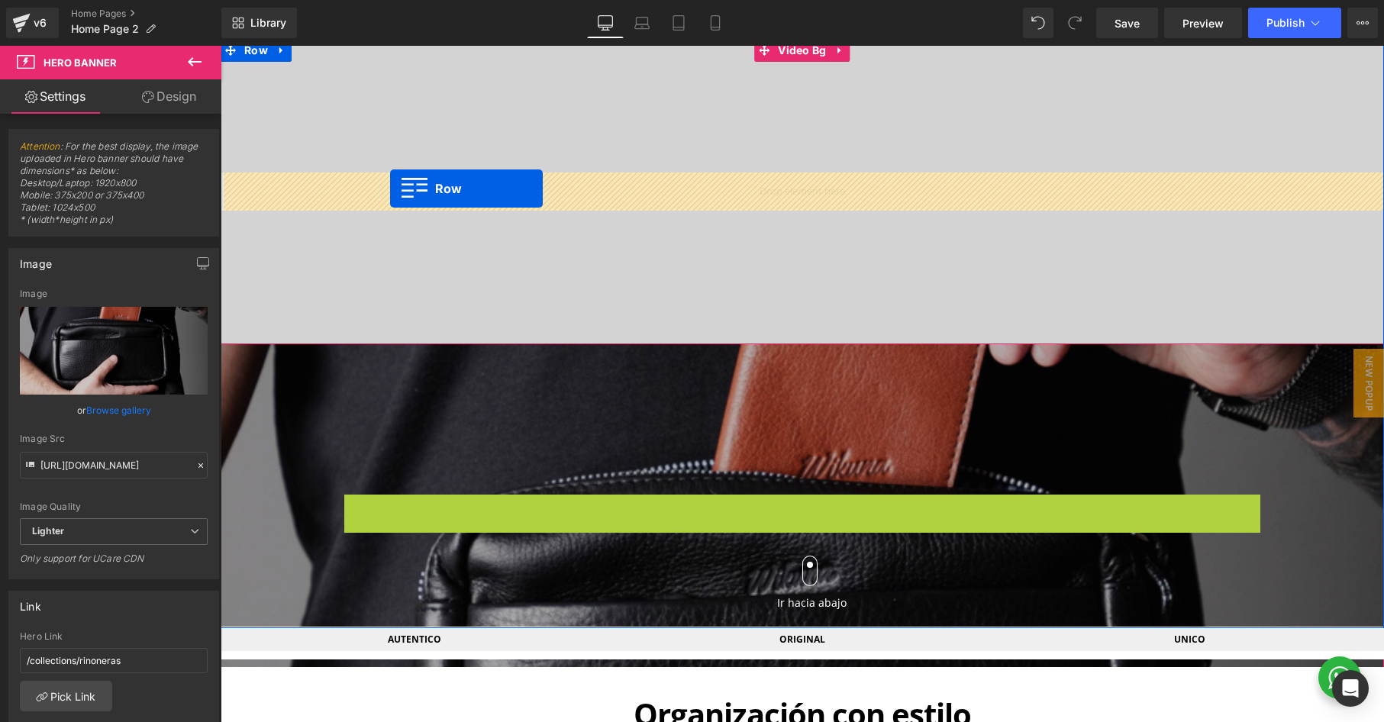
drag, startPoint x: 357, startPoint y: 510, endPoint x: 390, endPoint y: 189, distance: 323.1
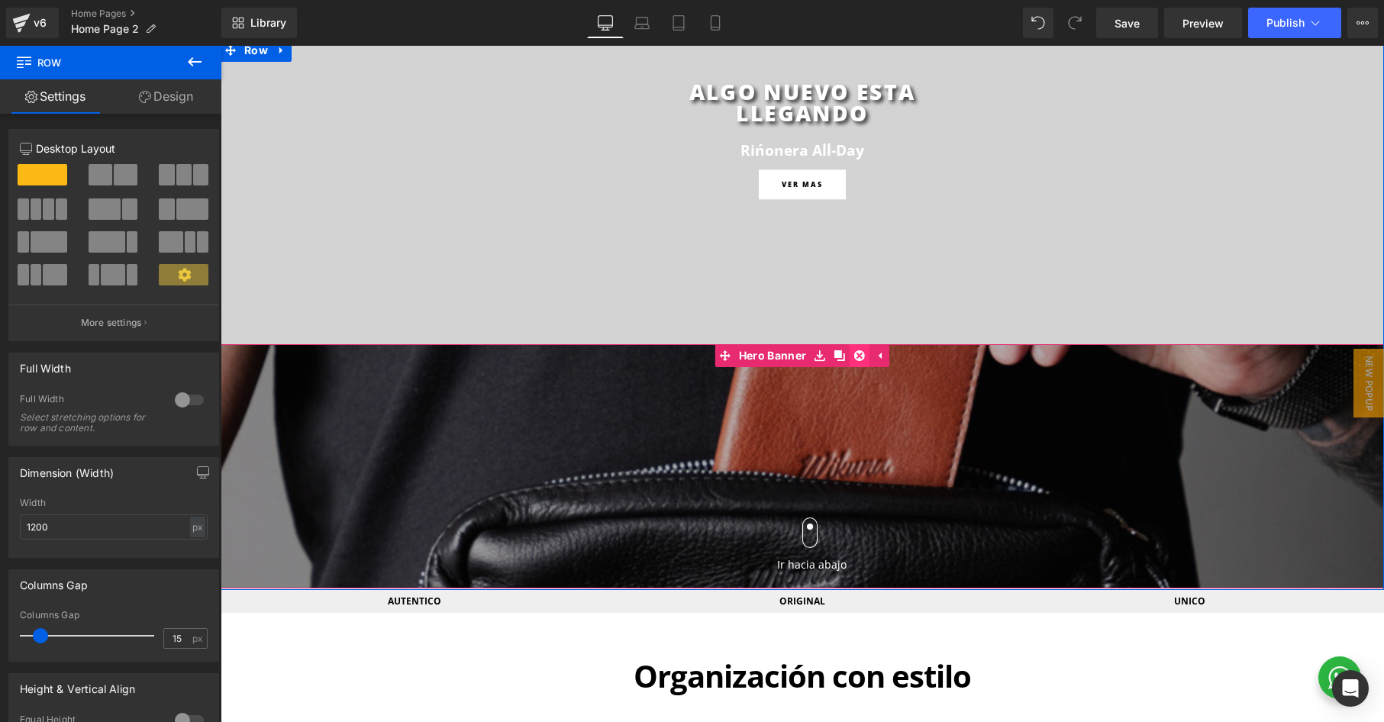
click at [865, 359] on link at bounding box center [860, 355] width 20 height 23
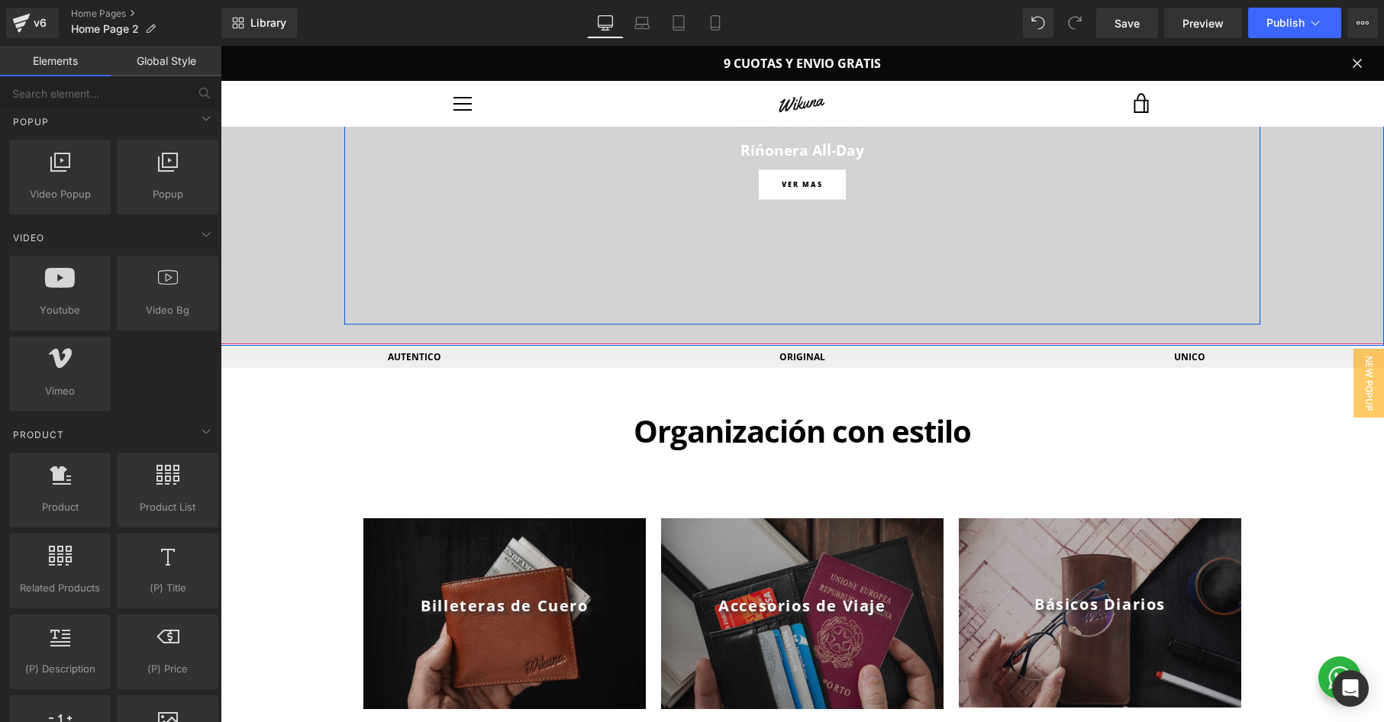
scroll to position [0, 0]
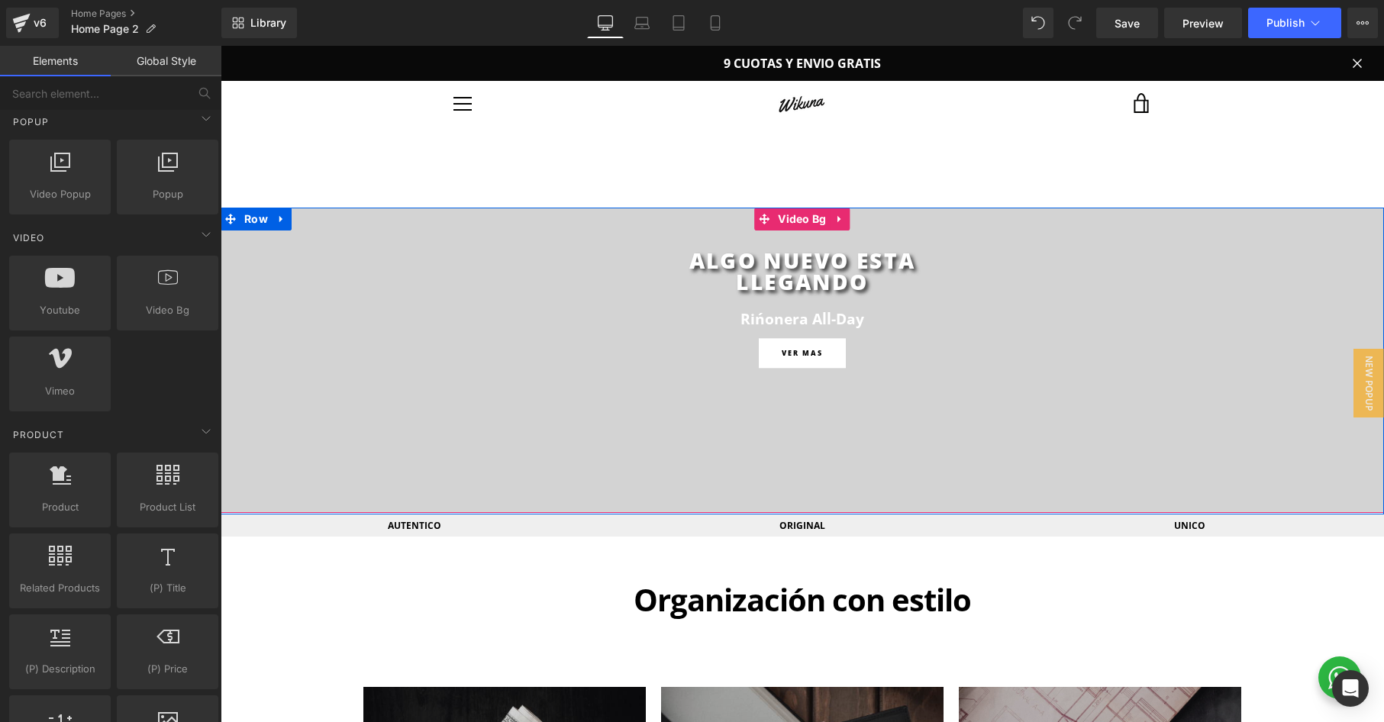
click at [317, 244] on span "ALGO NUEVO ESTA LLEGANDO Heading Rińonera All-Day Heading Row VER MAS Button Ro…" at bounding box center [803, 360] width 1164 height 266
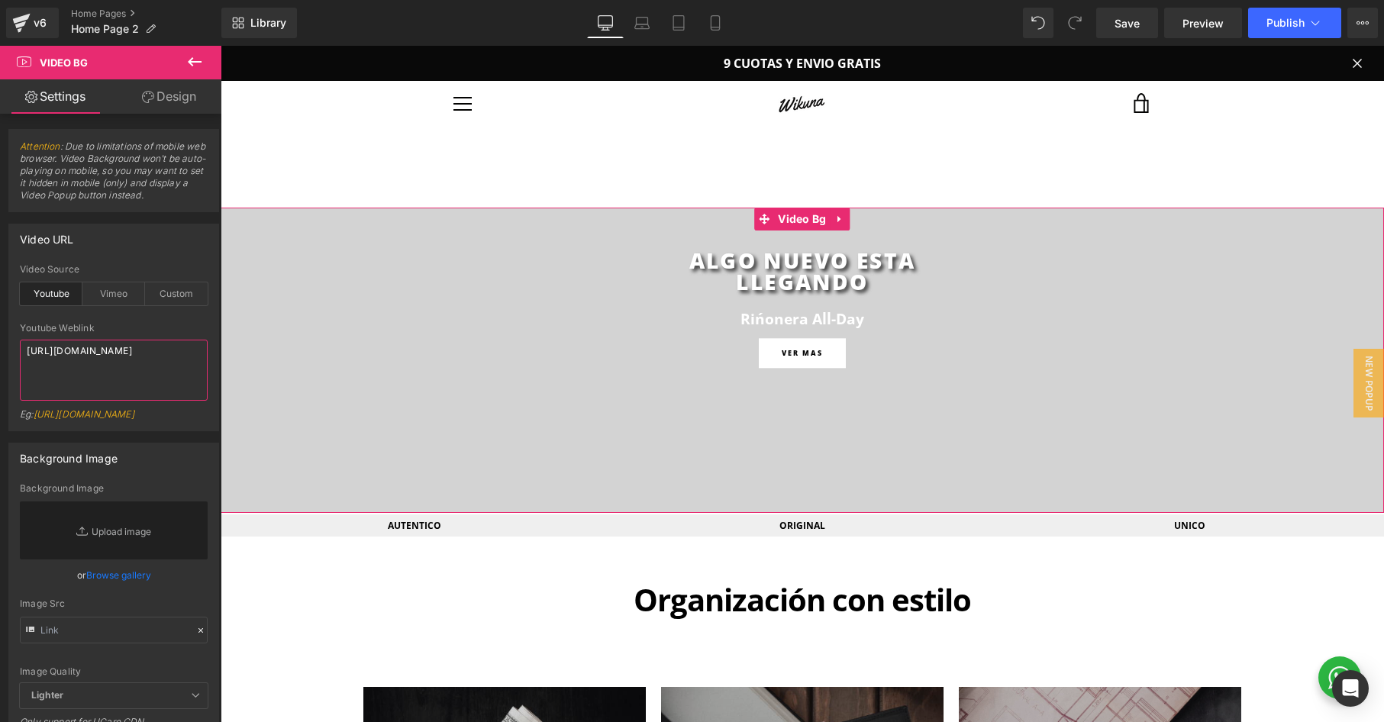
click at [95, 352] on textarea "[URL][DOMAIN_NAME]" at bounding box center [114, 370] width 188 height 61
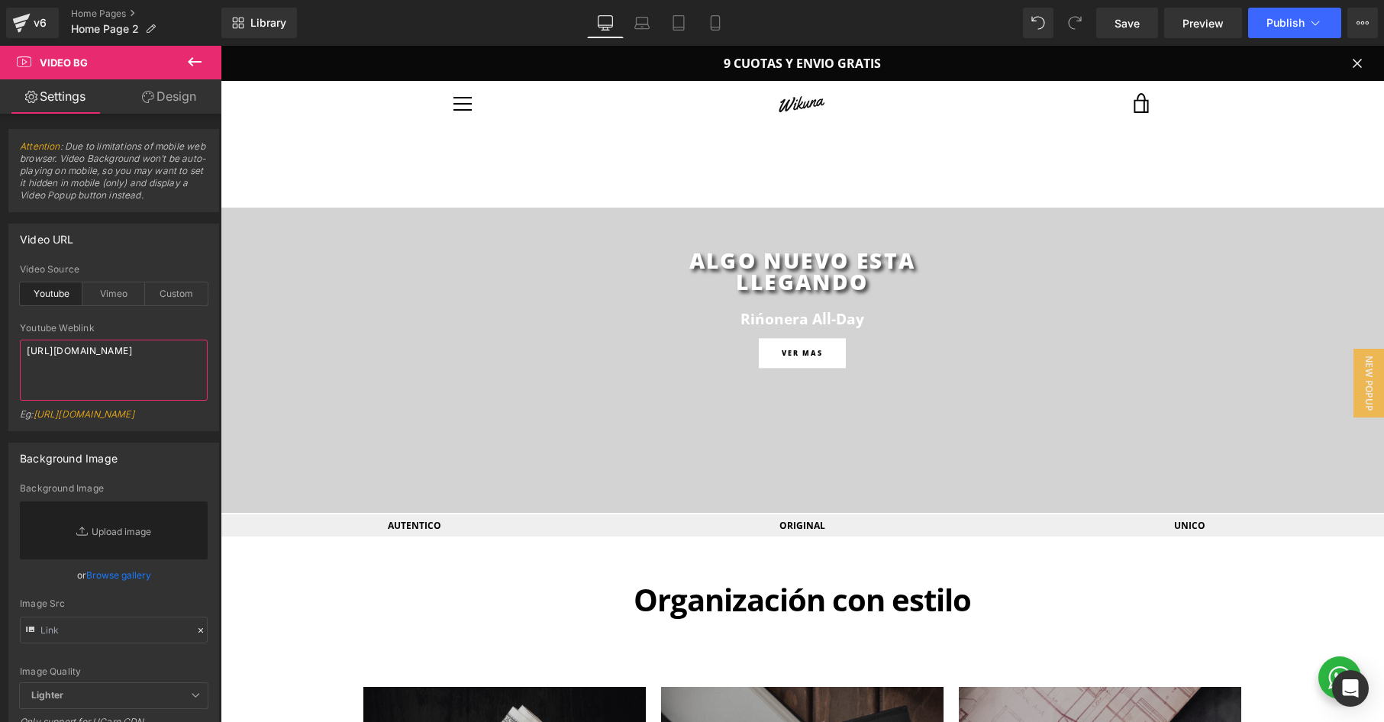
type textarea "https://www.youtube.com/watch?v=_vp8VtiizGk"
click at [168, 328] on div "Youtube Weblink" at bounding box center [114, 328] width 188 height 11
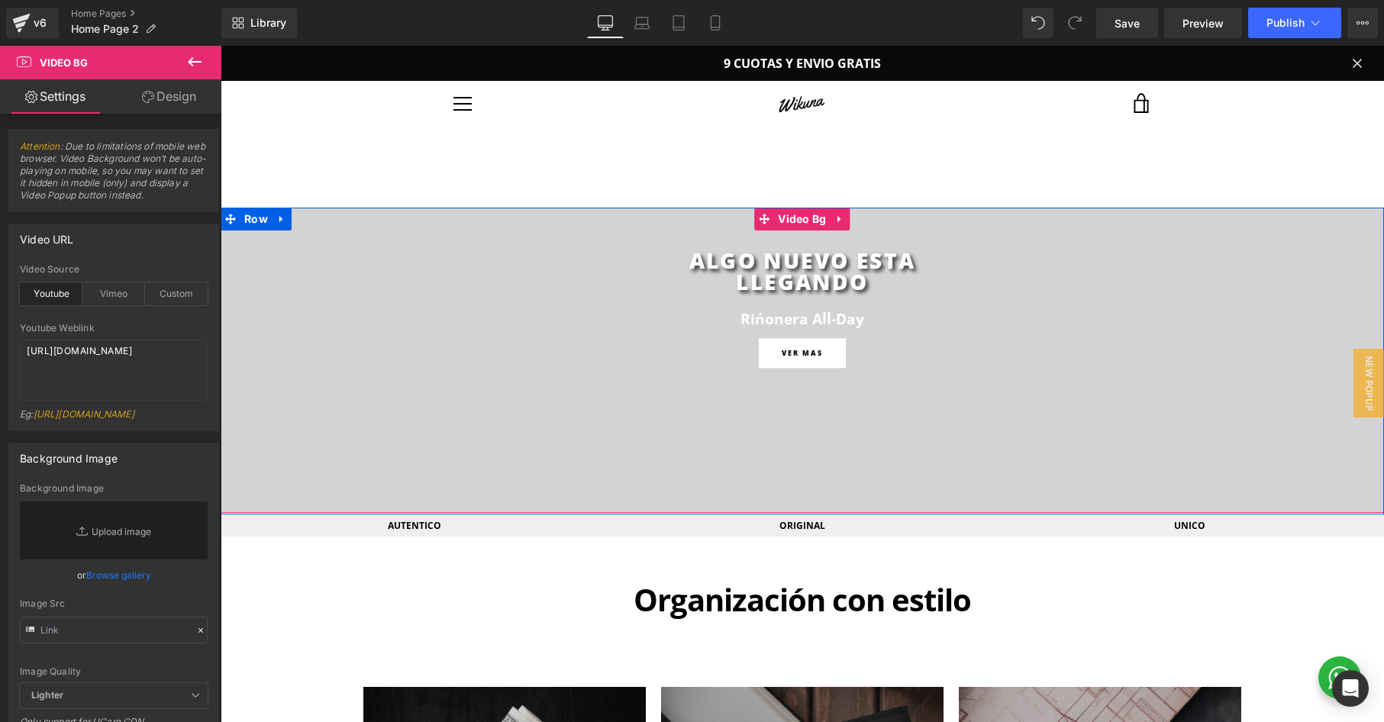
click at [977, 214] on div at bounding box center [803, 360] width 1164 height 305
click at [809, 354] on span "Button" at bounding box center [802, 353] width 35 height 18
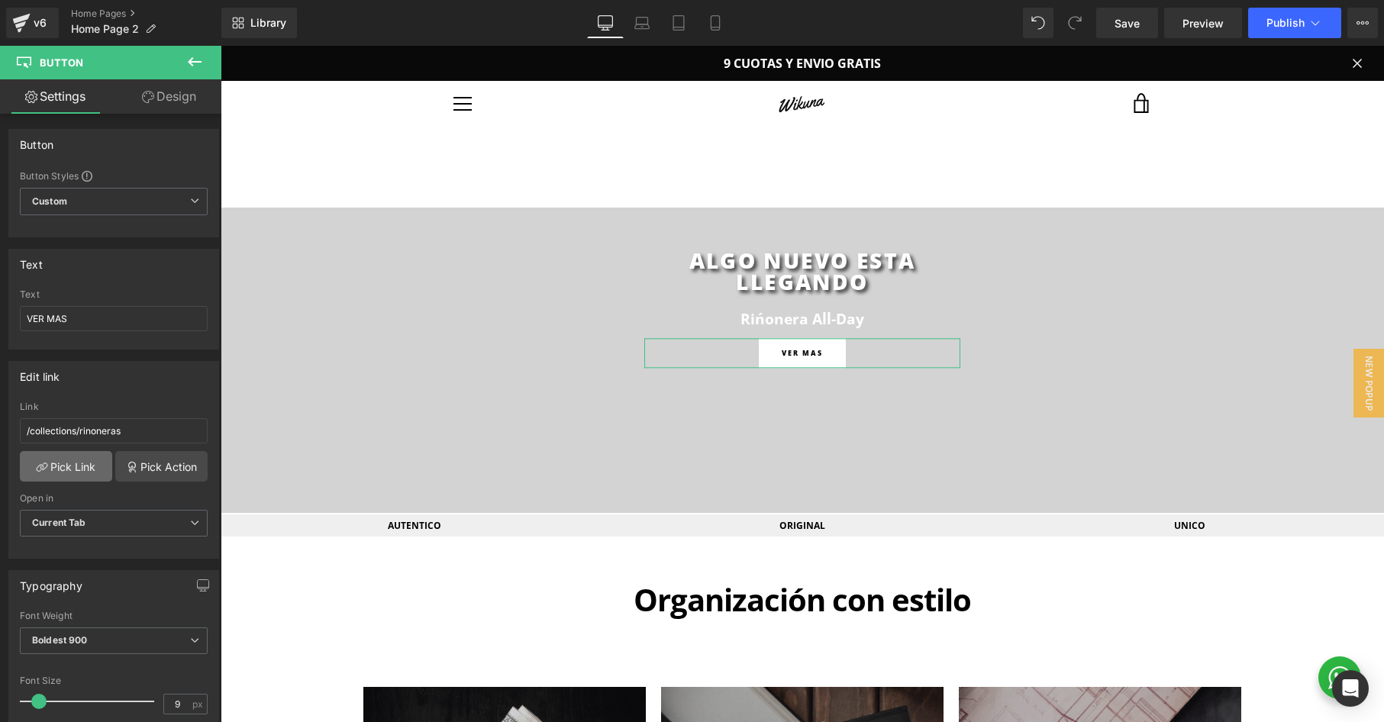
click at [74, 464] on link "Pick Link" at bounding box center [66, 466] width 92 height 31
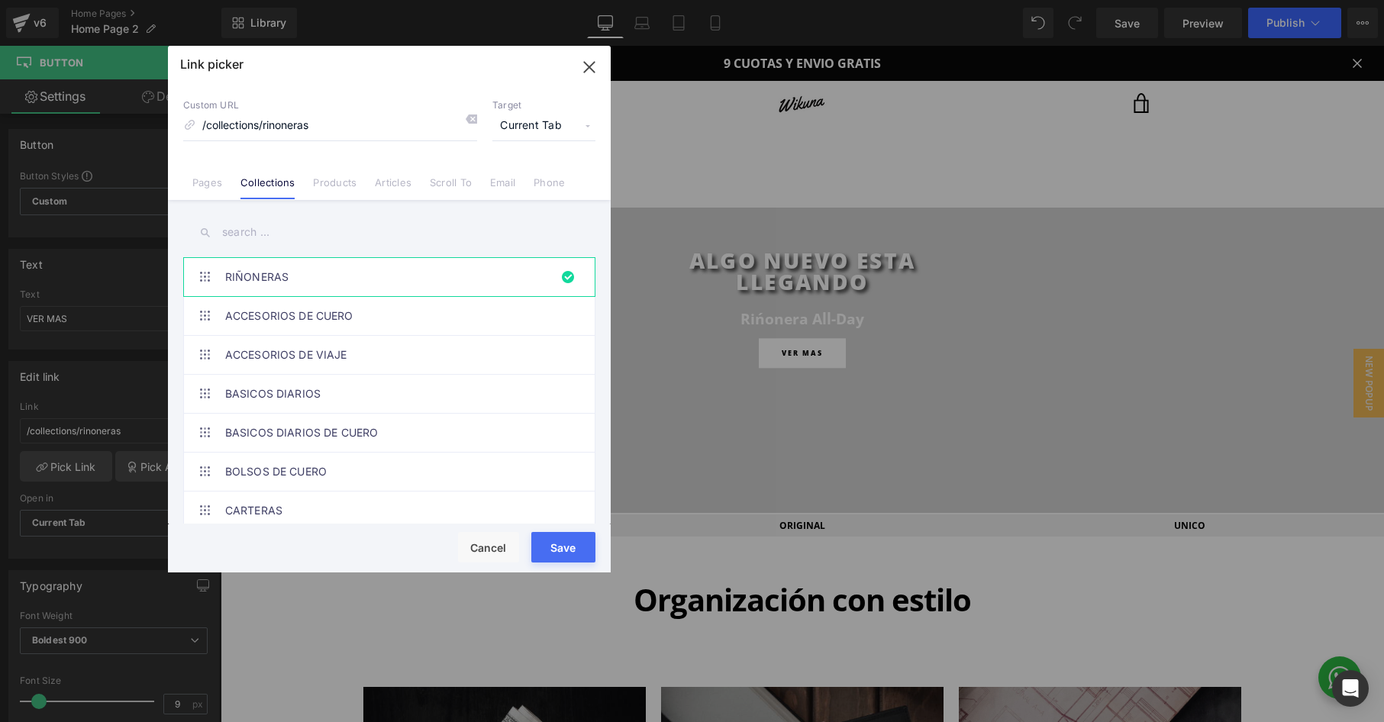
click at [305, 275] on link "RIÑONERAS" at bounding box center [393, 277] width 336 height 38
click at [567, 546] on button "Save" at bounding box center [563, 547] width 64 height 31
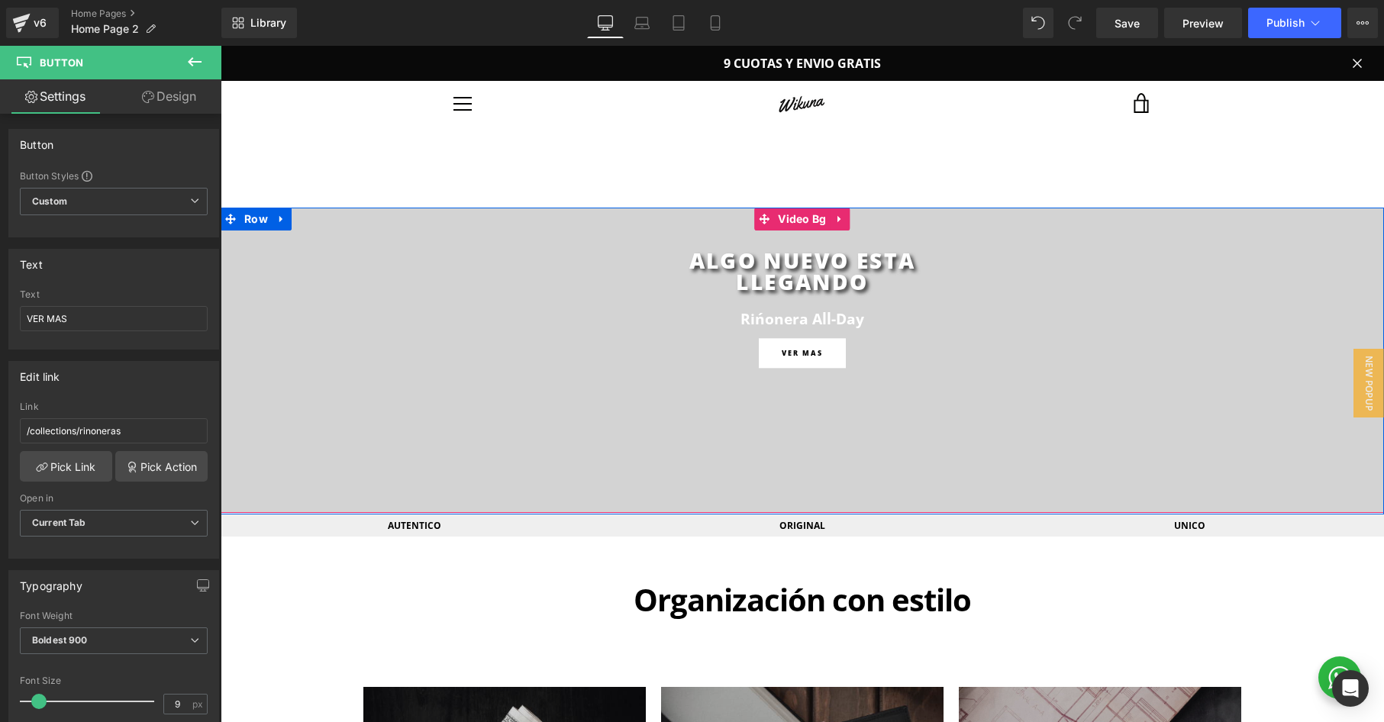
click at [318, 237] on span "ALGO NUEVO ESTA LLEGANDO Heading Rińonera All-Day Heading Row VER MAS Button Row" at bounding box center [803, 360] width 1164 height 266
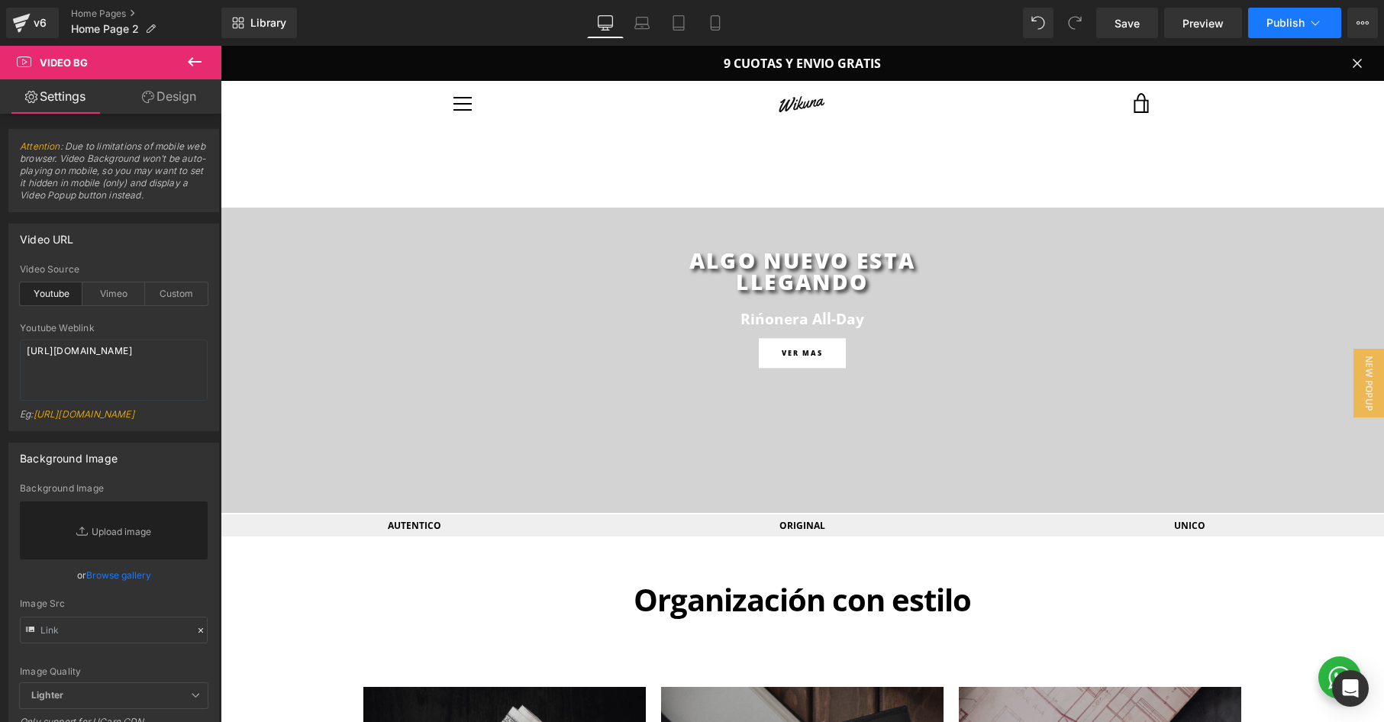
click at [1289, 20] on span "Publish" at bounding box center [1286, 23] width 38 height 12
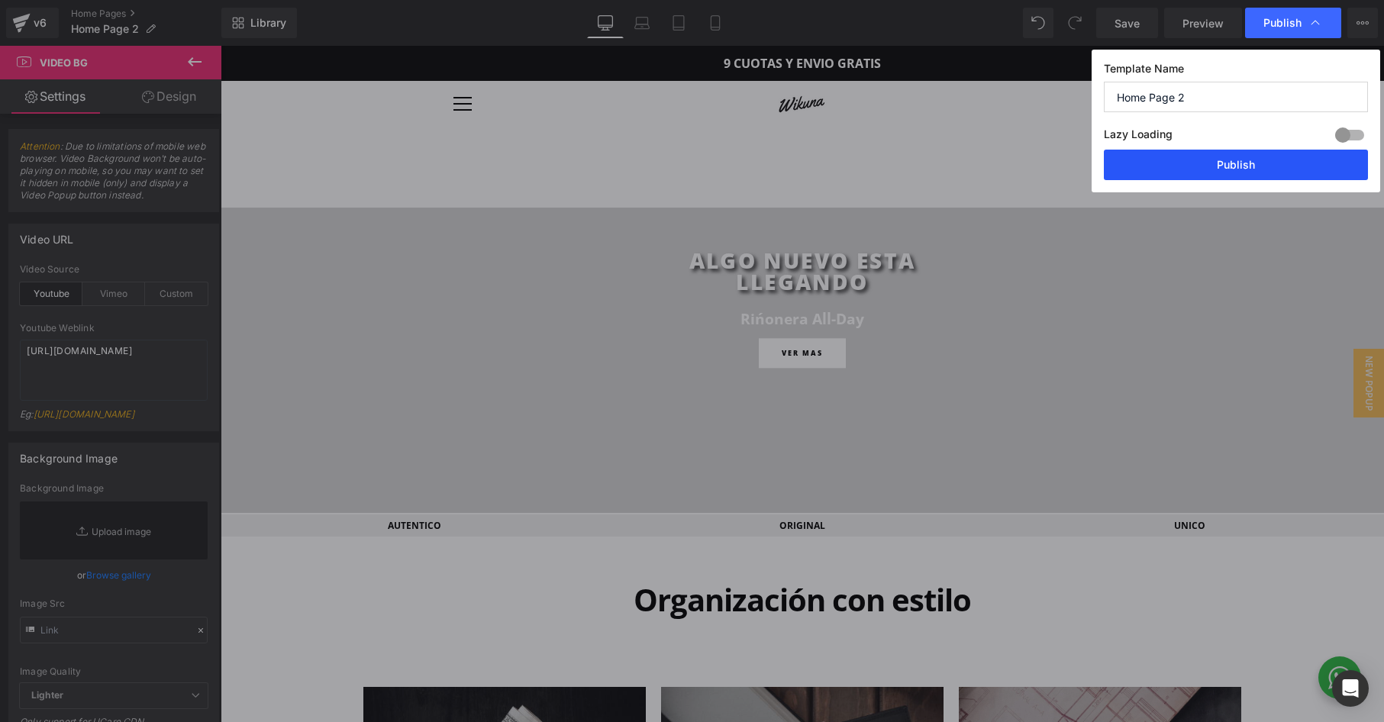
click at [1212, 168] on button "Publish" at bounding box center [1236, 165] width 264 height 31
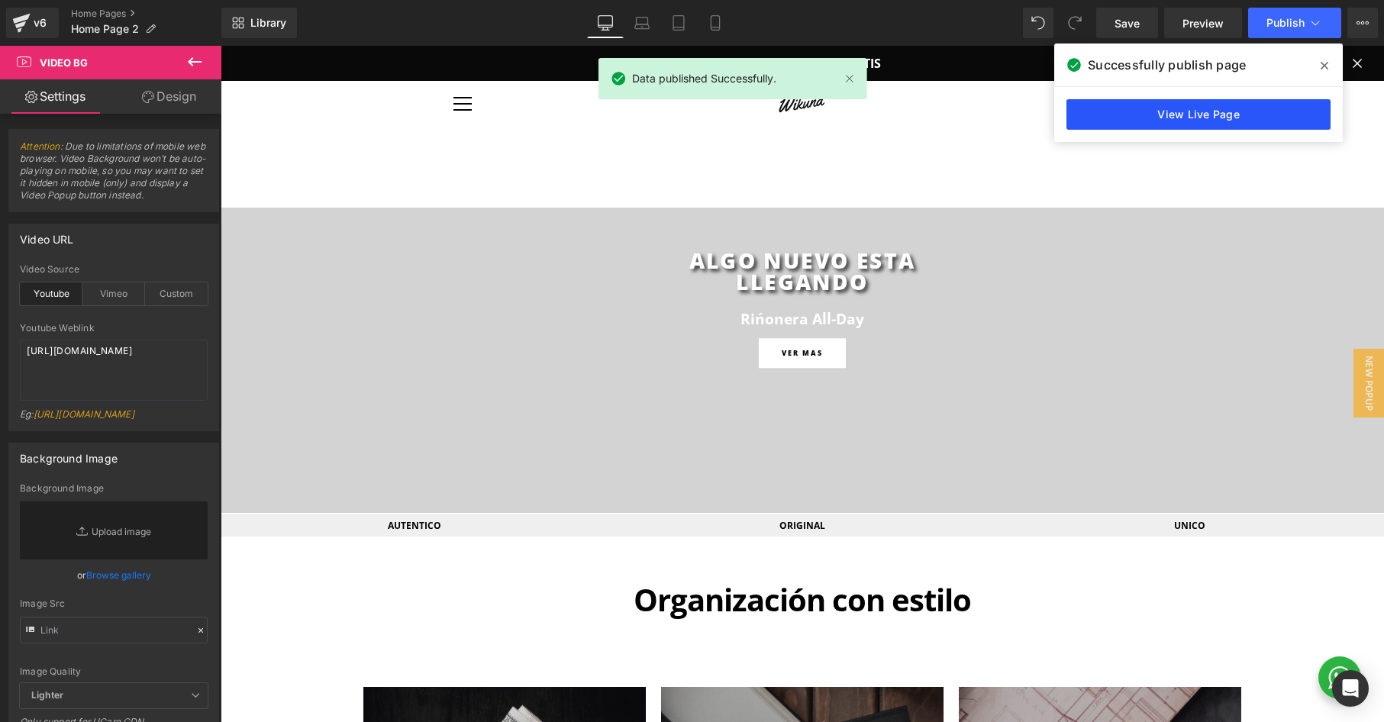
click at [1177, 104] on link "View Live Page" at bounding box center [1199, 114] width 264 height 31
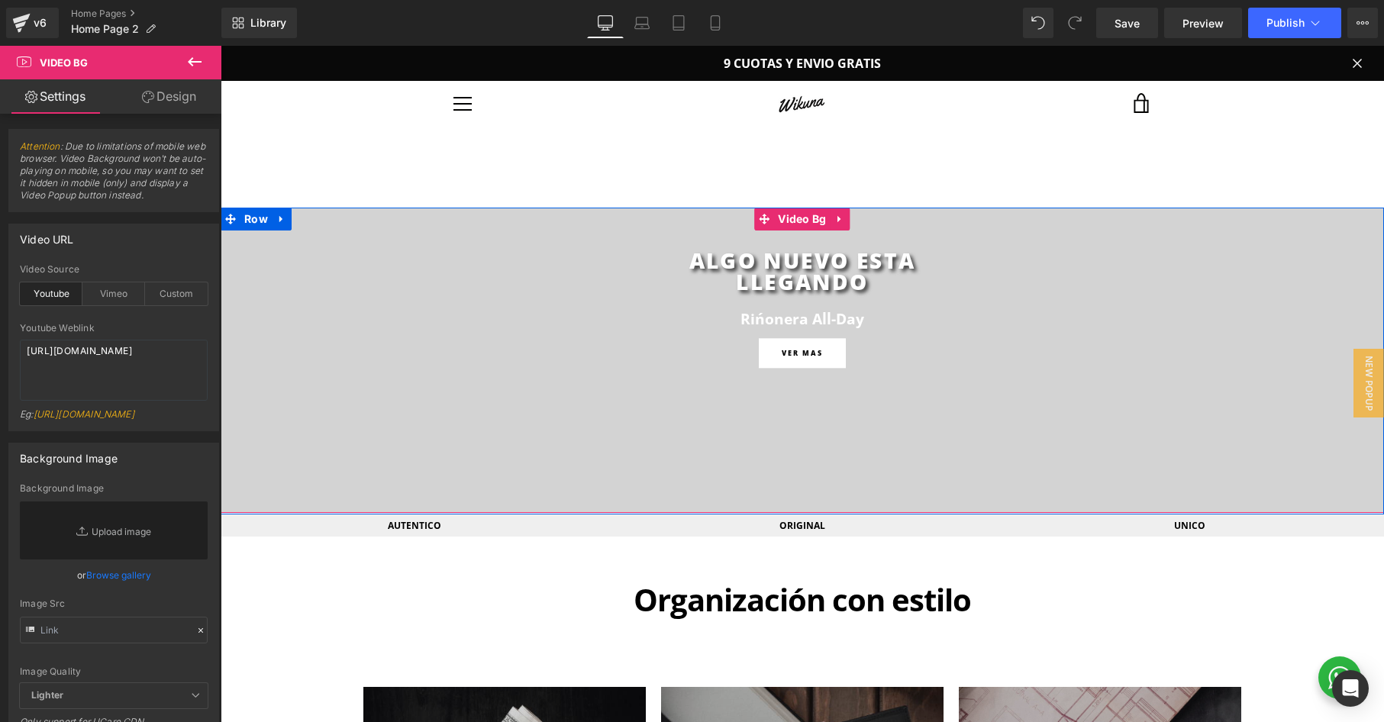
click at [669, 221] on div at bounding box center [803, 360] width 1164 height 305
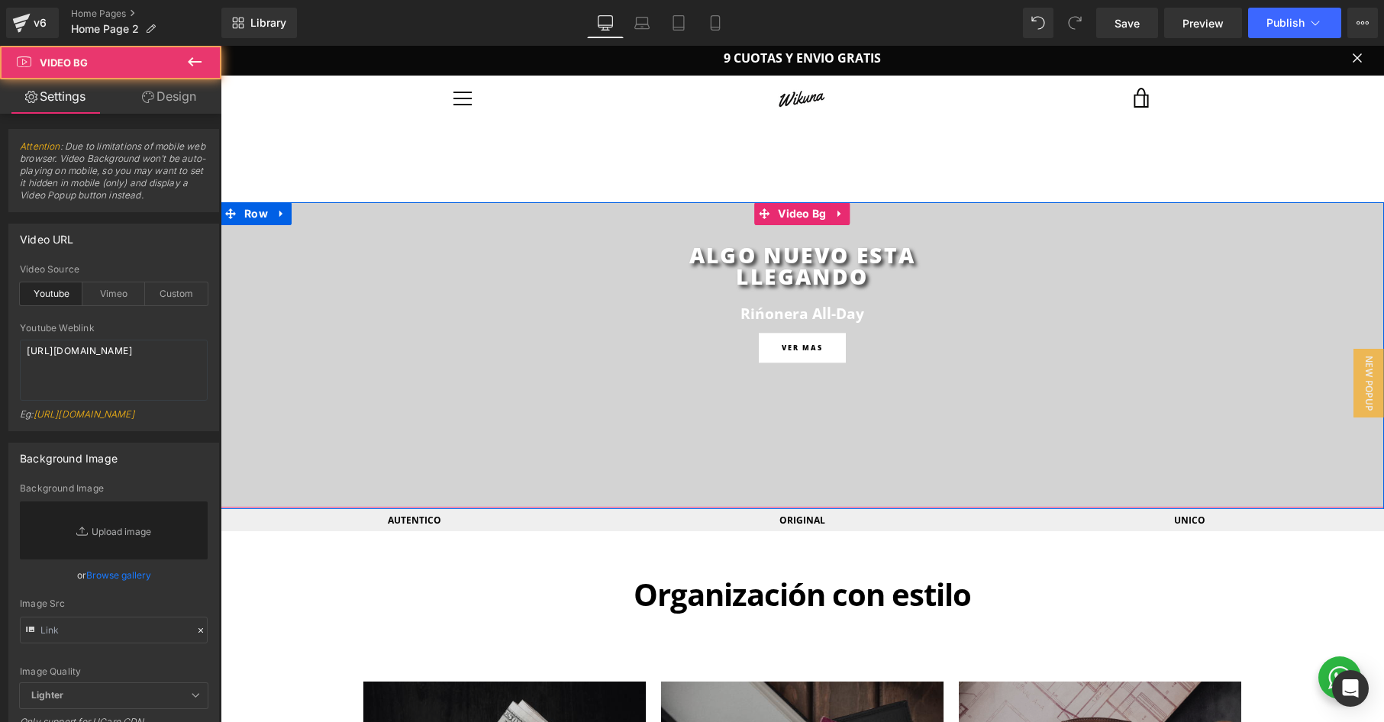
scroll to position [7, 0]
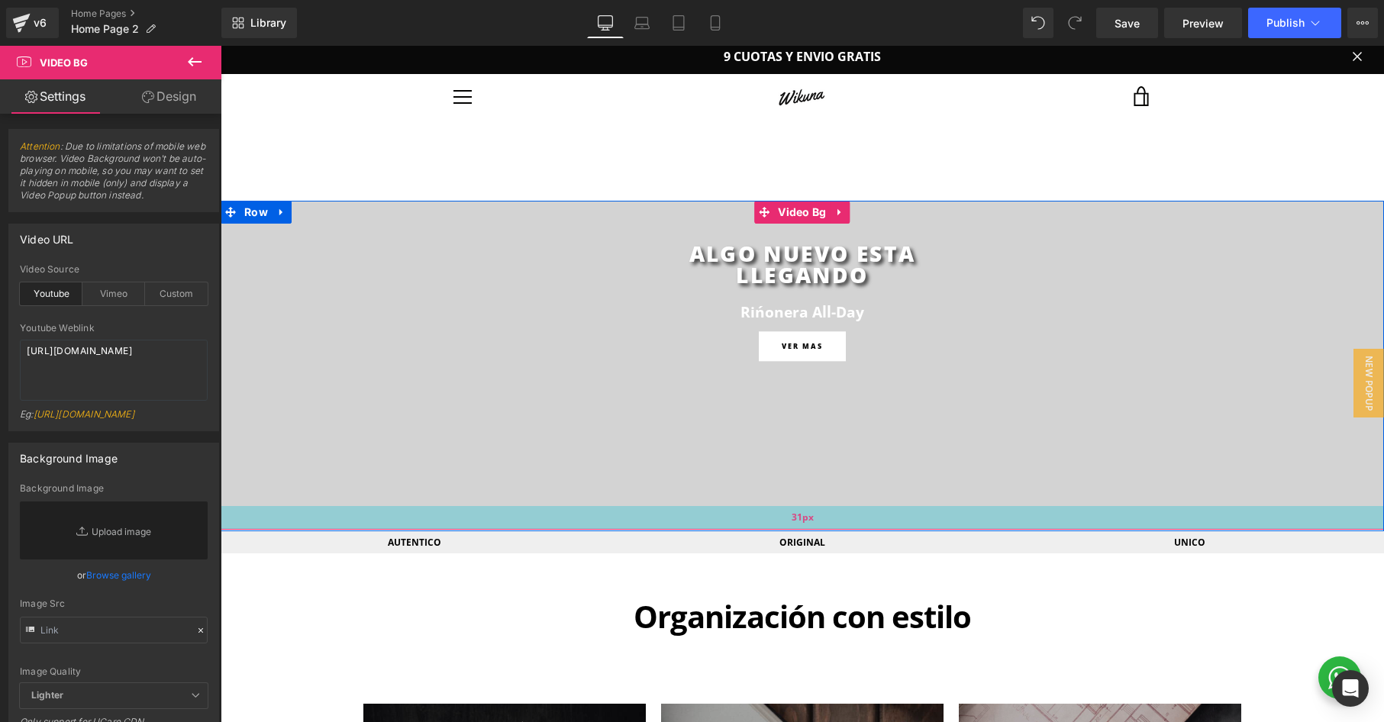
drag, startPoint x: 756, startPoint y: 505, endPoint x: 756, endPoint y: 529, distance: 23.7
click at [756, 529] on div "31px" at bounding box center [803, 518] width 1164 height 24
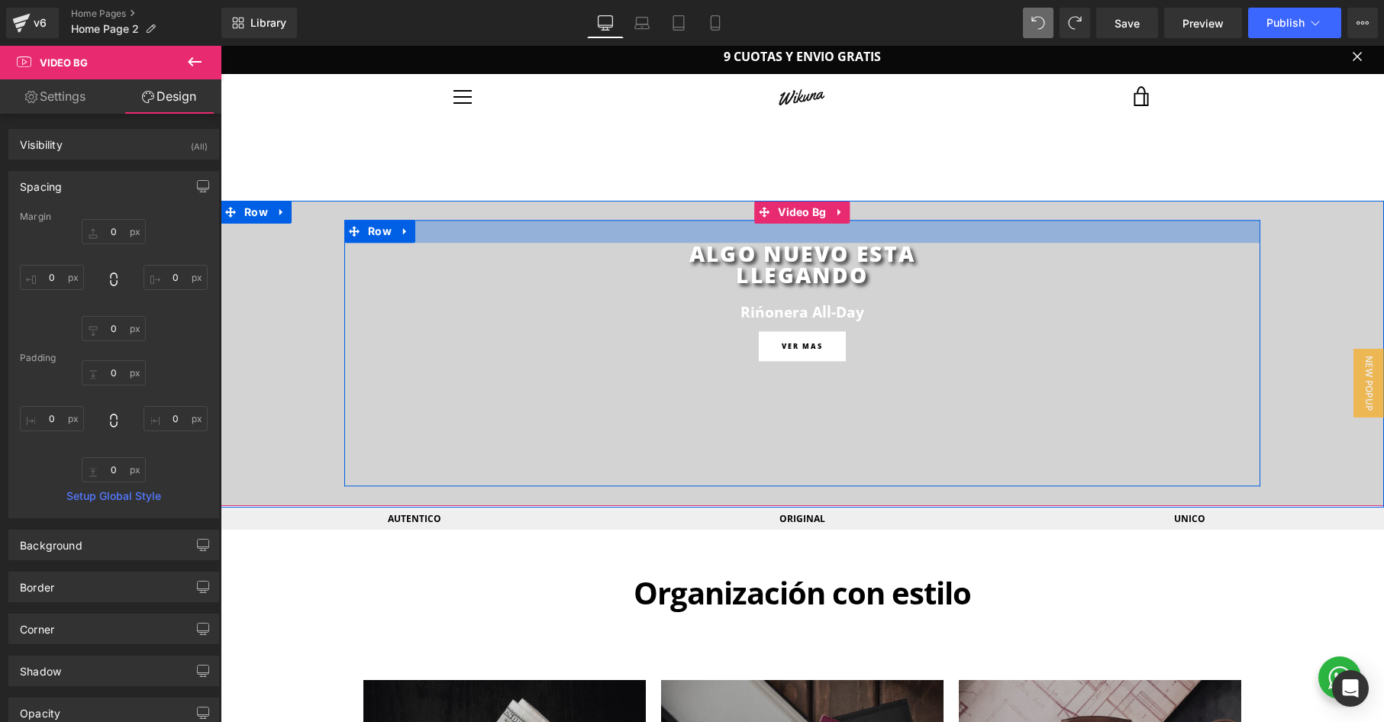
click at [566, 240] on div at bounding box center [802, 231] width 916 height 23
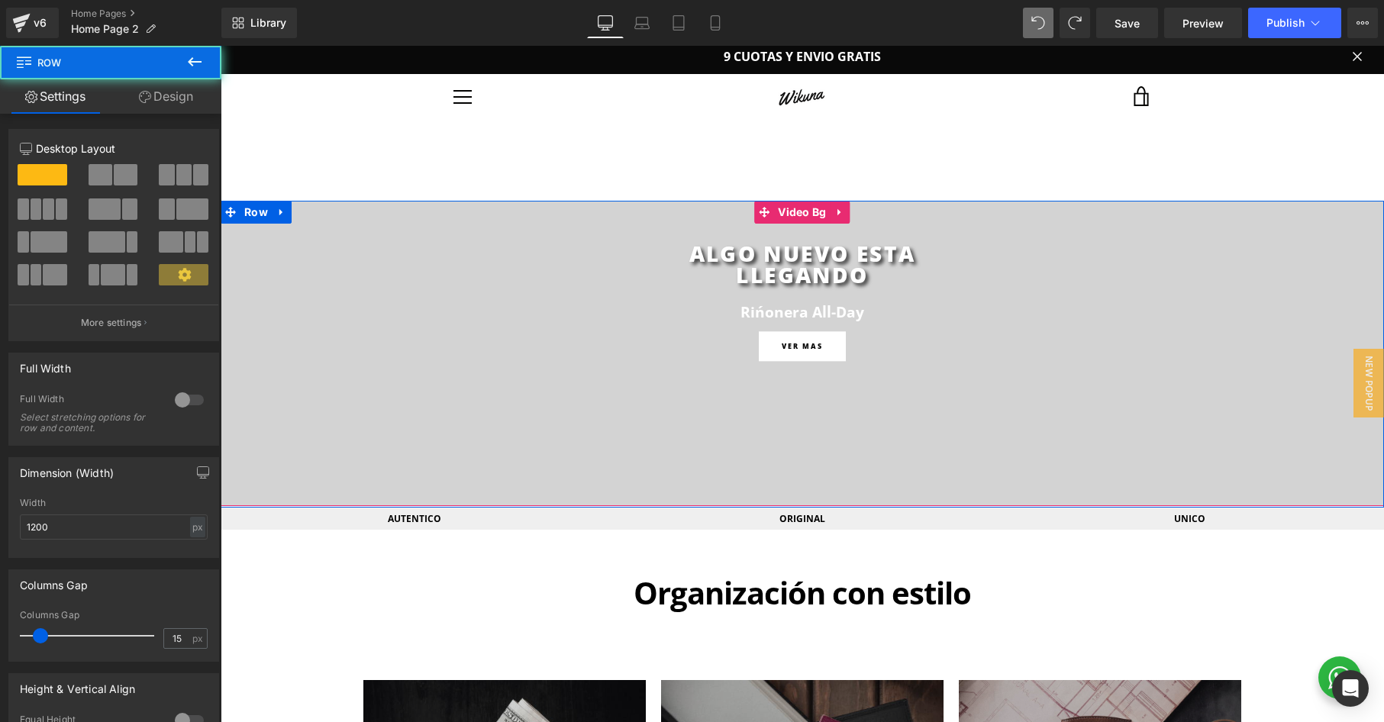
click at [317, 243] on span "ALGO NUEVO ESTA LLEGANDO Heading Rińonera All-Day Heading Row VER MAS Button Row" at bounding box center [803, 353] width 1164 height 266
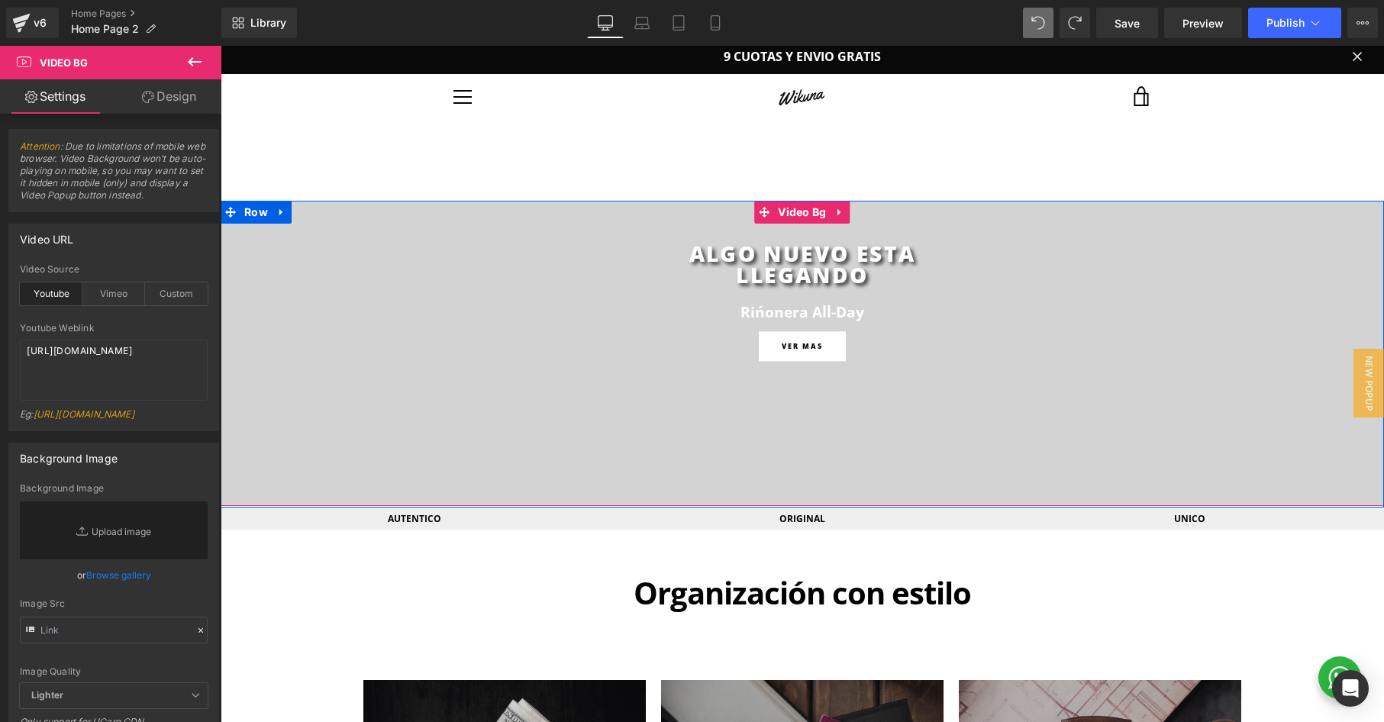
click at [305, 213] on div at bounding box center [803, 353] width 1164 height 305
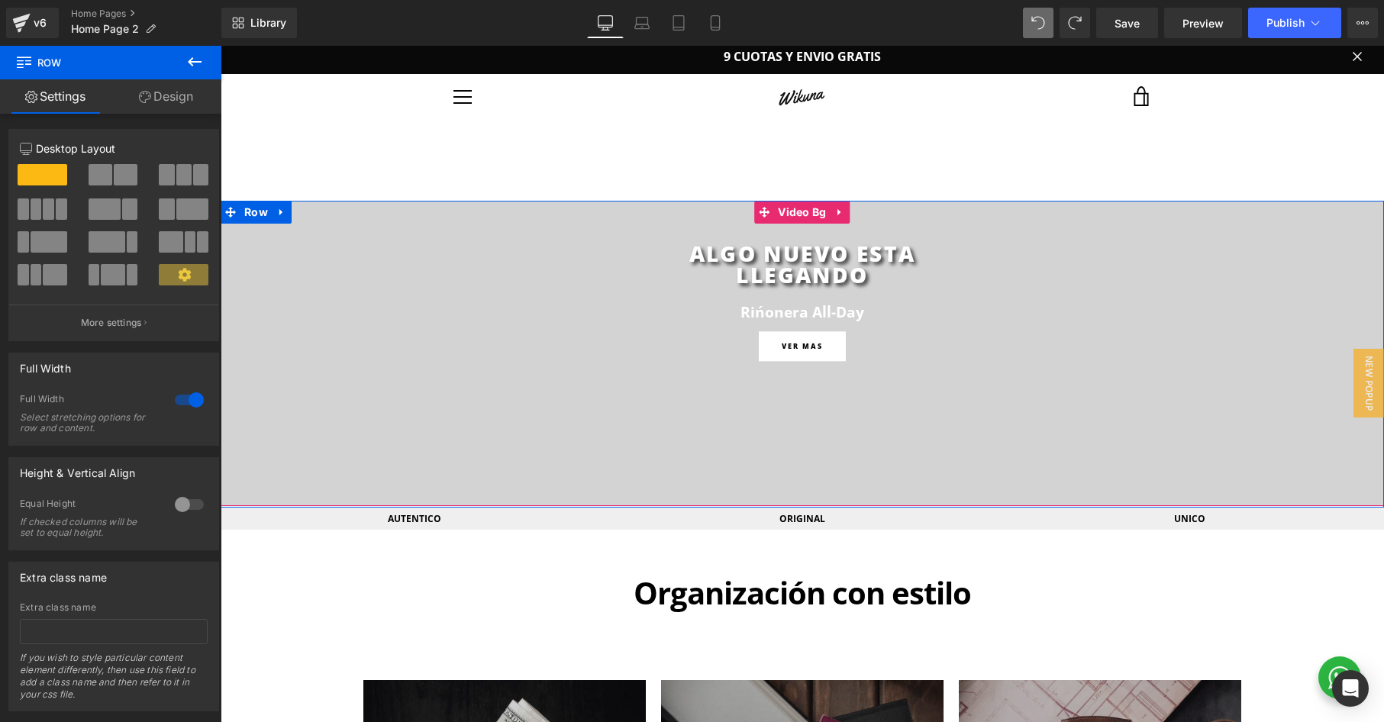
drag, startPoint x: 313, startPoint y: 203, endPoint x: 315, endPoint y: 274, distance: 71.0
click at [315, 274] on div "ALGO NUEVO ESTA LLEGANDO Heading Rińonera All-Day Heading Row VER MAS Button Ro…" at bounding box center [803, 354] width 1164 height 307
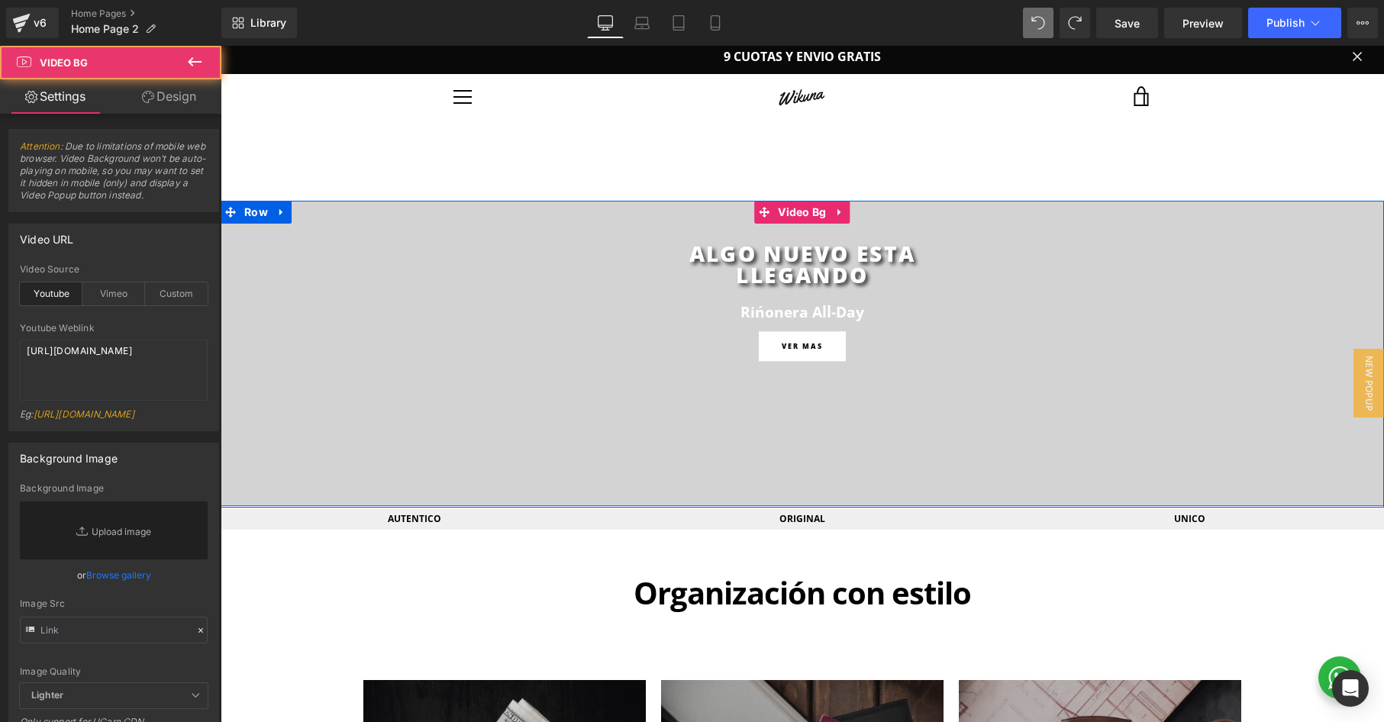
click at [321, 350] on span "ALGO NUEVO ESTA LLEGANDO Heading Rińonera All-Day Heading Row VER MAS Button Row" at bounding box center [803, 353] width 1164 height 266
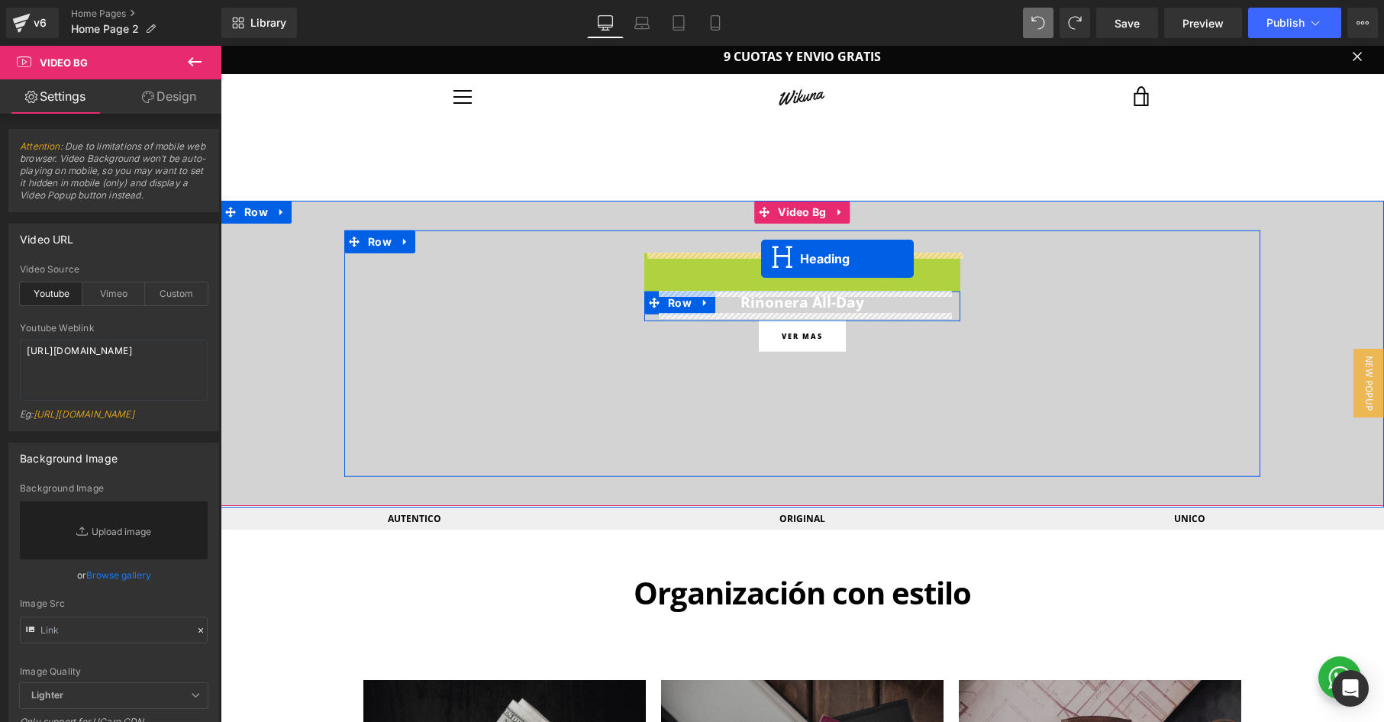
drag, startPoint x: 768, startPoint y: 275, endPoint x: 761, endPoint y: 259, distance: 17.4
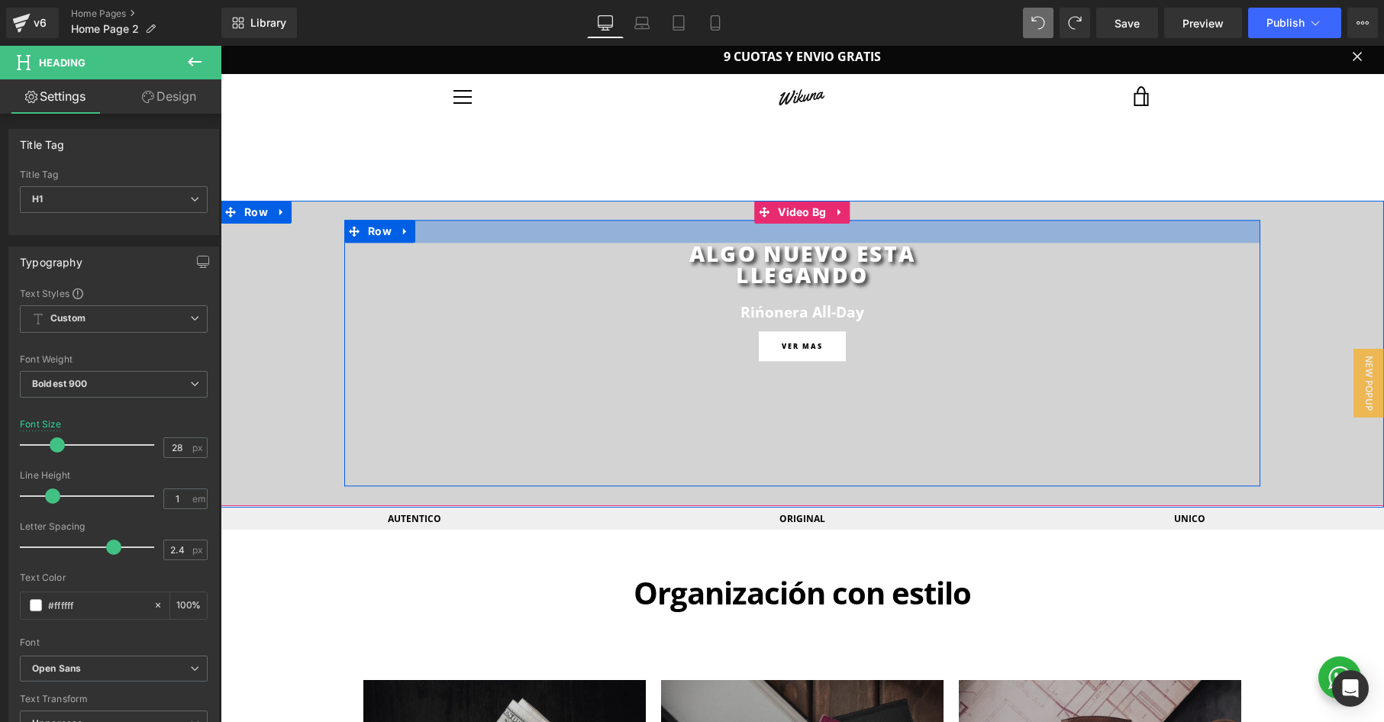
click at [583, 236] on div at bounding box center [802, 231] width 916 height 23
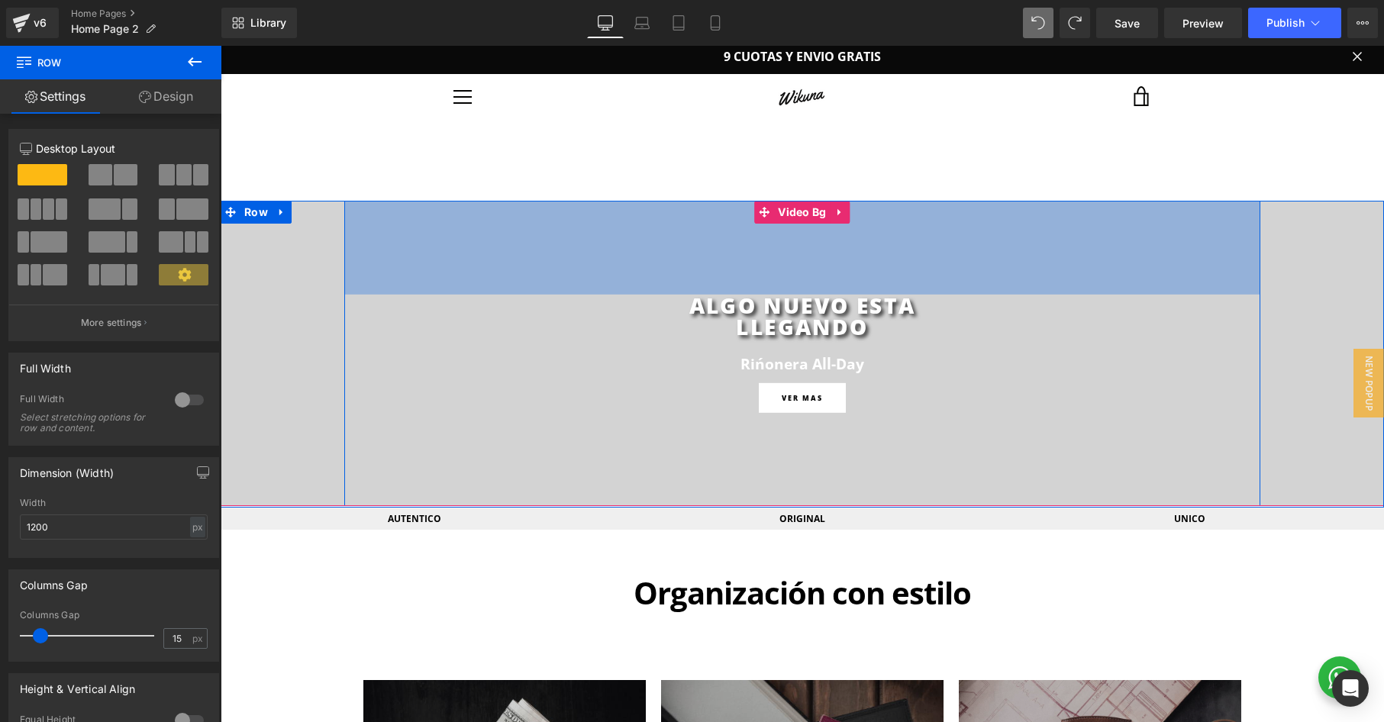
drag, startPoint x: 647, startPoint y: 233, endPoint x: 645, endPoint y: 336, distance: 103.1
click at [645, 336] on div "ALGO NUEVO ESTA LLEGANDO Heading Rińonera All-Day Heading Row VER MAS Button Ro…" at bounding box center [802, 354] width 916 height 370
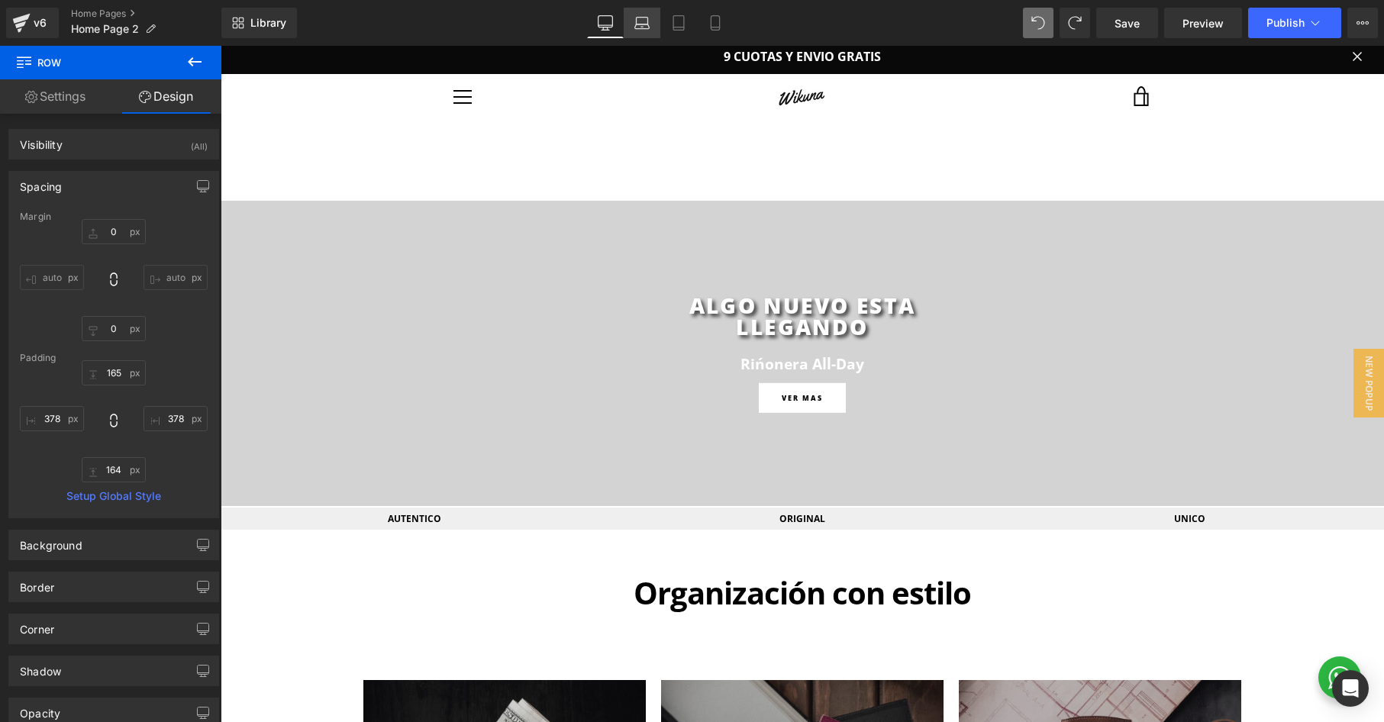
click at [647, 27] on icon at bounding box center [641, 22] width 15 height 15
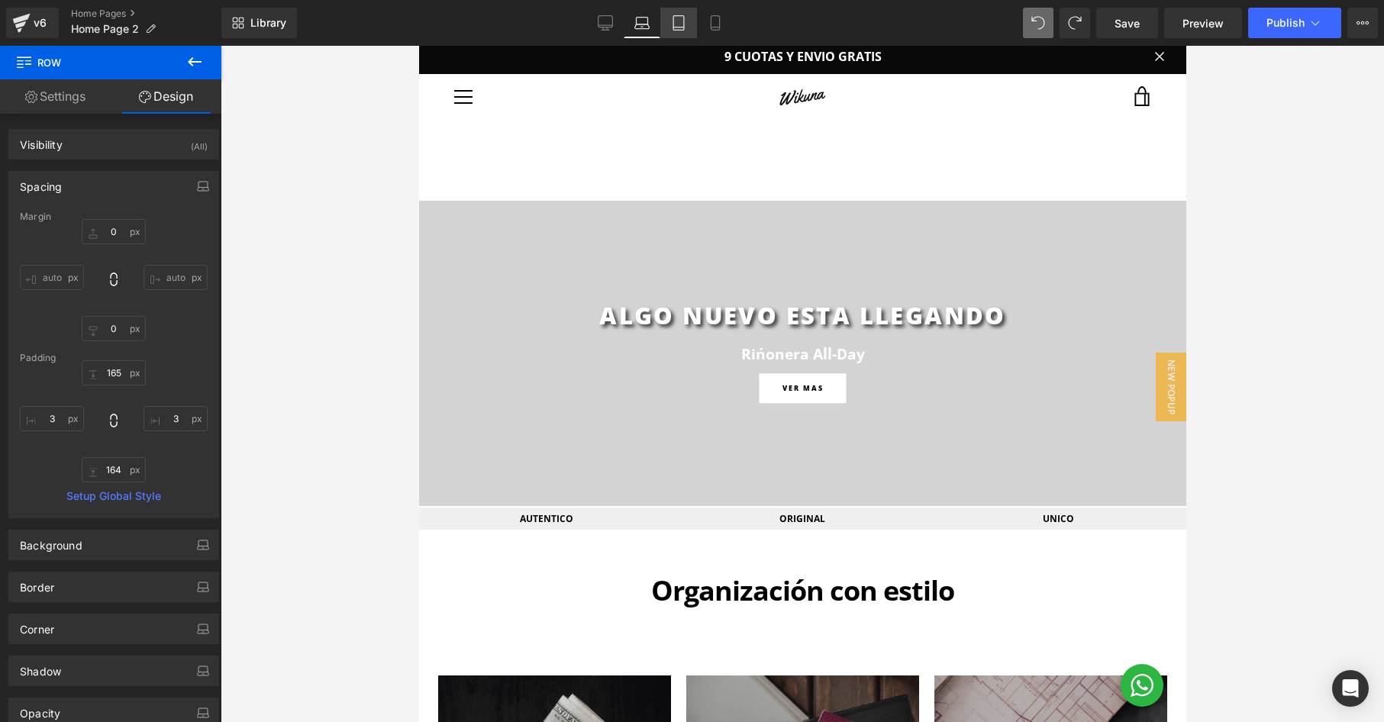
scroll to position [0, 0]
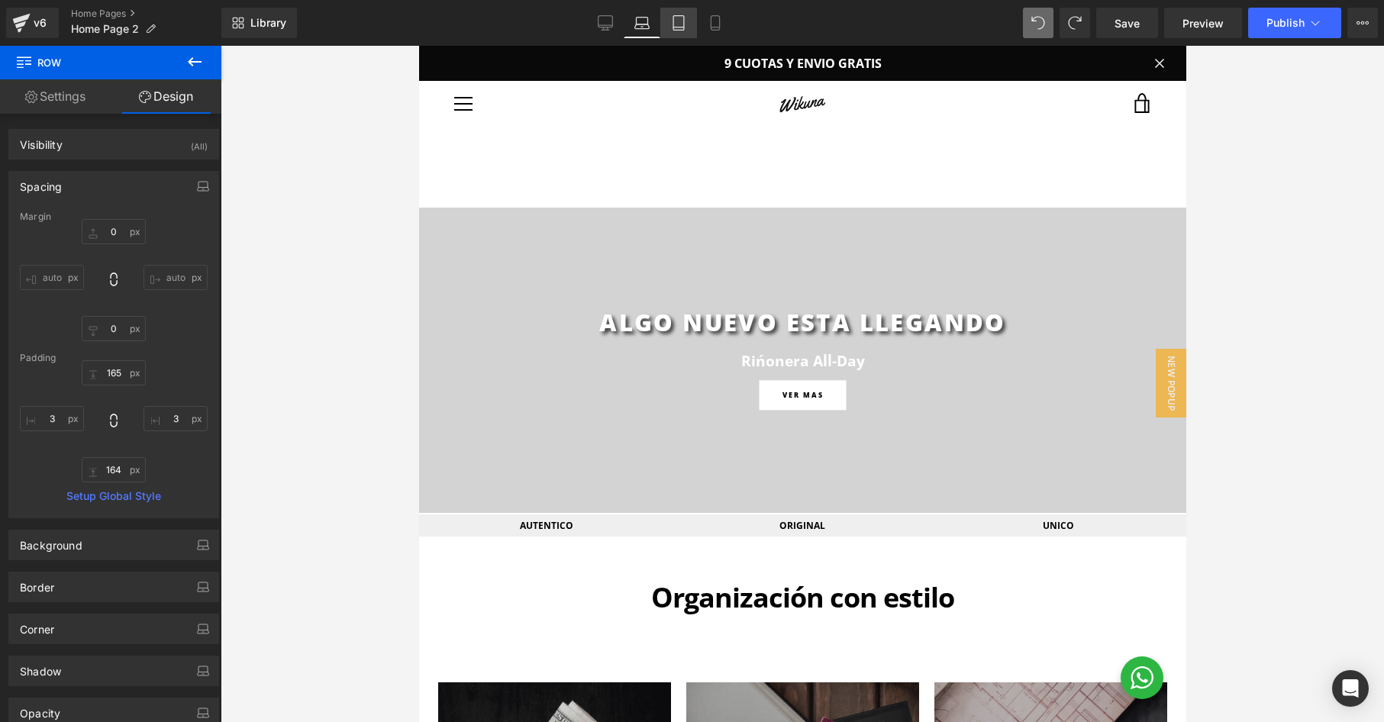
click at [669, 27] on link "Tablet" at bounding box center [678, 23] width 37 height 31
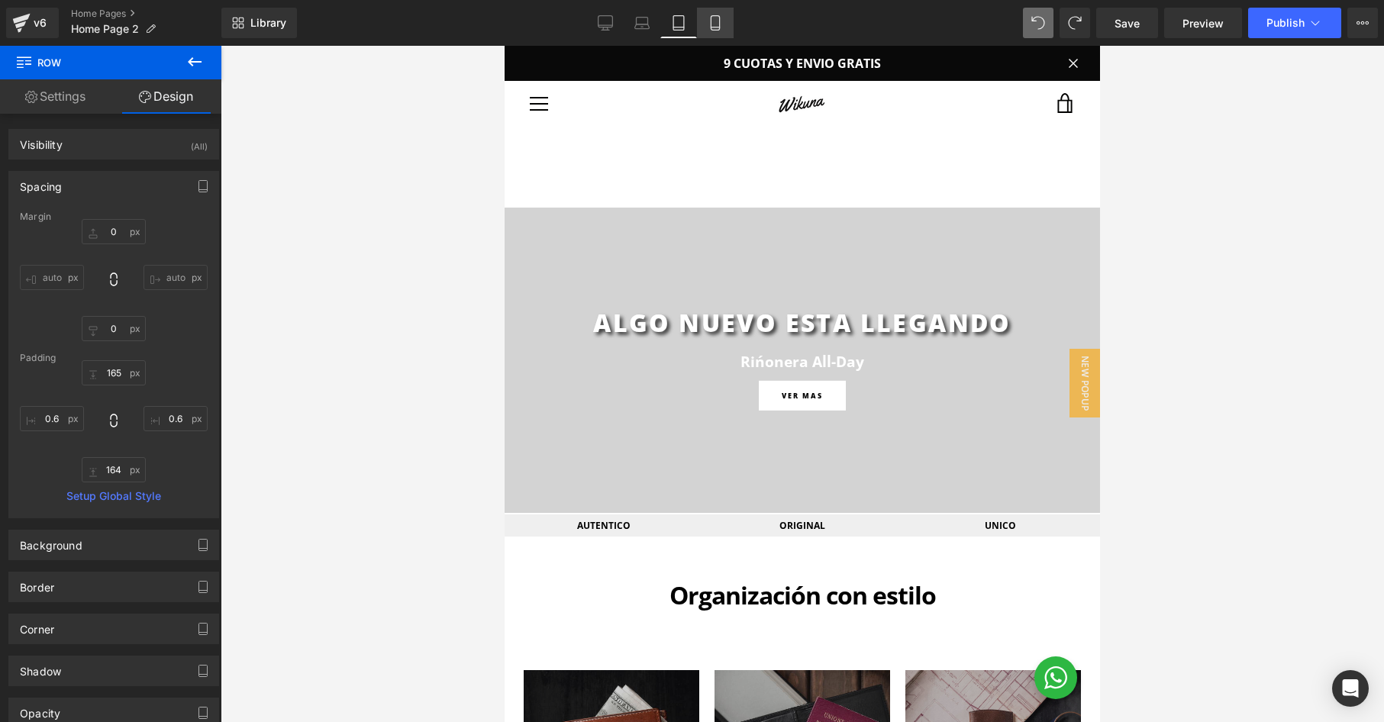
click at [709, 27] on icon at bounding box center [715, 22] width 15 height 15
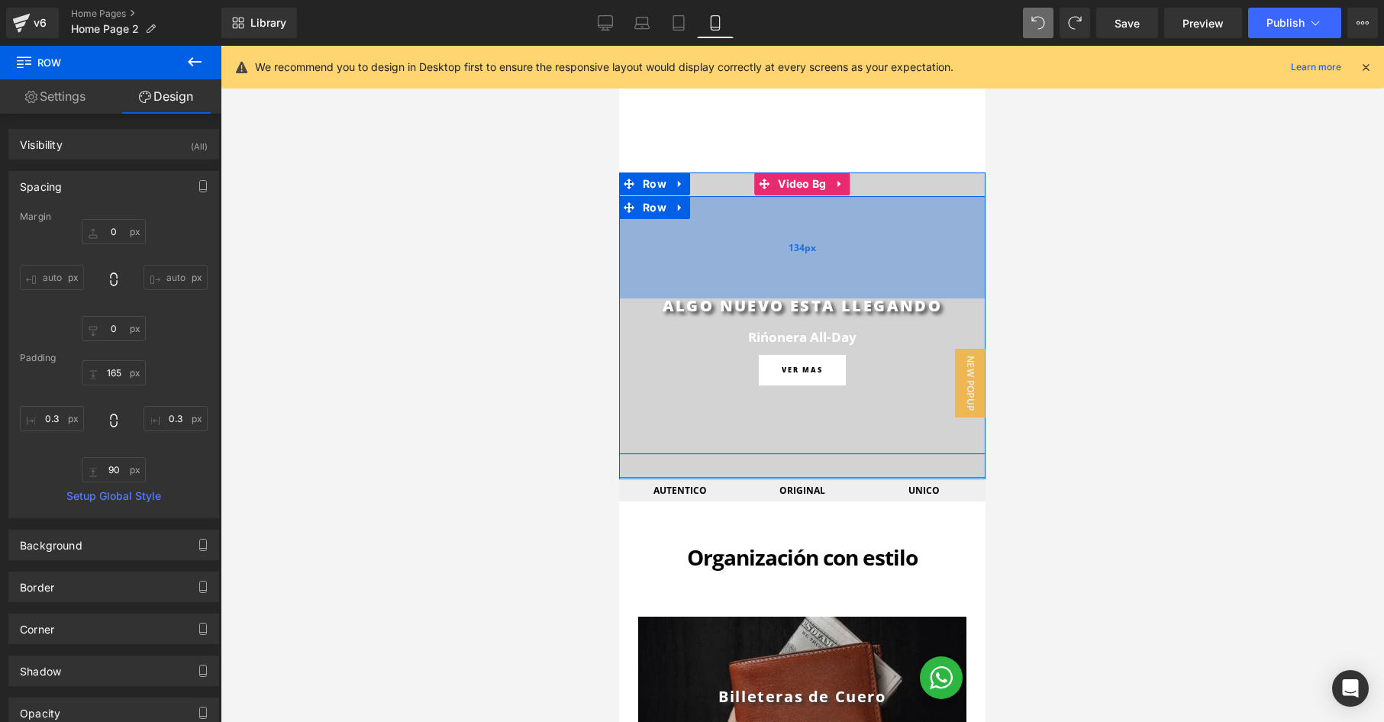
drag, startPoint x: 719, startPoint y: 307, endPoint x: 718, endPoint y: 283, distance: 23.7
click at [718, 283] on div "134px" at bounding box center [802, 247] width 366 height 102
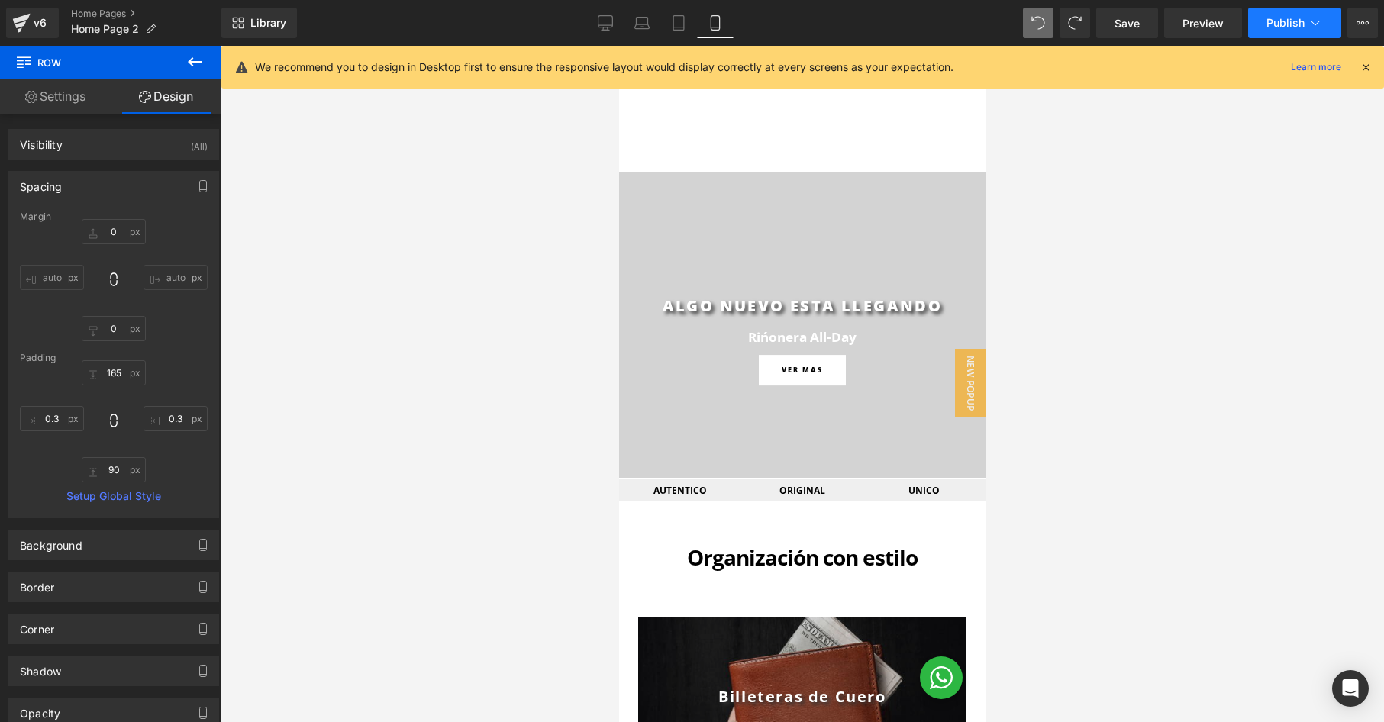
click at [1303, 19] on span "Publish" at bounding box center [1286, 23] width 38 height 12
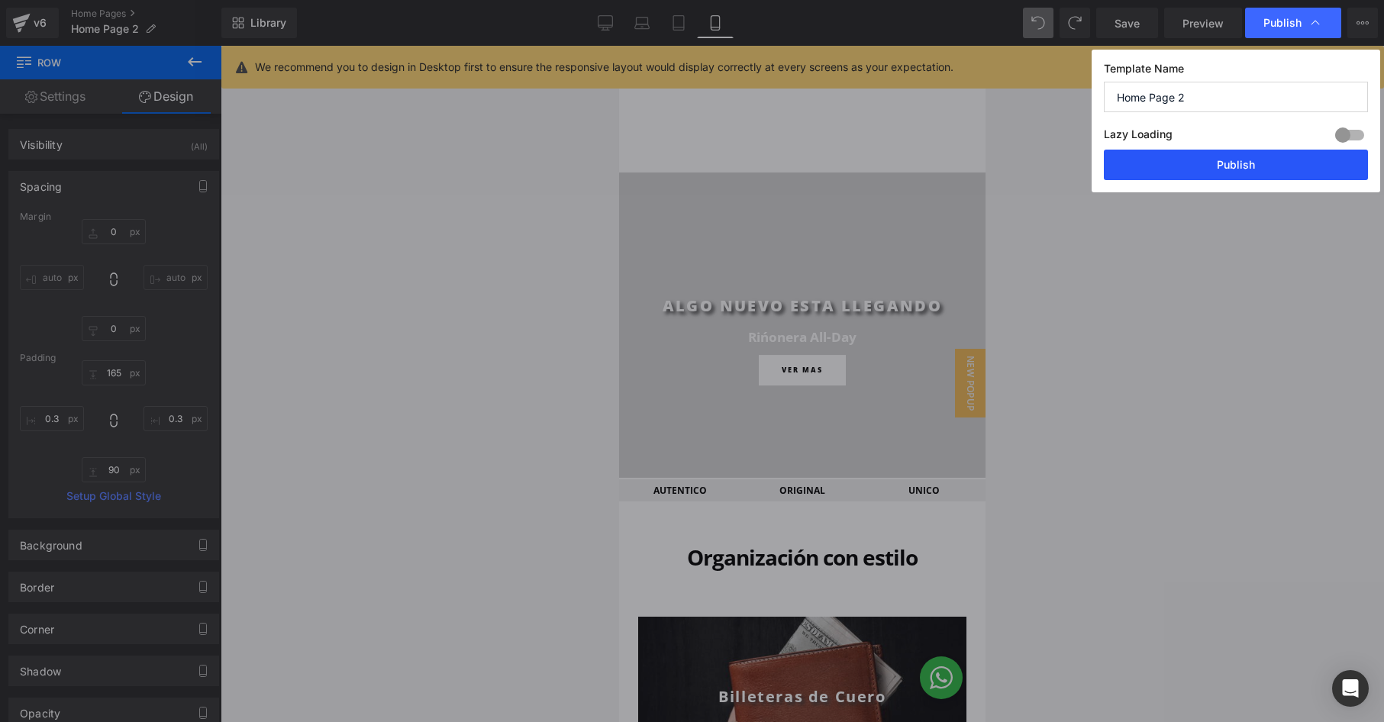
click at [1204, 173] on button "Publish" at bounding box center [1236, 165] width 264 height 31
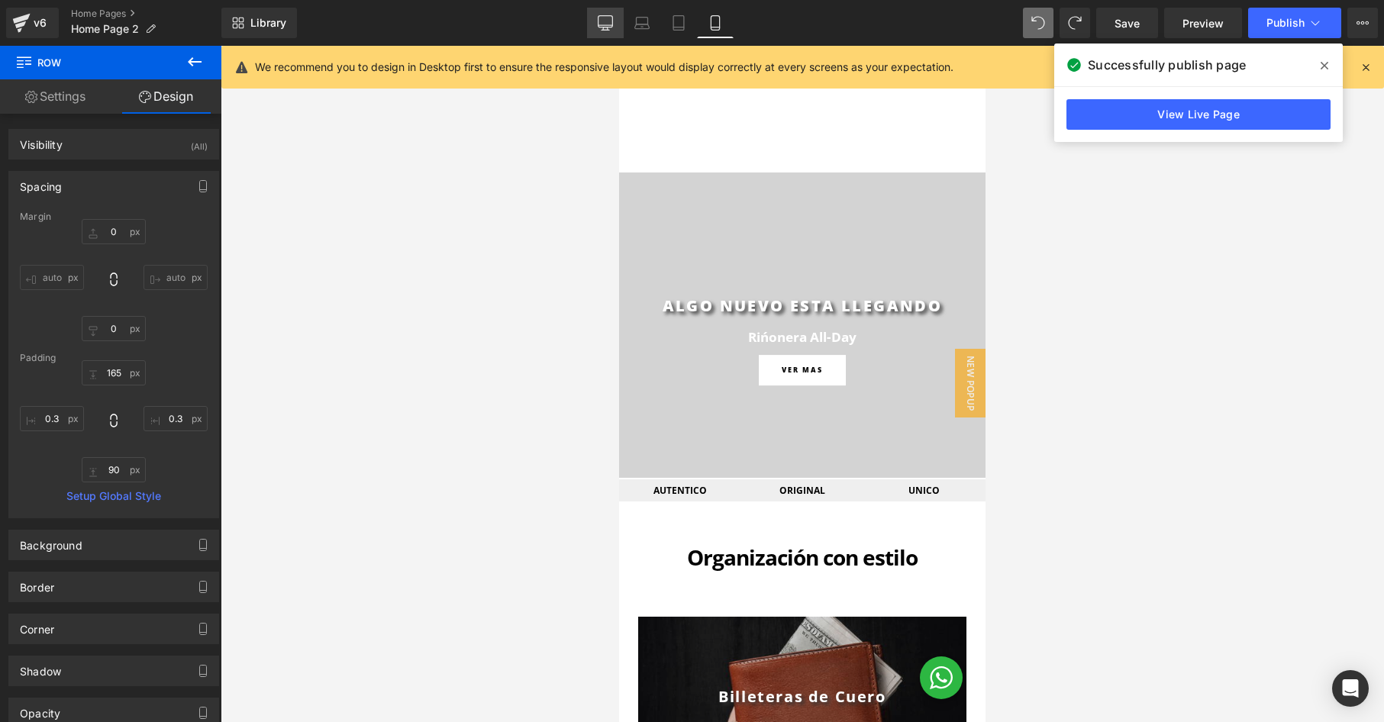
click at [605, 16] on icon at bounding box center [605, 21] width 15 height 11
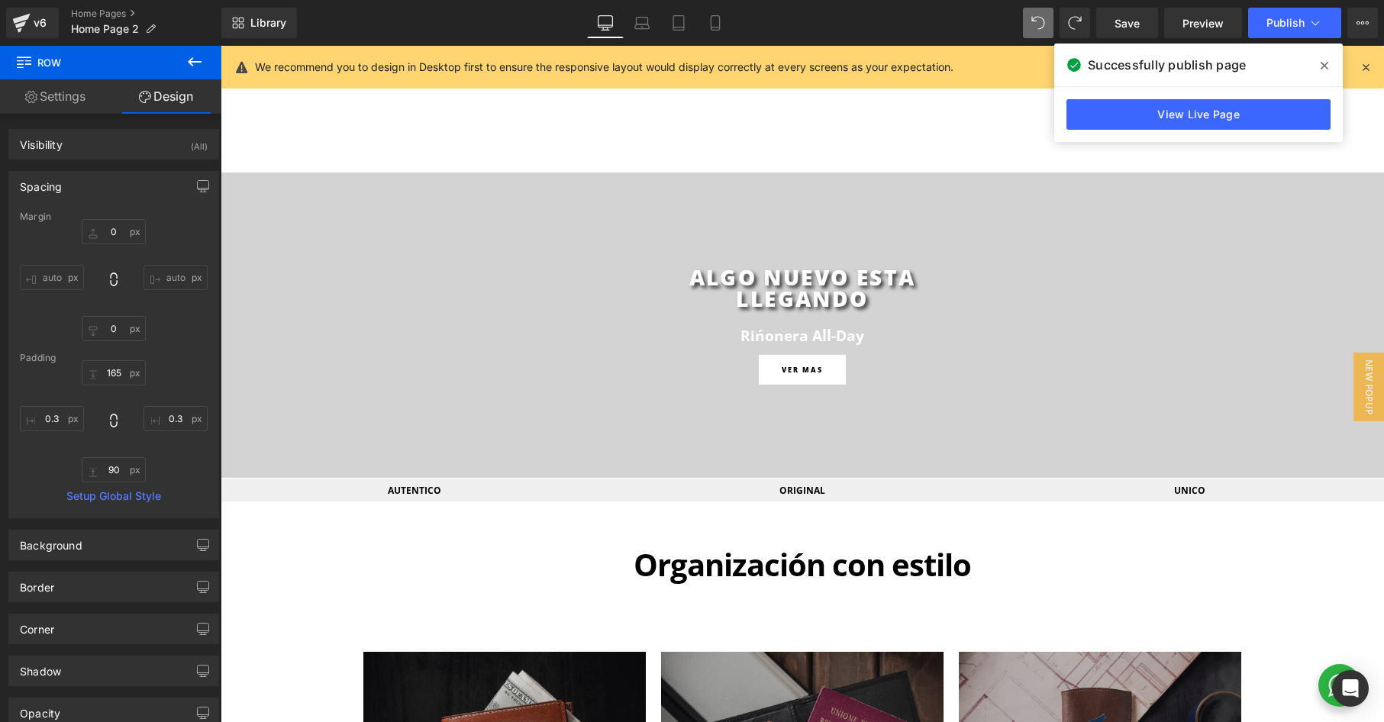
scroll to position [0, 0]
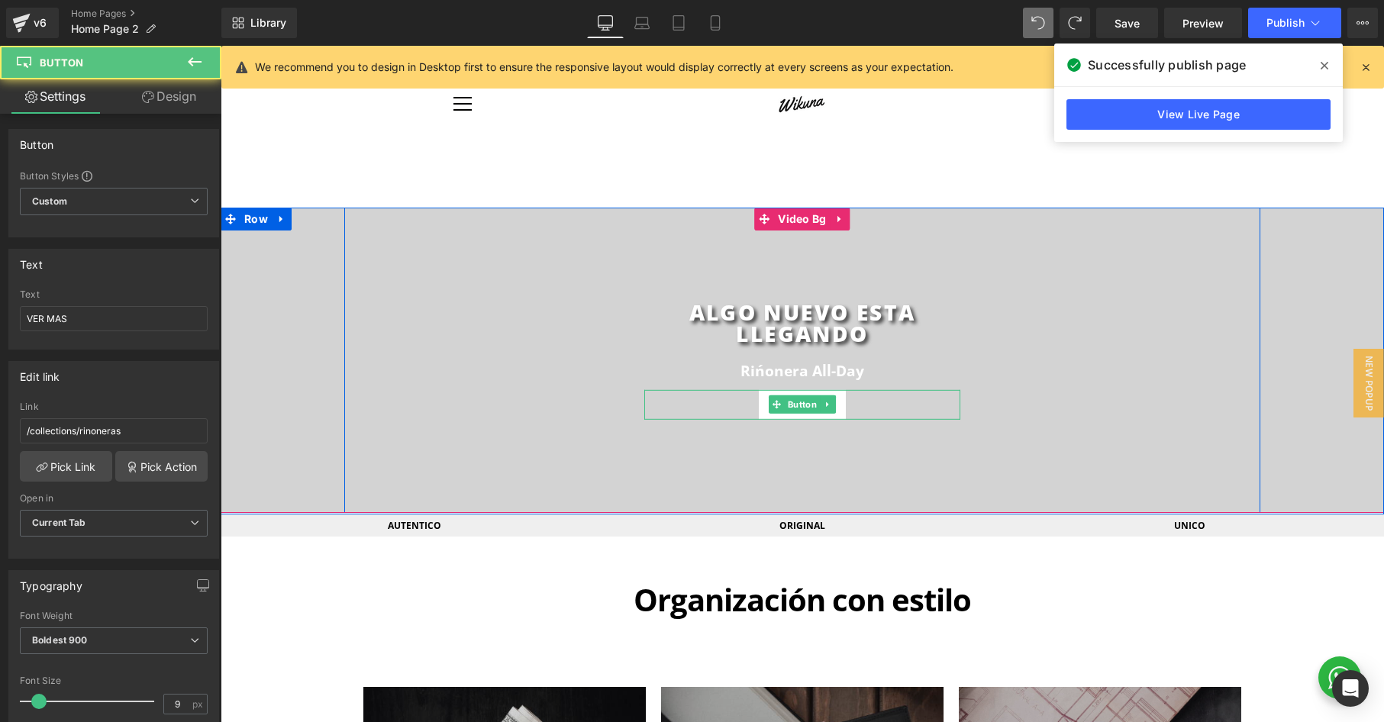
click at [773, 395] on link "VER MAS" at bounding box center [802, 404] width 87 height 31
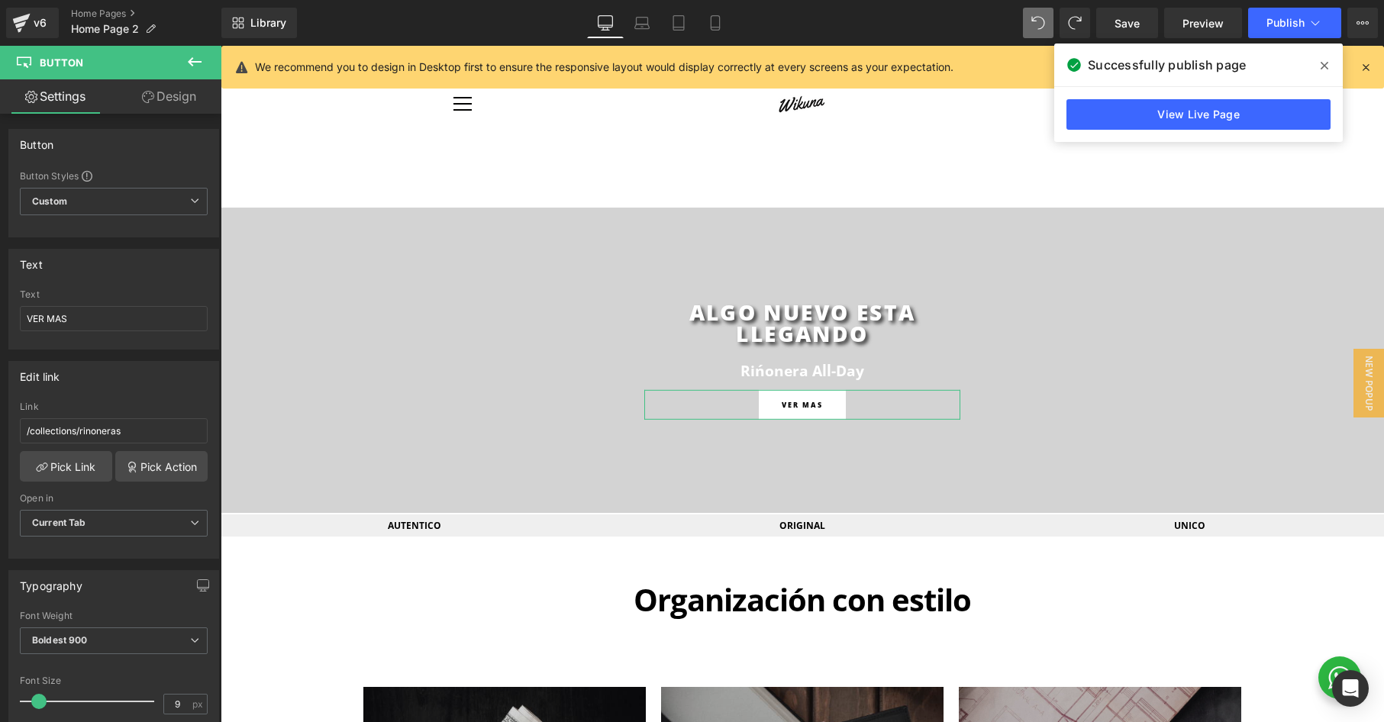
click at [154, 97] on link "Design" at bounding box center [169, 96] width 111 height 34
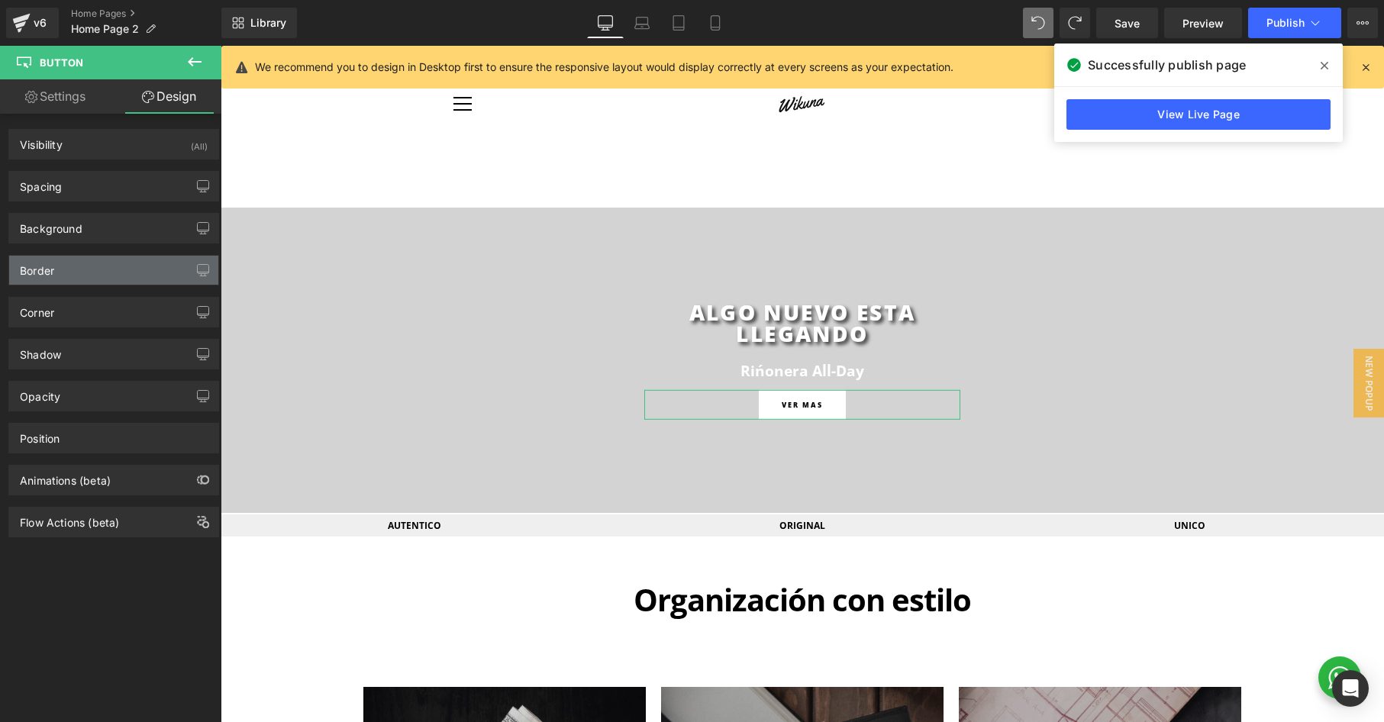
click at [79, 267] on div "Border" at bounding box center [113, 270] width 209 height 29
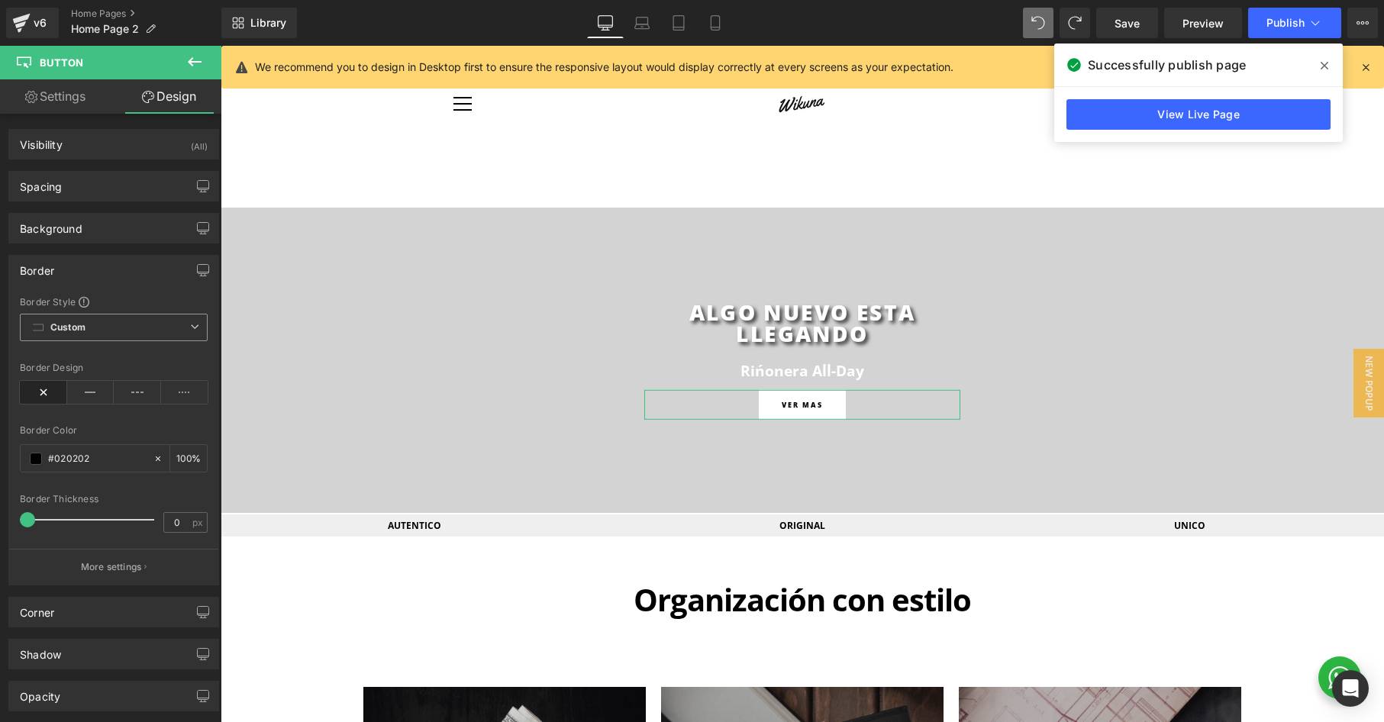
click at [37, 331] on icon at bounding box center [38, 327] width 11 height 7
click at [123, 302] on div "Border Style" at bounding box center [114, 301] width 188 height 12
click at [80, 390] on icon at bounding box center [90, 392] width 47 height 23
click at [1289, 24] on span "Publish" at bounding box center [1286, 23] width 38 height 12
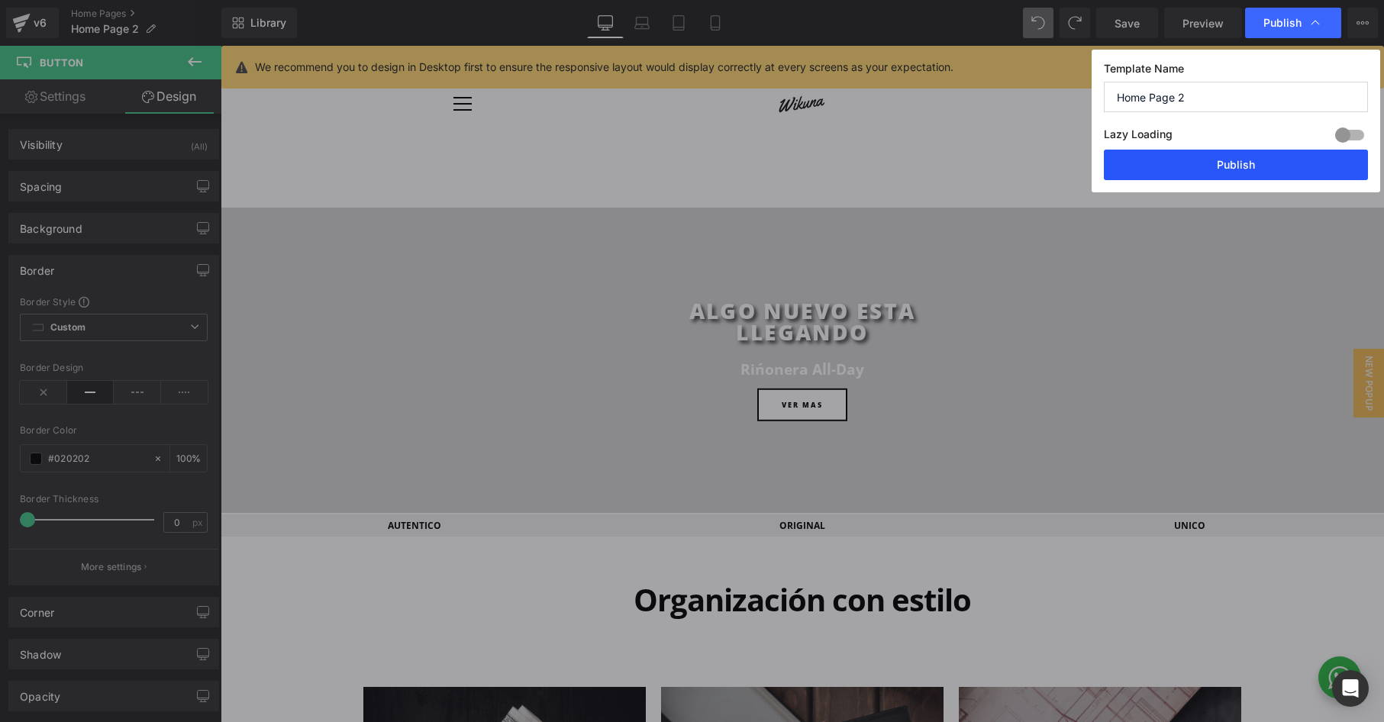
click at [1232, 166] on button "Publish" at bounding box center [1236, 165] width 264 height 31
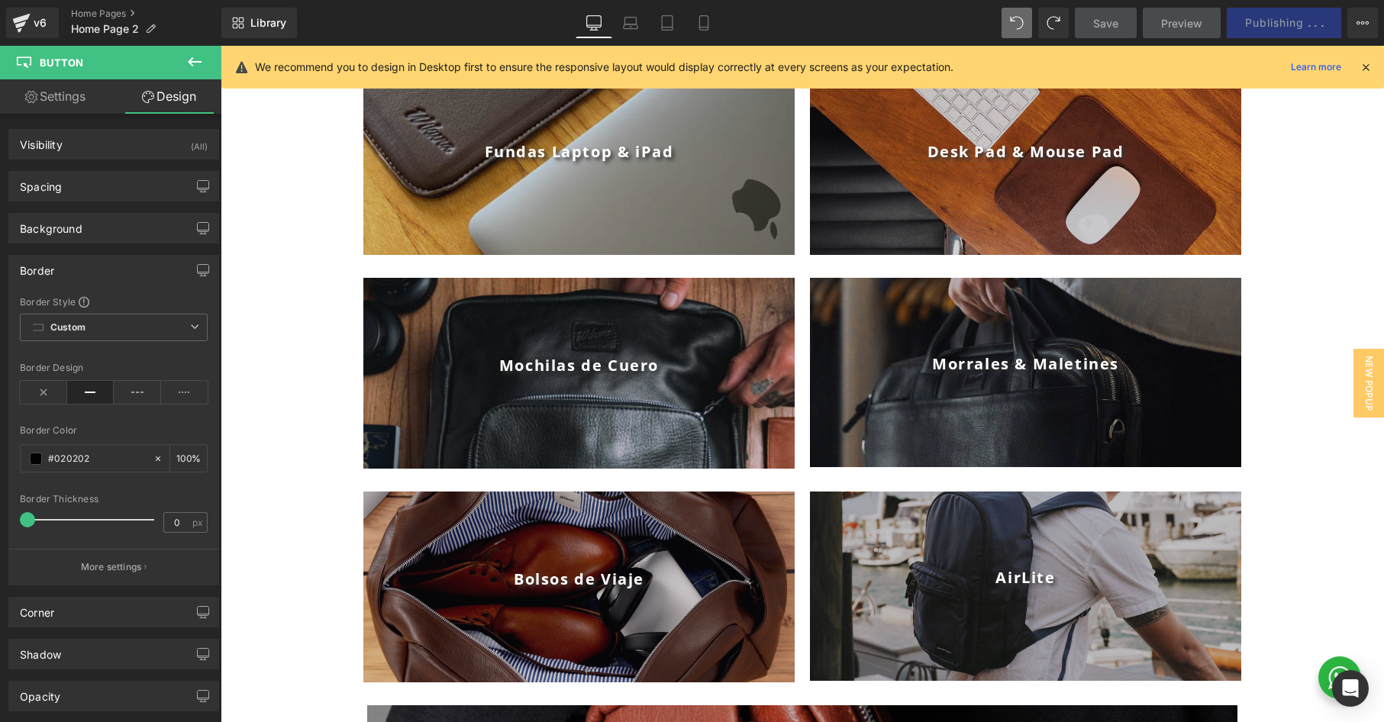
scroll to position [1047, 0]
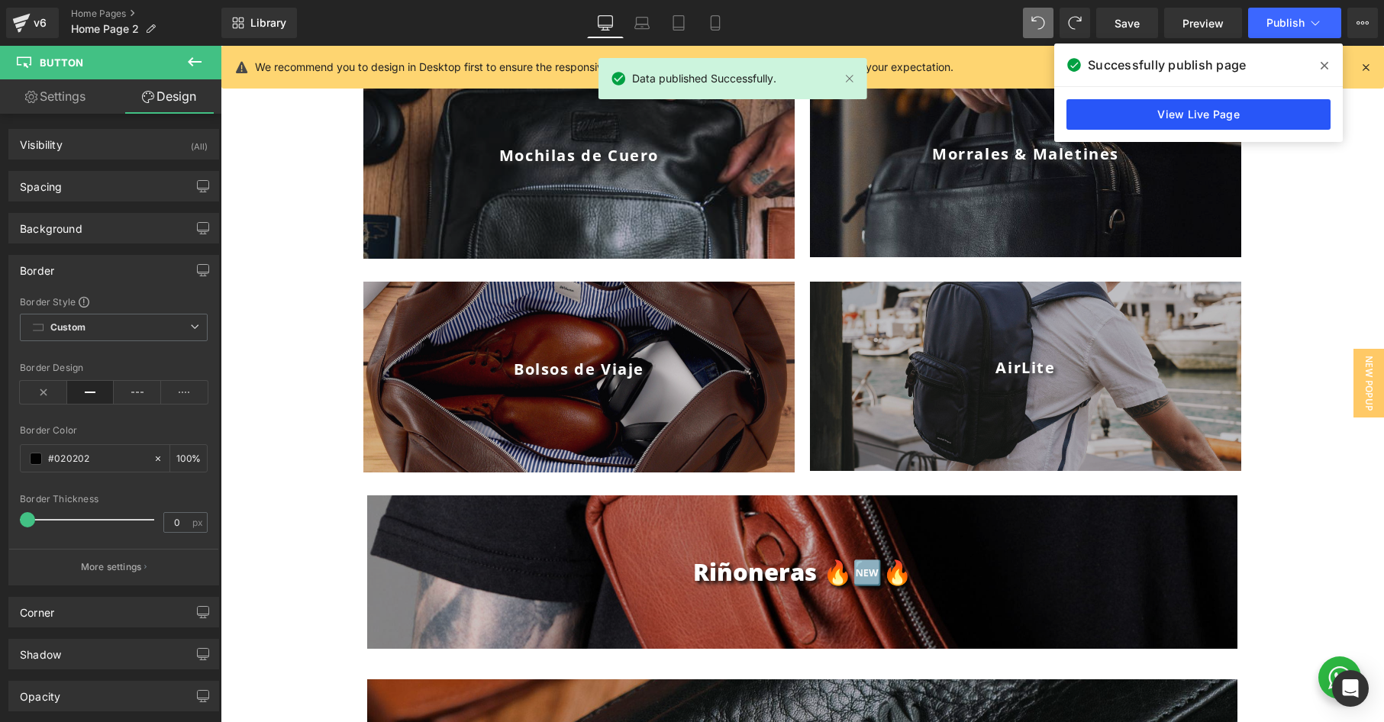
click at [1106, 110] on link "View Live Page" at bounding box center [1199, 114] width 264 height 31
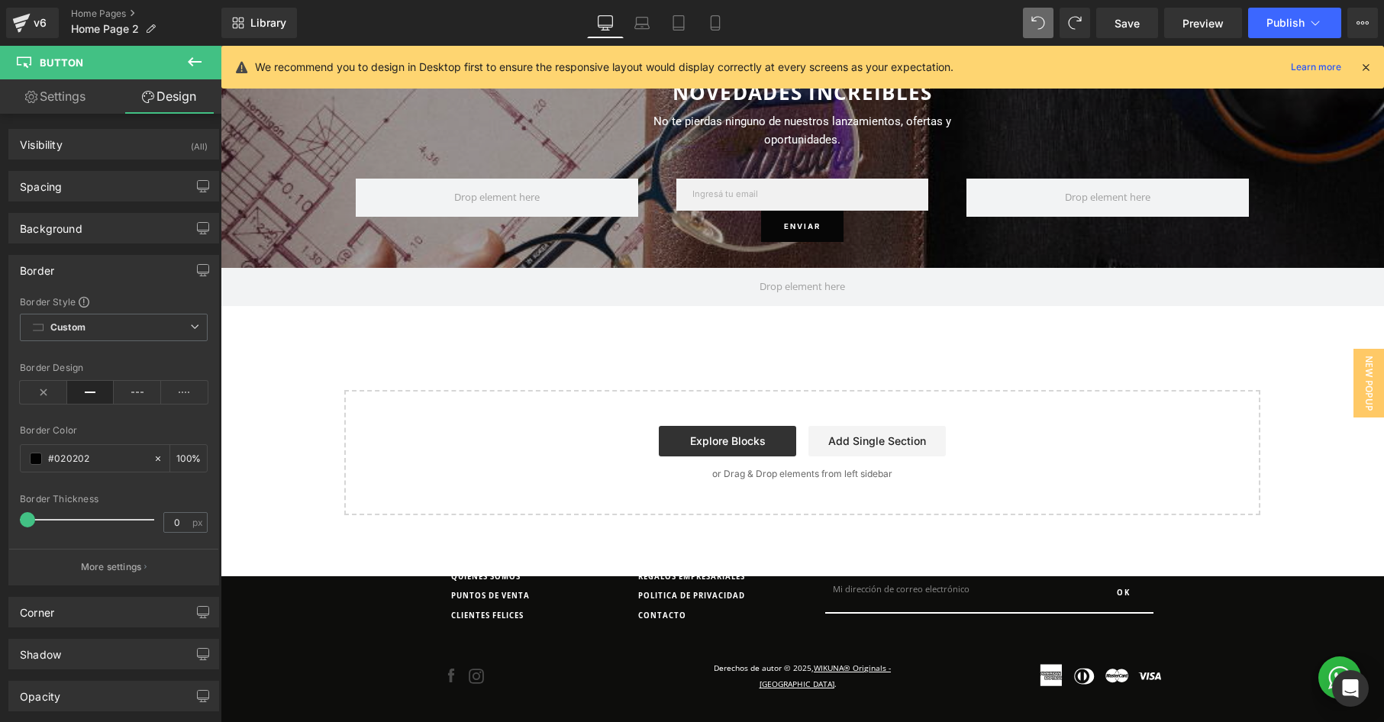
scroll to position [4539, 0]
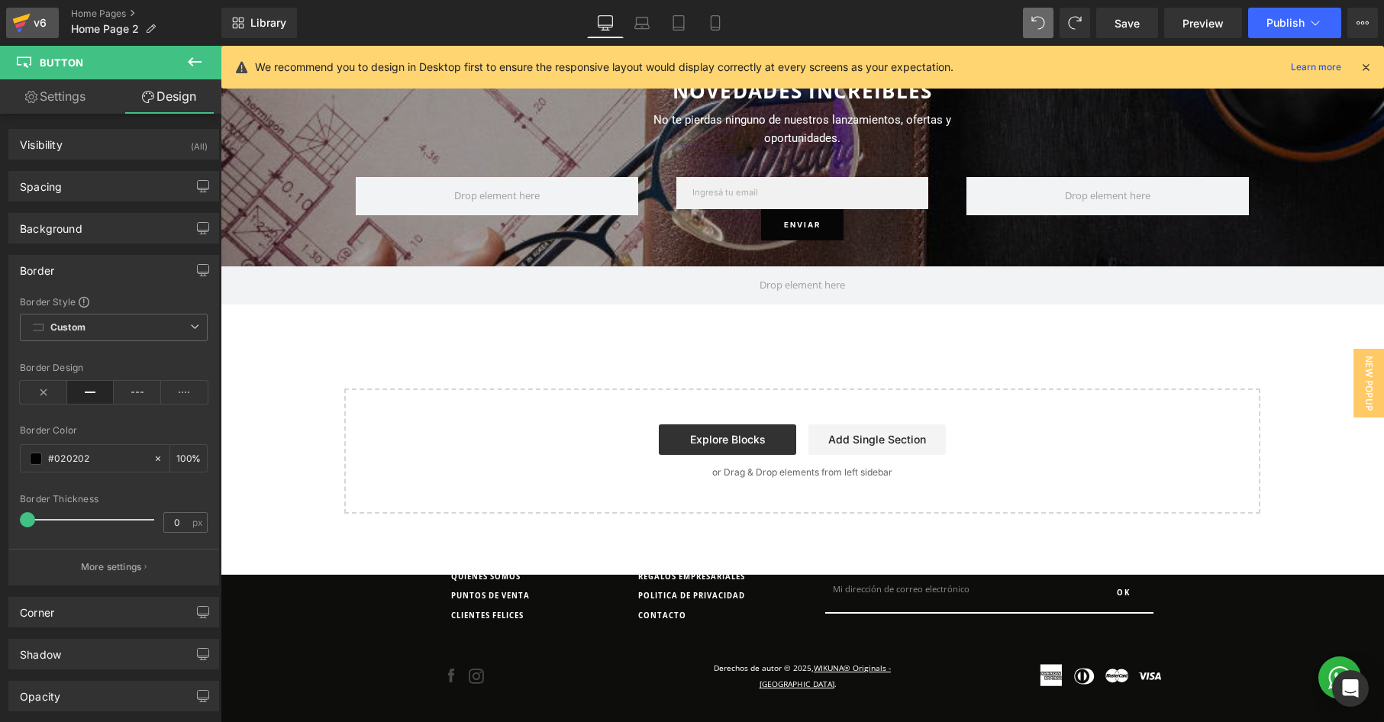
click at [22, 26] on icon at bounding box center [20, 24] width 11 height 7
